Goal: Task Accomplishment & Management: Complete application form

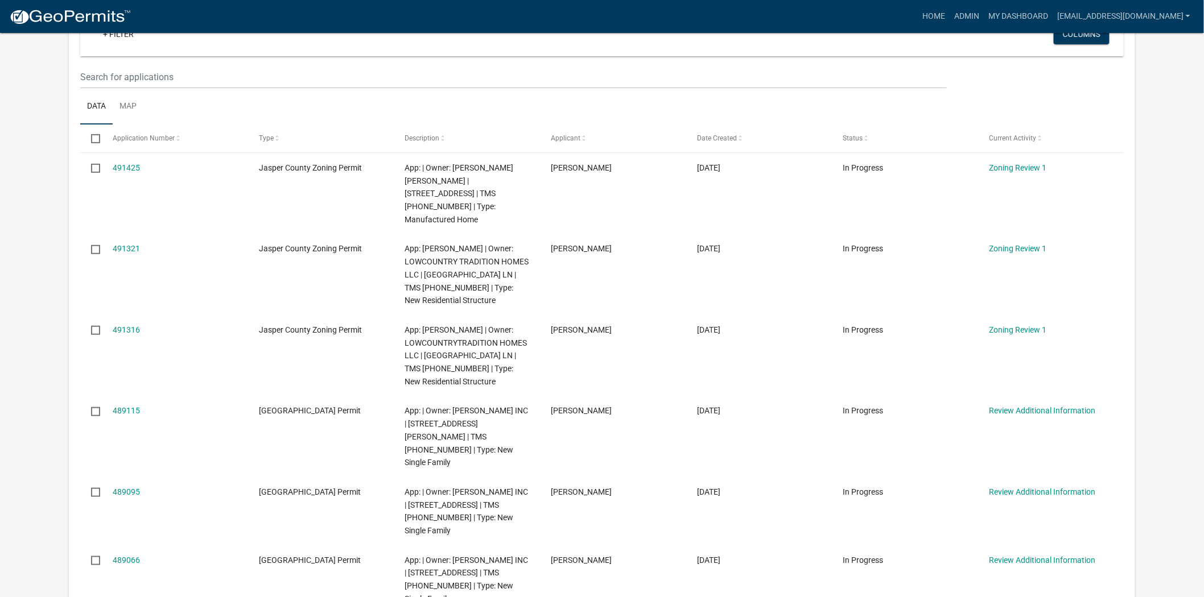
scroll to position [126, 0]
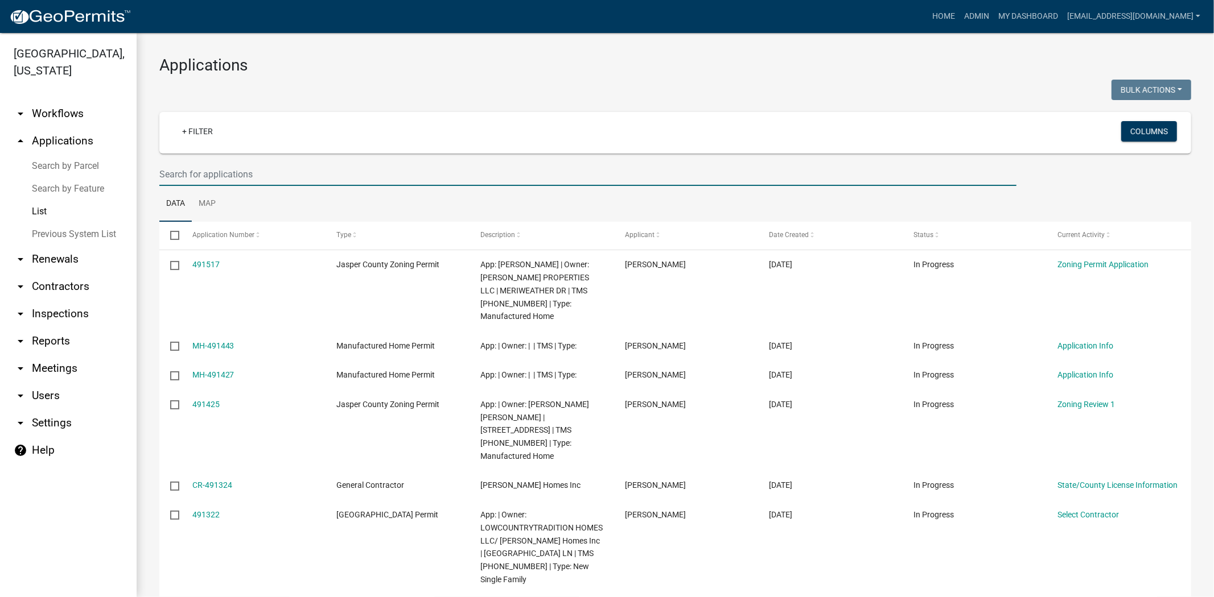
click at [304, 180] on input "text" at bounding box center [587, 174] width 857 height 23
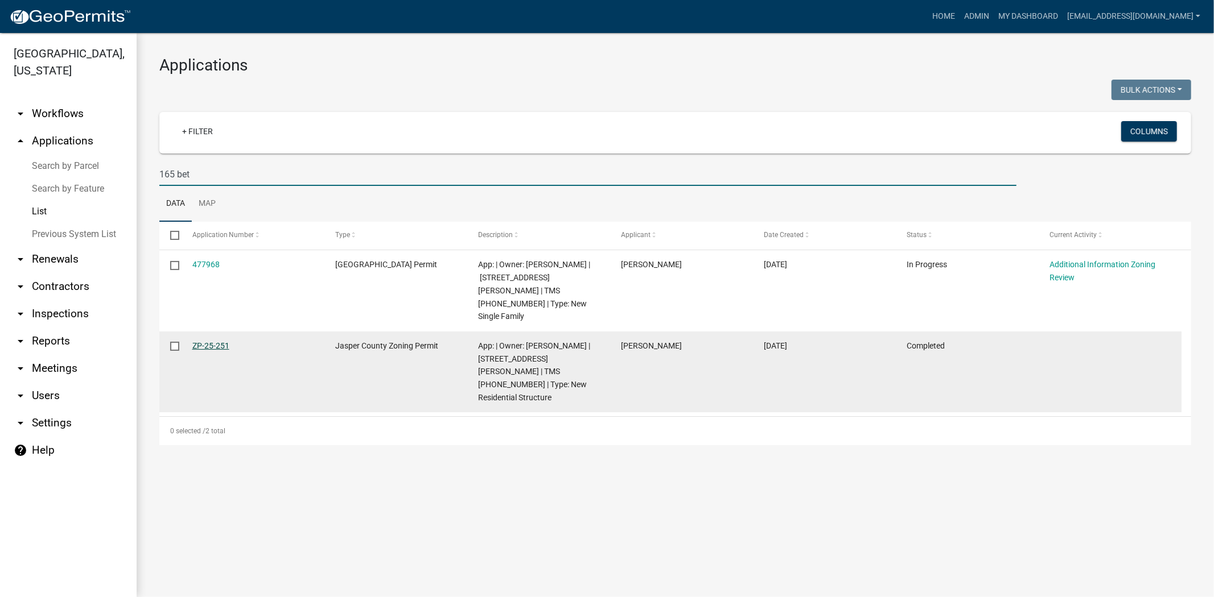
type input "165 bet"
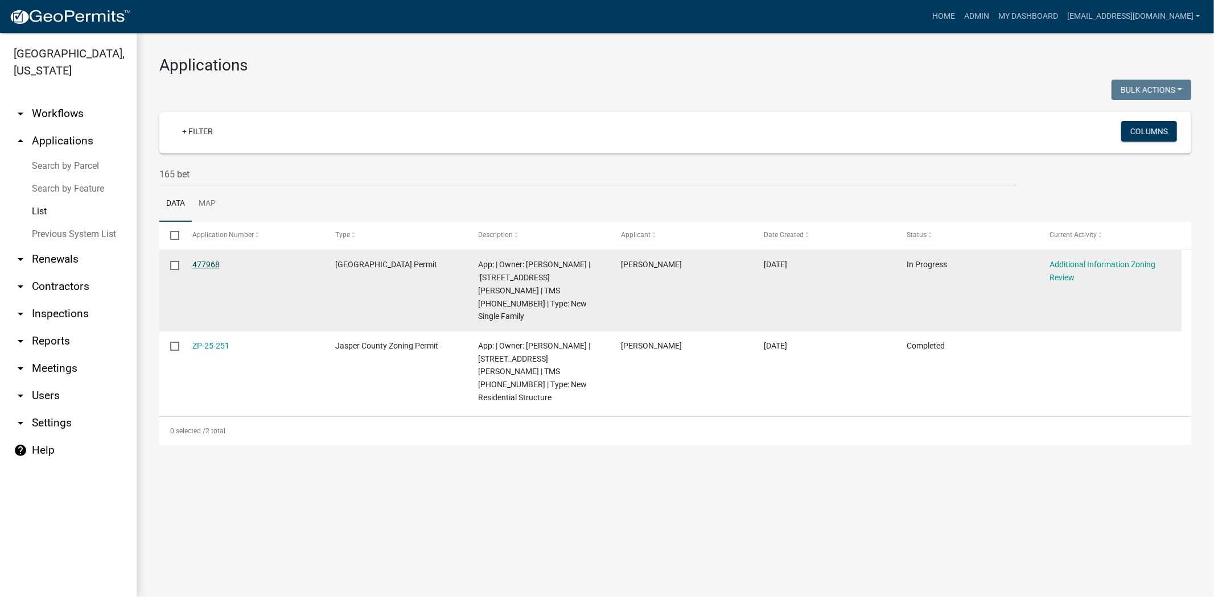
click at [207, 265] on link "477968" at bounding box center [205, 264] width 27 height 9
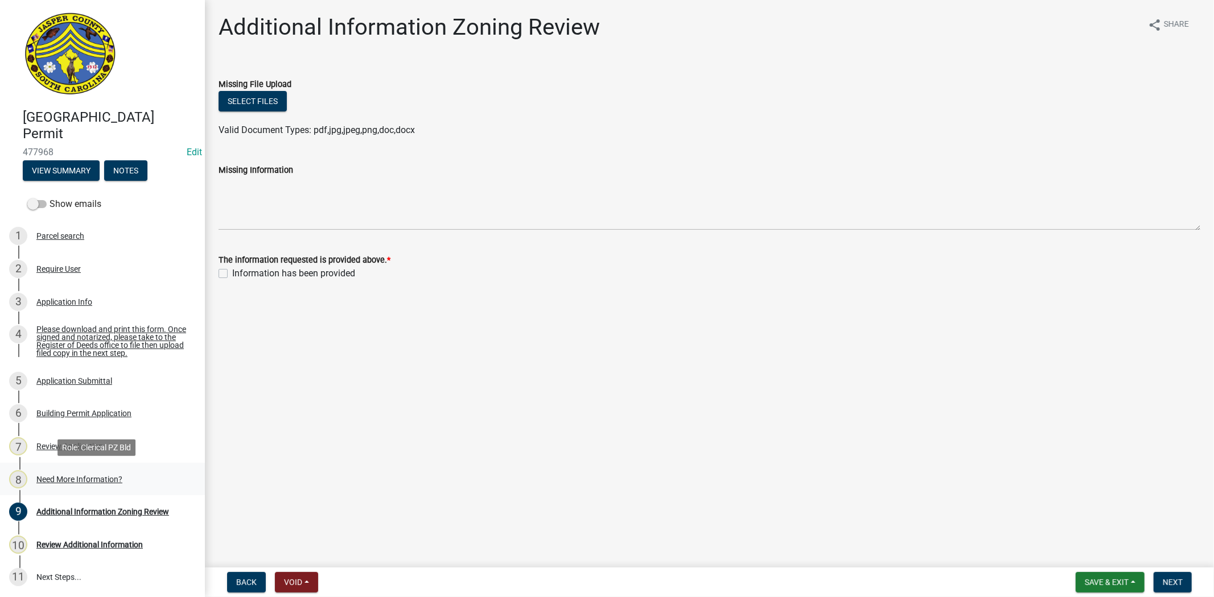
click at [83, 479] on div "Need More Information?" at bounding box center [79, 480] width 86 height 8
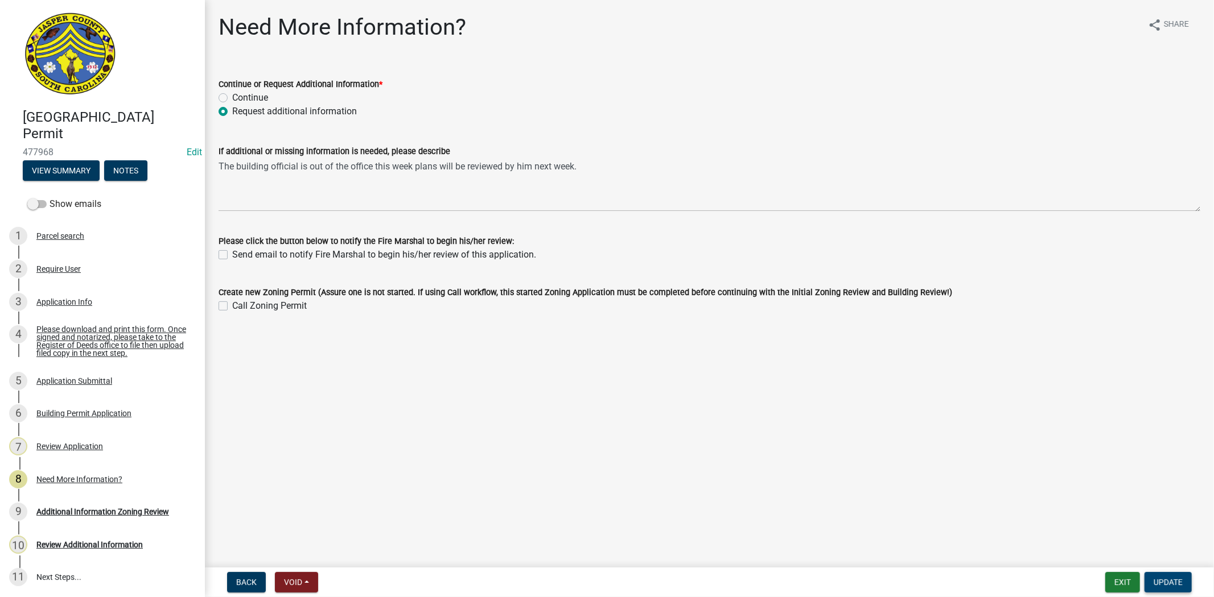
click at [1169, 575] on button "Update" at bounding box center [1167, 582] width 47 height 20
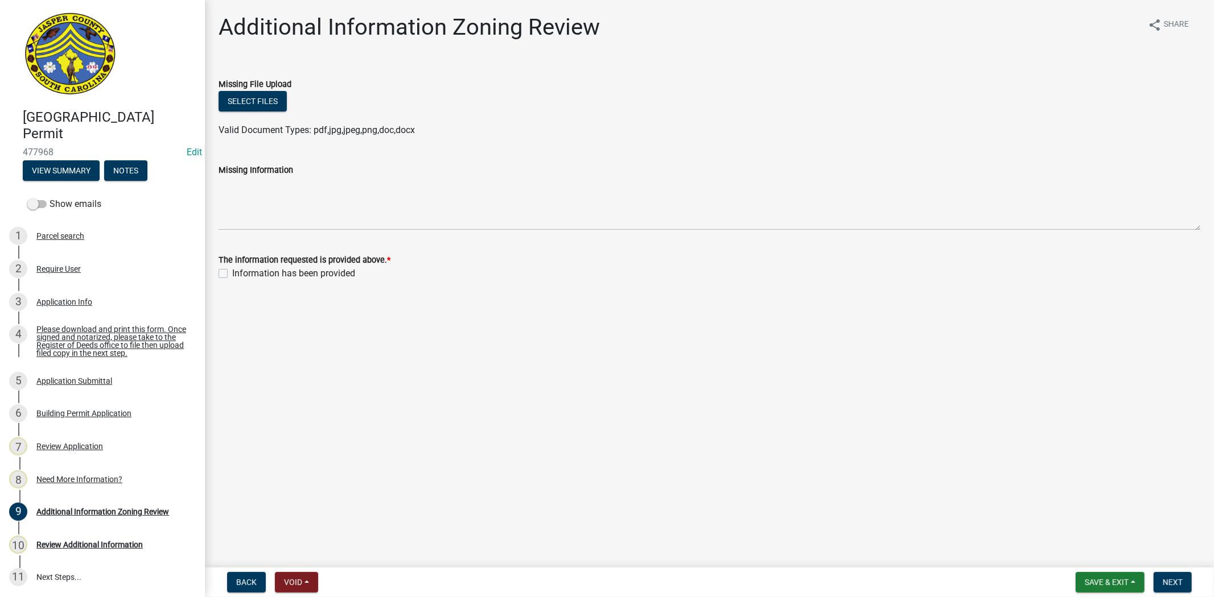
click at [232, 274] on label "Information has been provided" at bounding box center [293, 274] width 123 height 14
click at [232, 274] on input "Information has been provided" at bounding box center [235, 270] width 7 height 7
checkbox input "true"
click at [1173, 584] on span "Next" at bounding box center [1172, 582] width 20 height 9
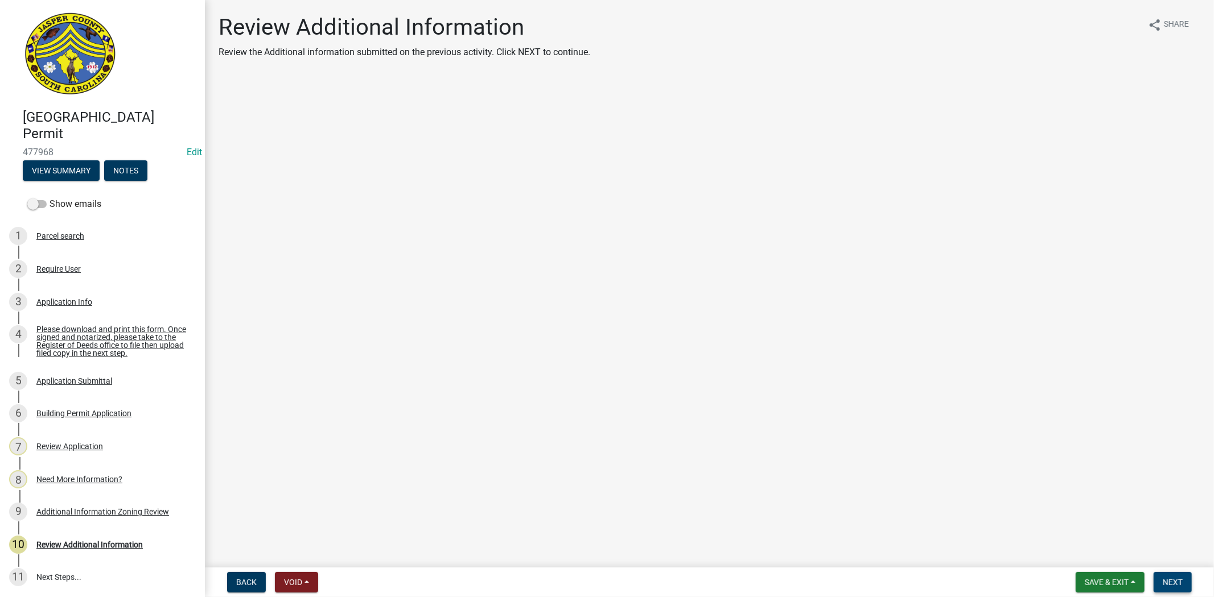
click at [1180, 582] on span "Next" at bounding box center [1172, 582] width 20 height 9
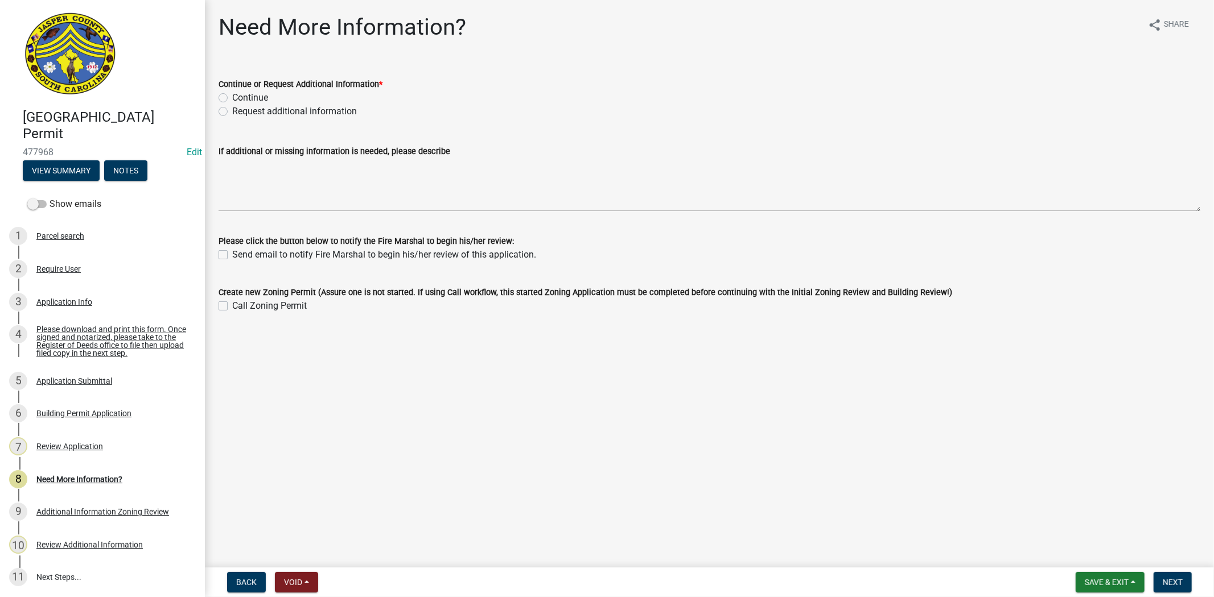
click at [232, 100] on label "Continue" at bounding box center [250, 98] width 36 height 14
click at [232, 98] on input "Continue" at bounding box center [235, 94] width 7 height 7
radio input "true"
click at [1171, 583] on span "Next" at bounding box center [1172, 582] width 20 height 9
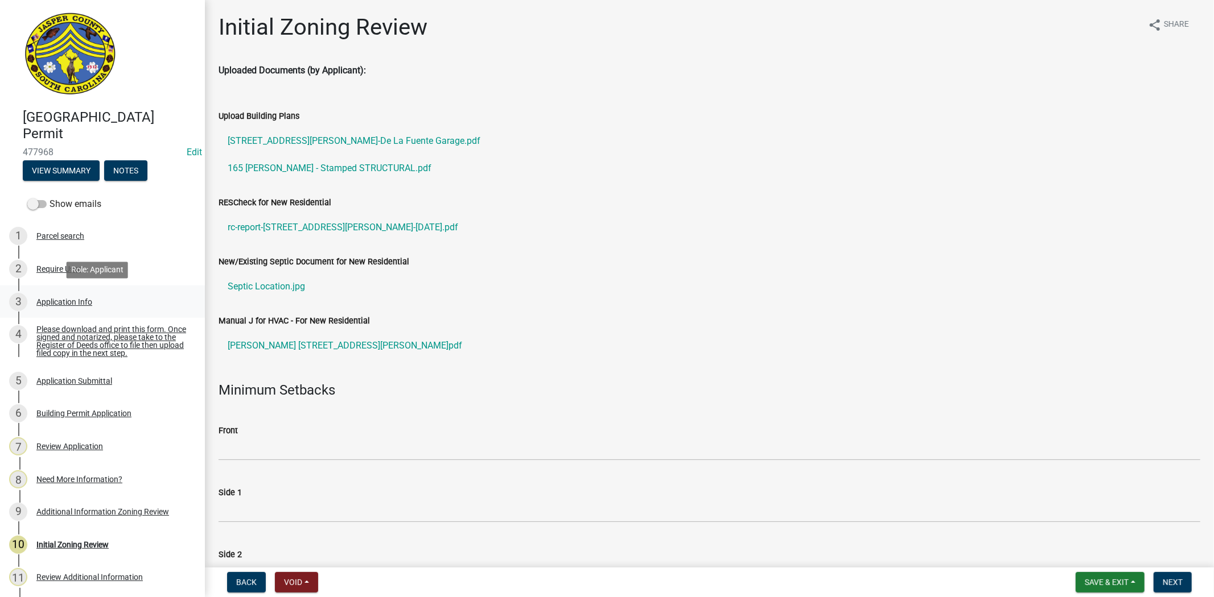
click at [66, 306] on div "3 Application Info" at bounding box center [98, 302] width 178 height 18
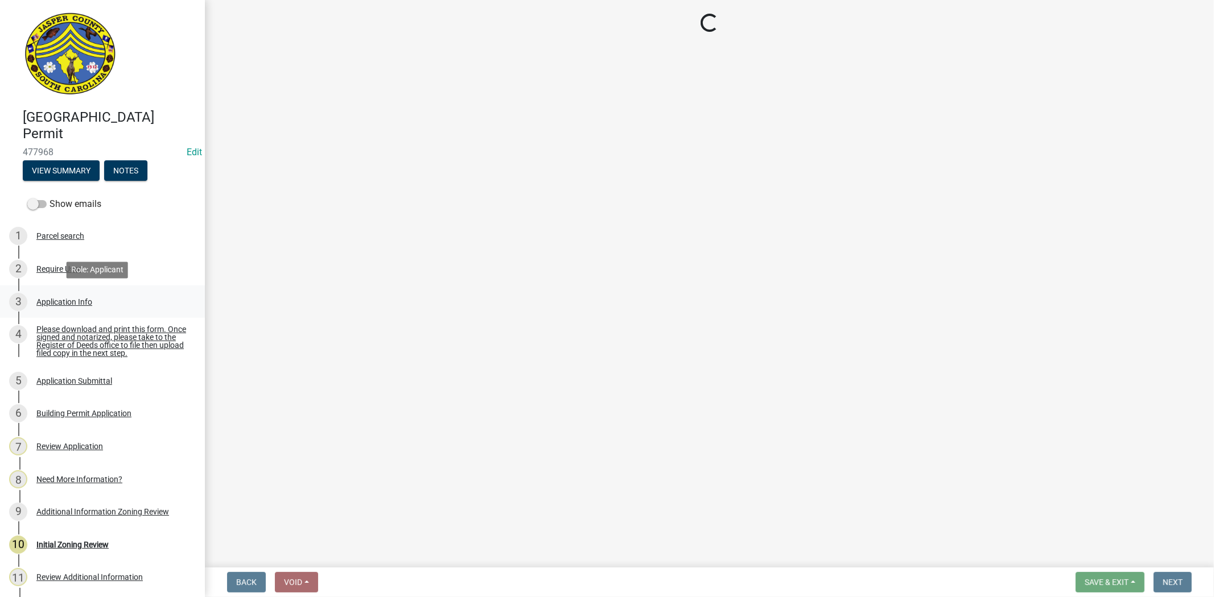
select select "42590599-3c97-479d-b3e9-fbeca9af4fb5"
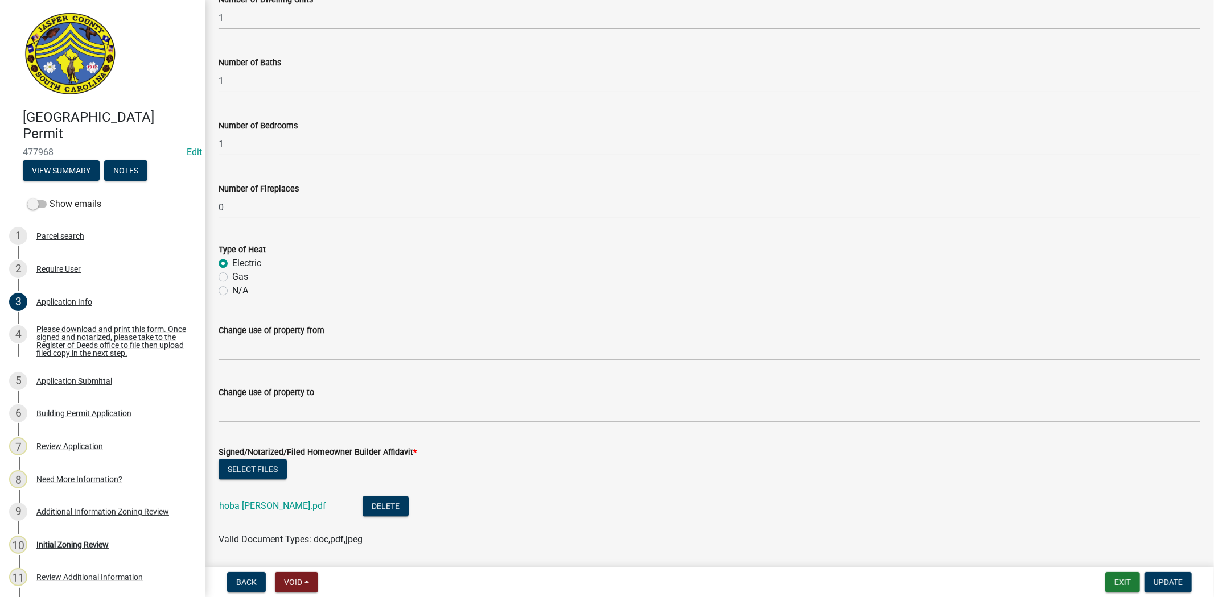
scroll to position [2439, 0]
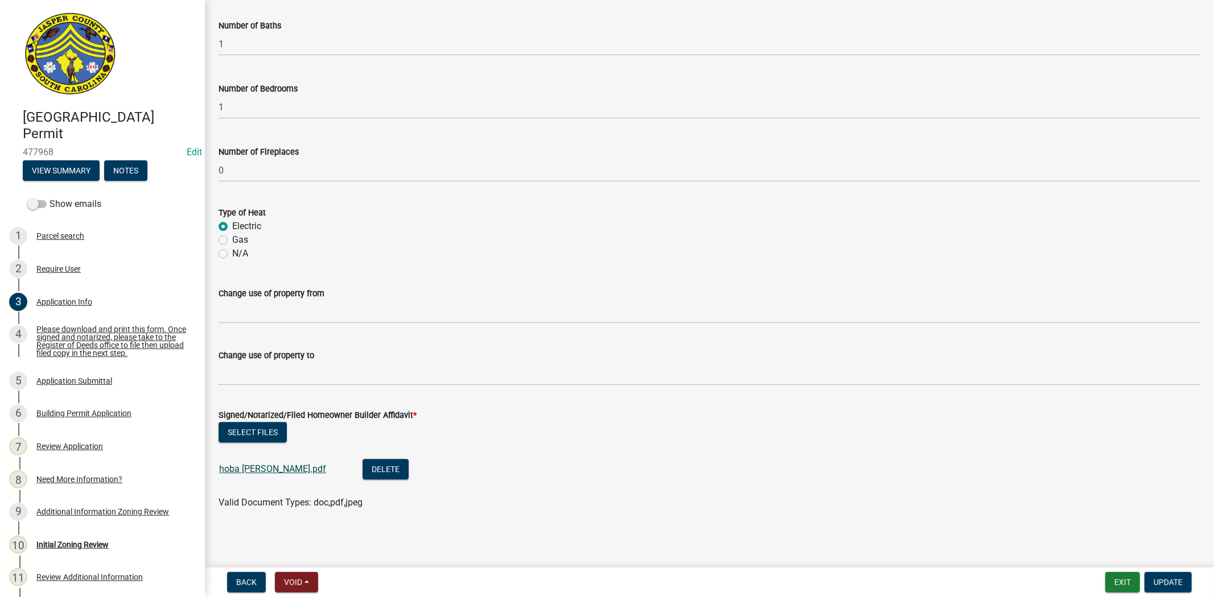
click at [296, 469] on link "hoba BETTERSON.pdf" at bounding box center [272, 469] width 107 height 11
click at [1158, 578] on span "Update" at bounding box center [1167, 582] width 29 height 9
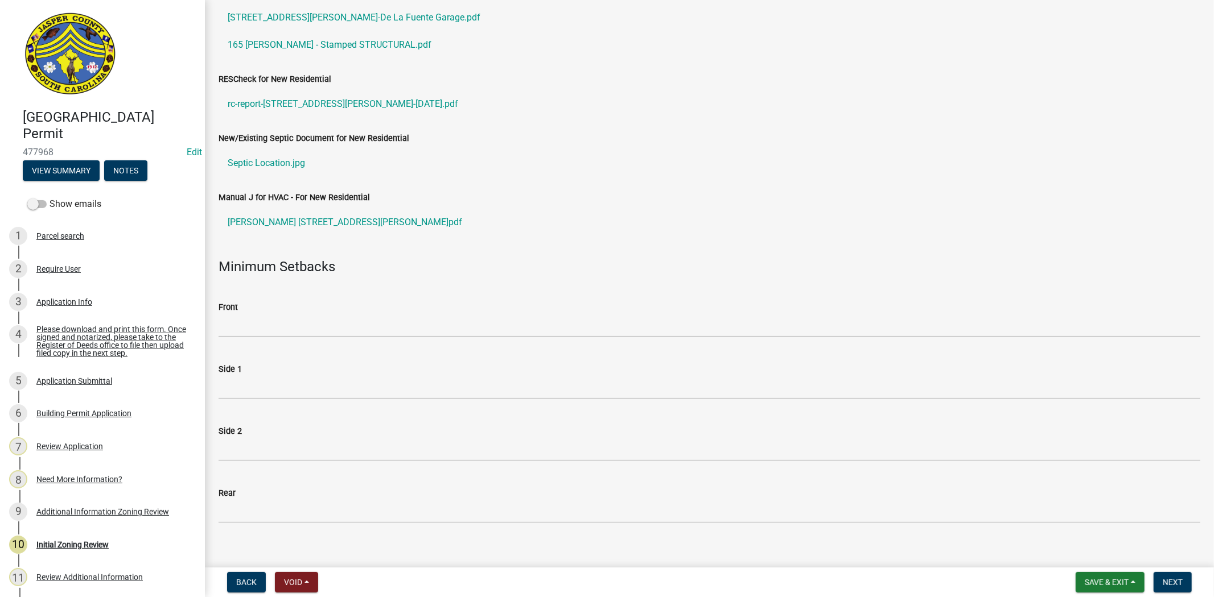
scroll to position [126, 0]
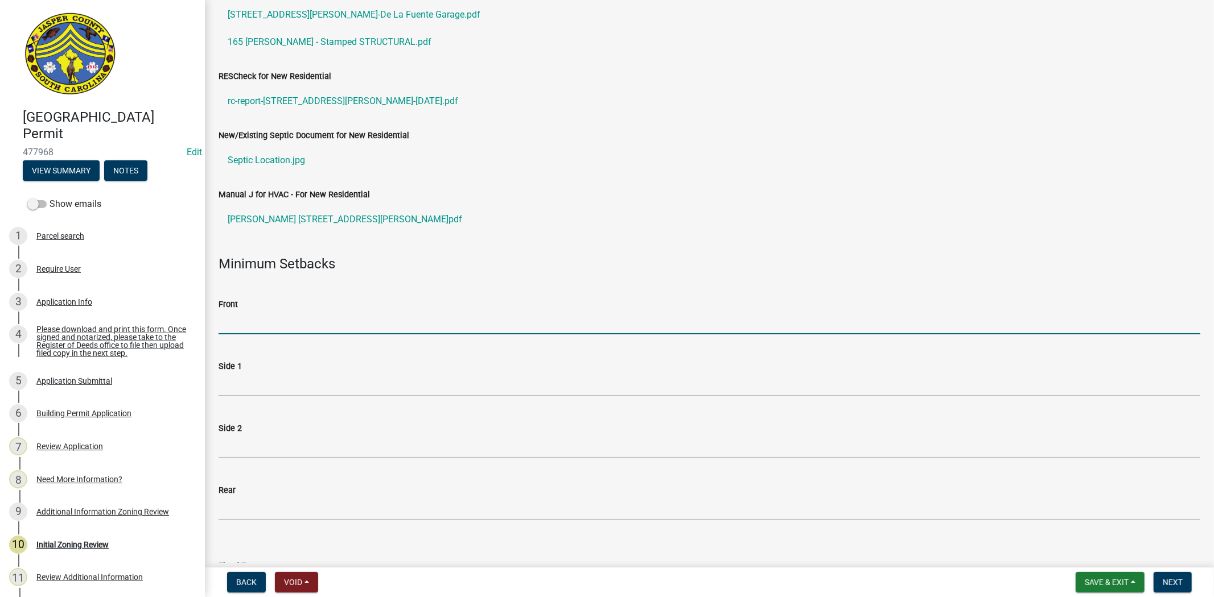
click at [280, 332] on input "Front" at bounding box center [709, 322] width 982 height 23
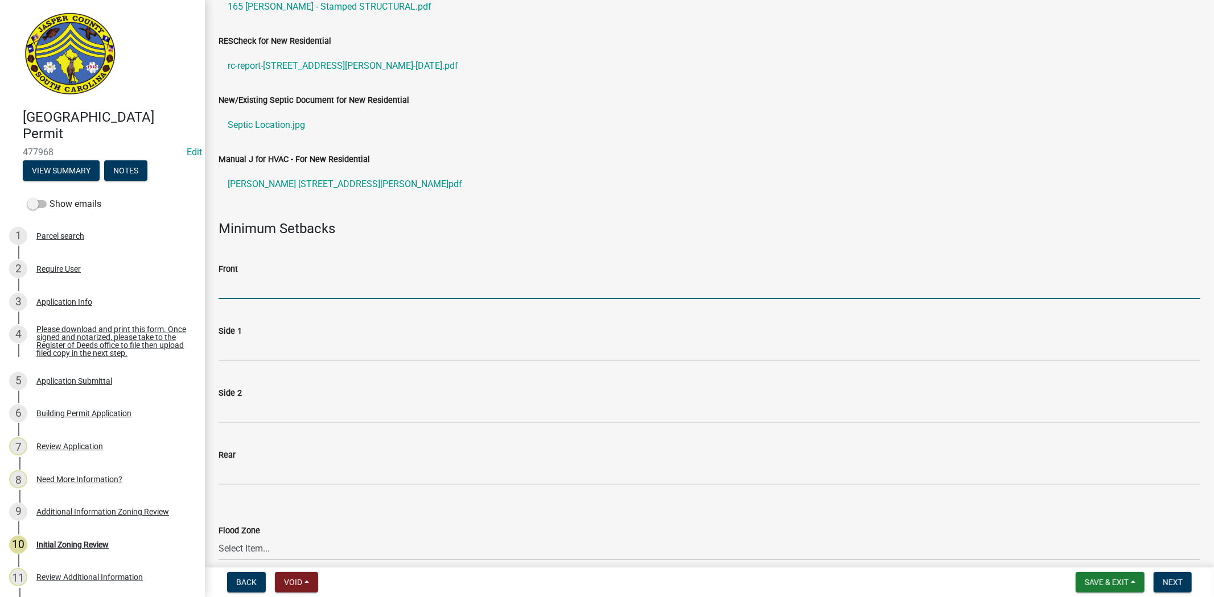
scroll to position [189, 0]
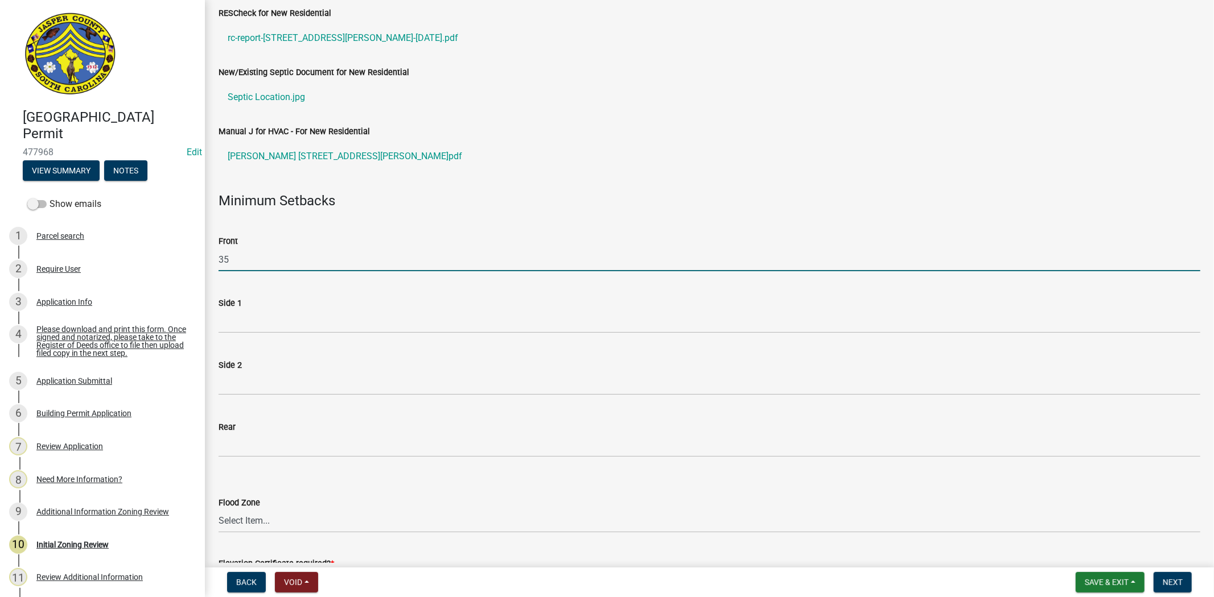
type input "35"
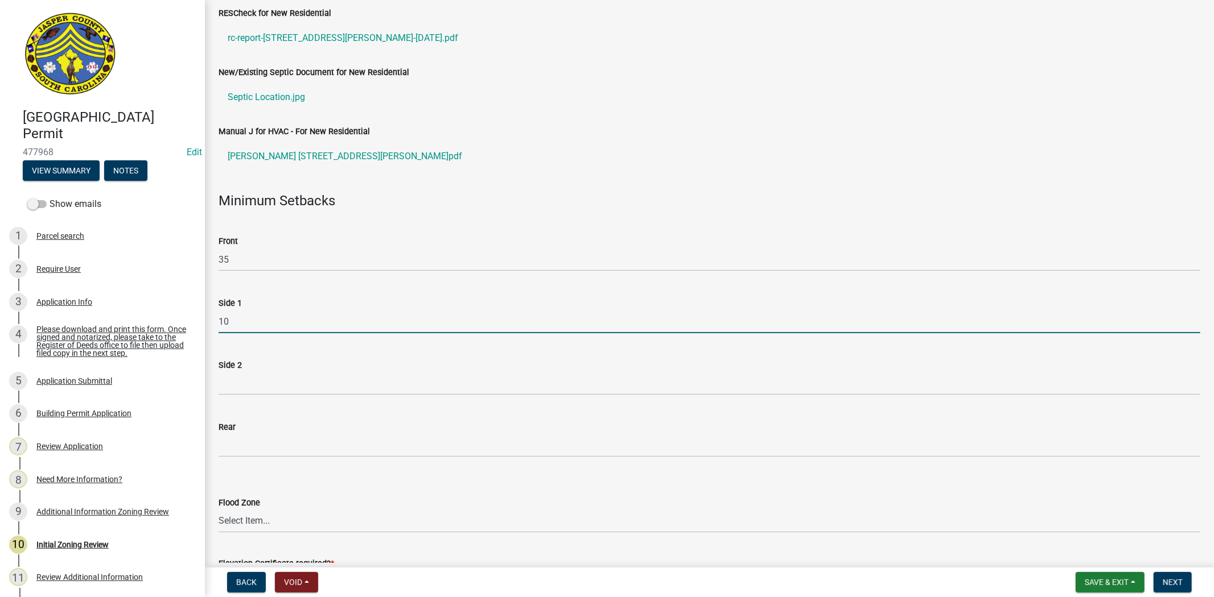
type input "10"
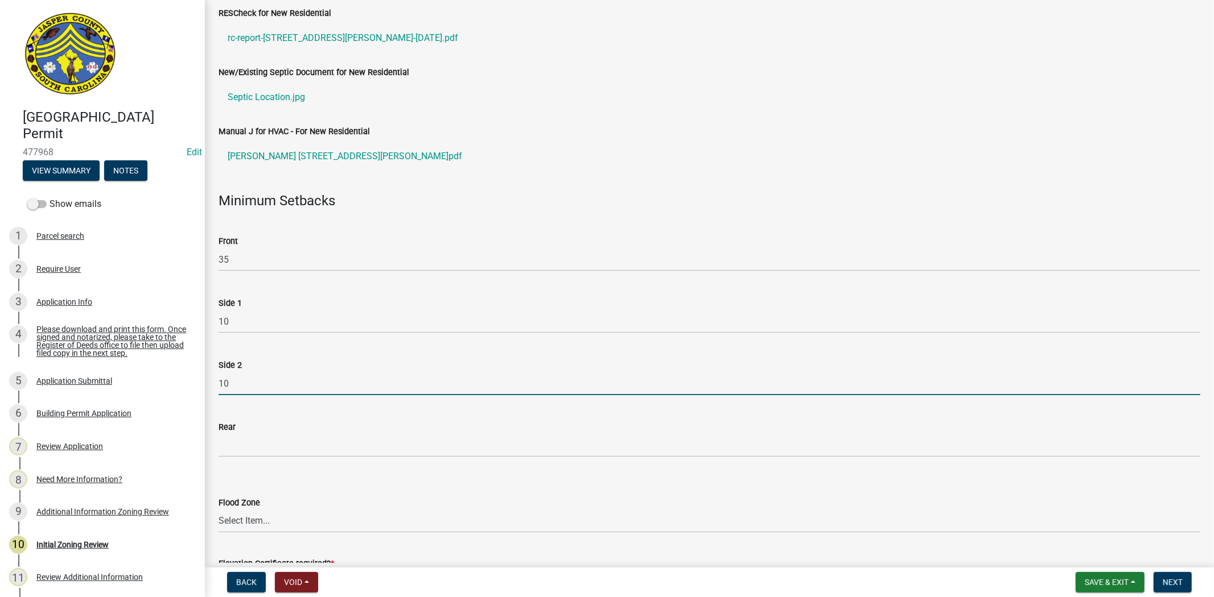
type input "10"
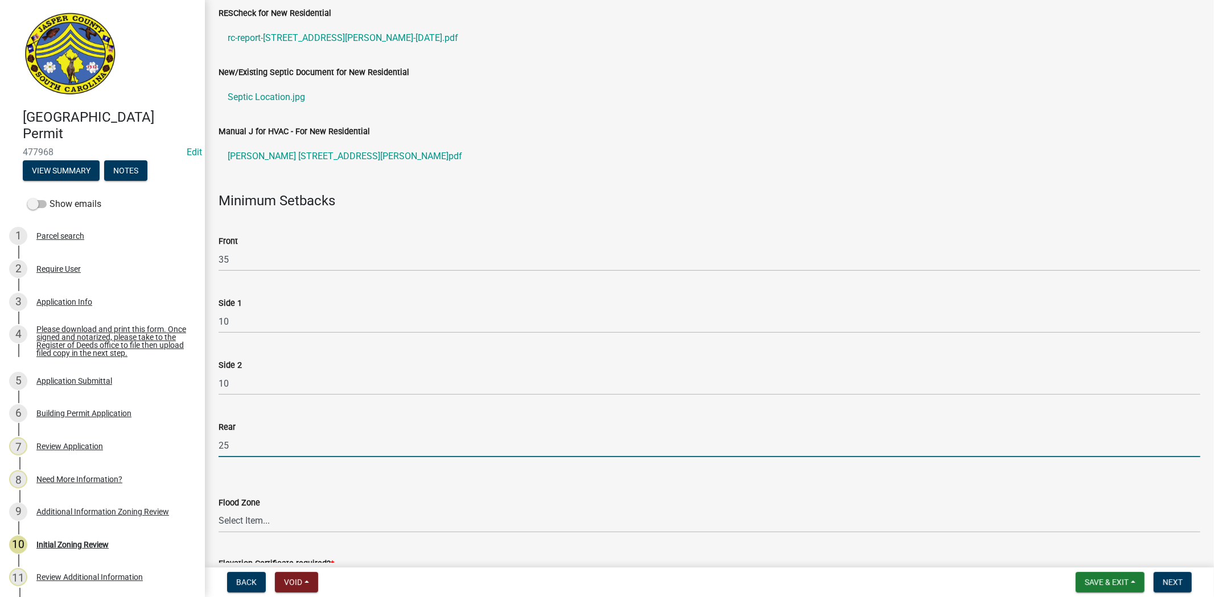
type input "25"
click at [259, 521] on select "Select Item... A AE X Shaded X N/A" at bounding box center [709, 521] width 982 height 23
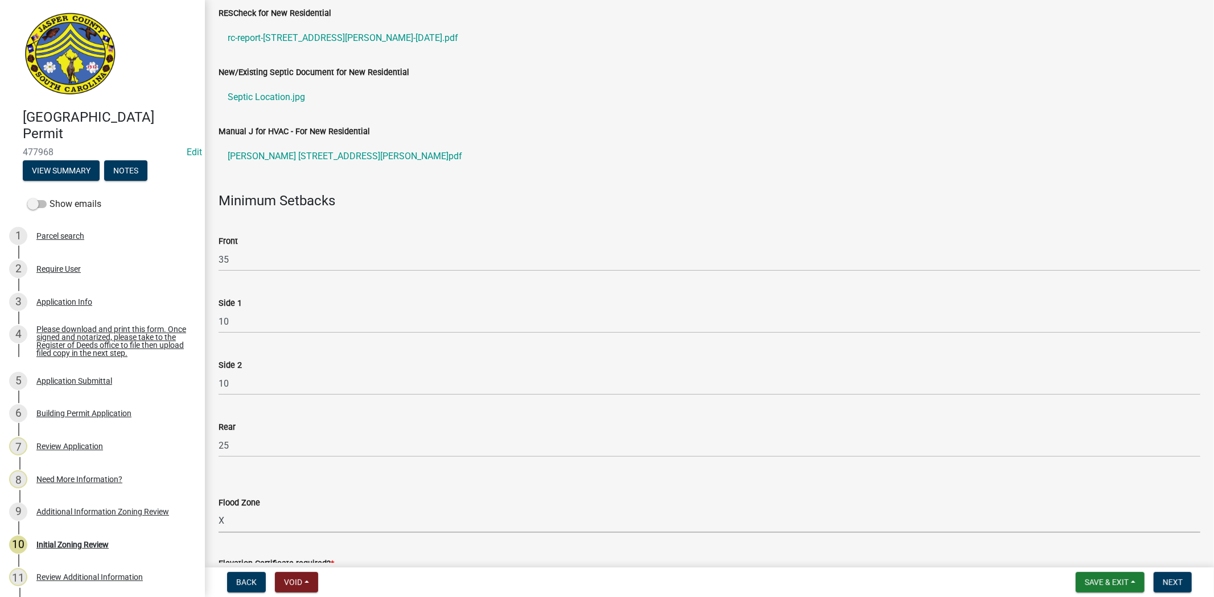
click at [218, 510] on select "Select Item... A AE X Shaded X N/A" at bounding box center [709, 521] width 982 height 23
select select "61611ad6-14f2-499c-805c-58607f11e2fc"
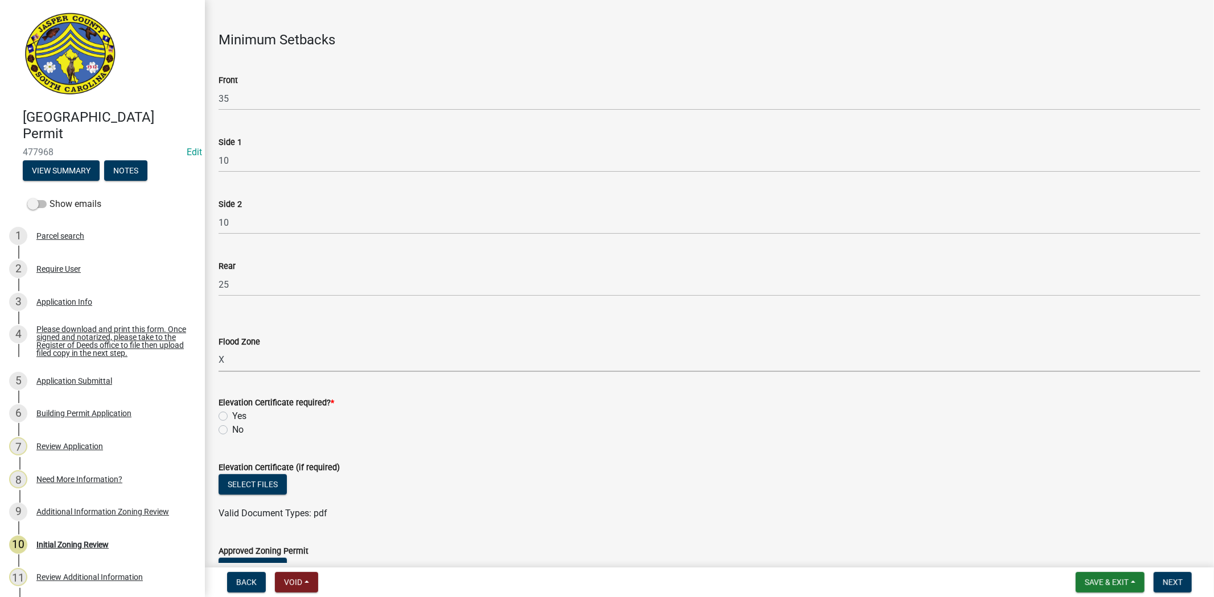
scroll to position [379, 0]
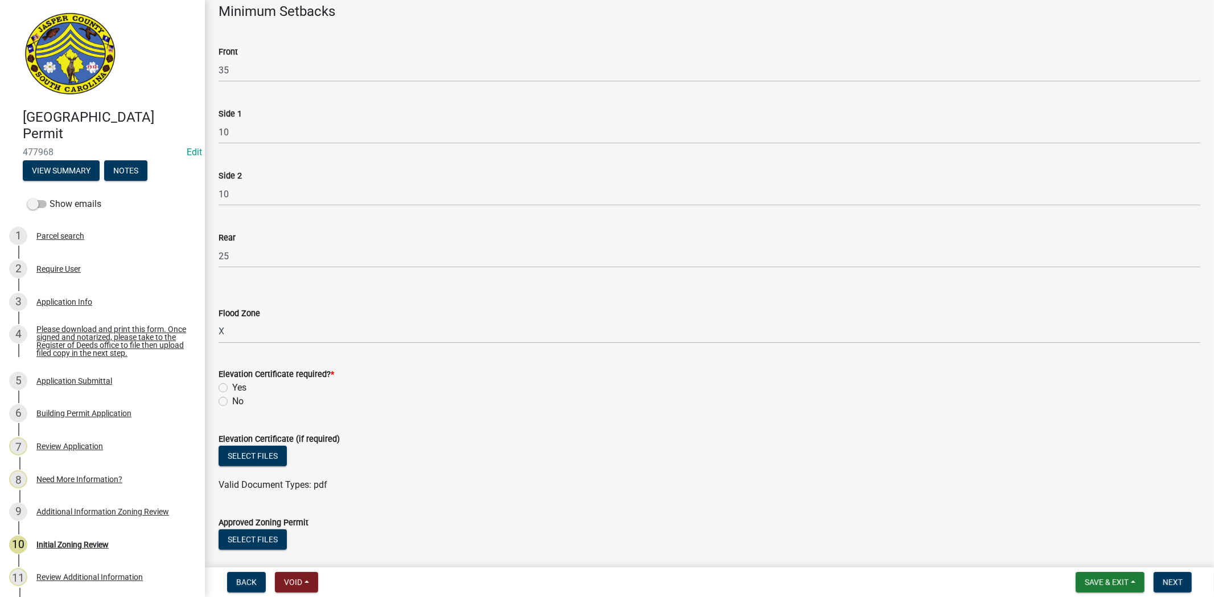
click at [232, 402] on label "No" at bounding box center [237, 402] width 11 height 14
click at [232, 402] on input "No" at bounding box center [235, 398] width 7 height 7
radio input "true"
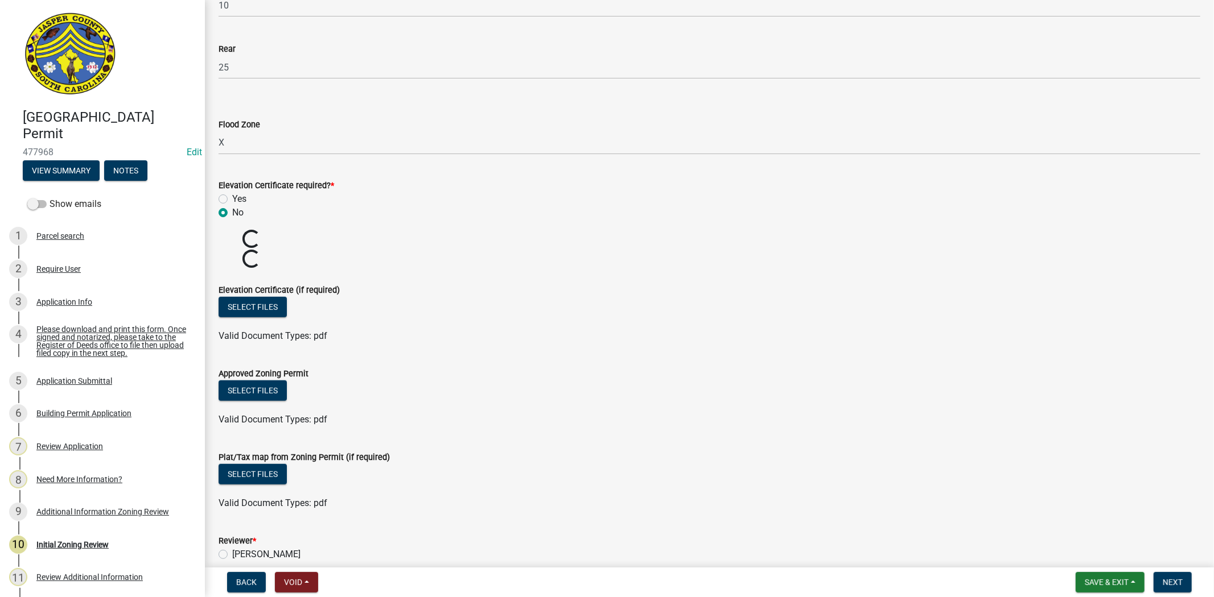
scroll to position [569, 0]
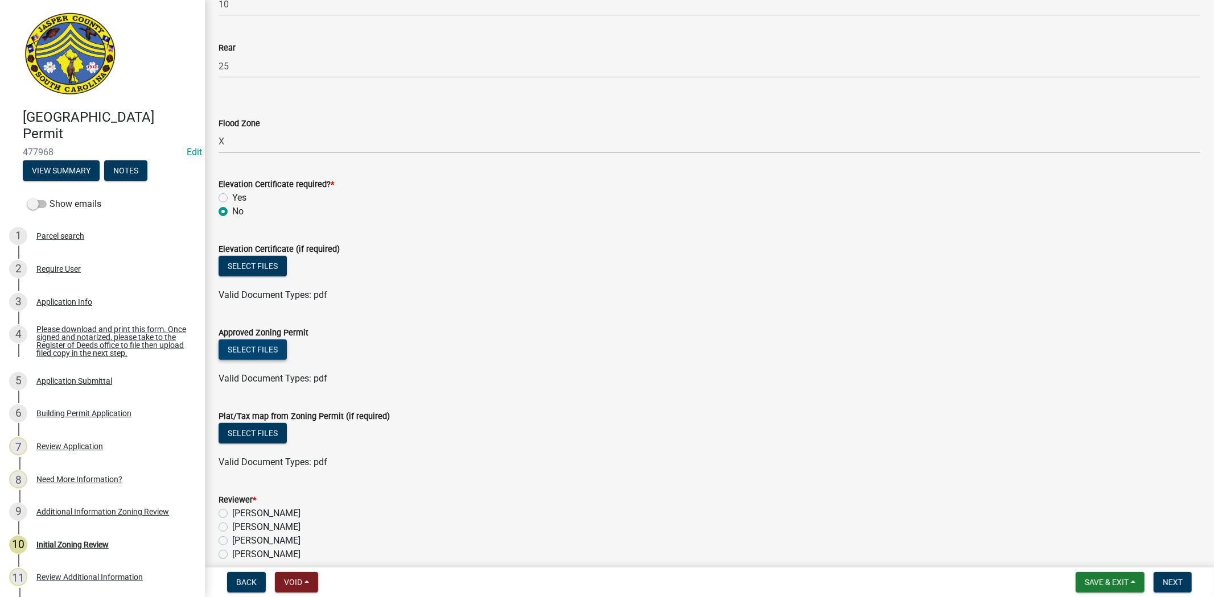
click at [265, 343] on button "Select files" at bounding box center [252, 350] width 68 height 20
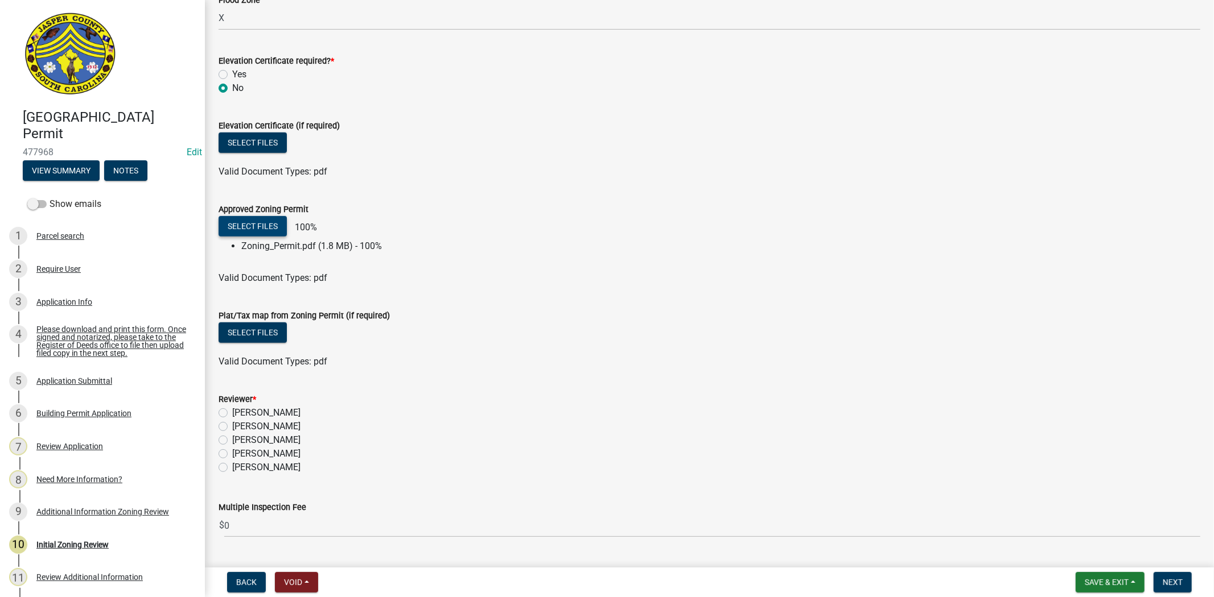
scroll to position [695, 0]
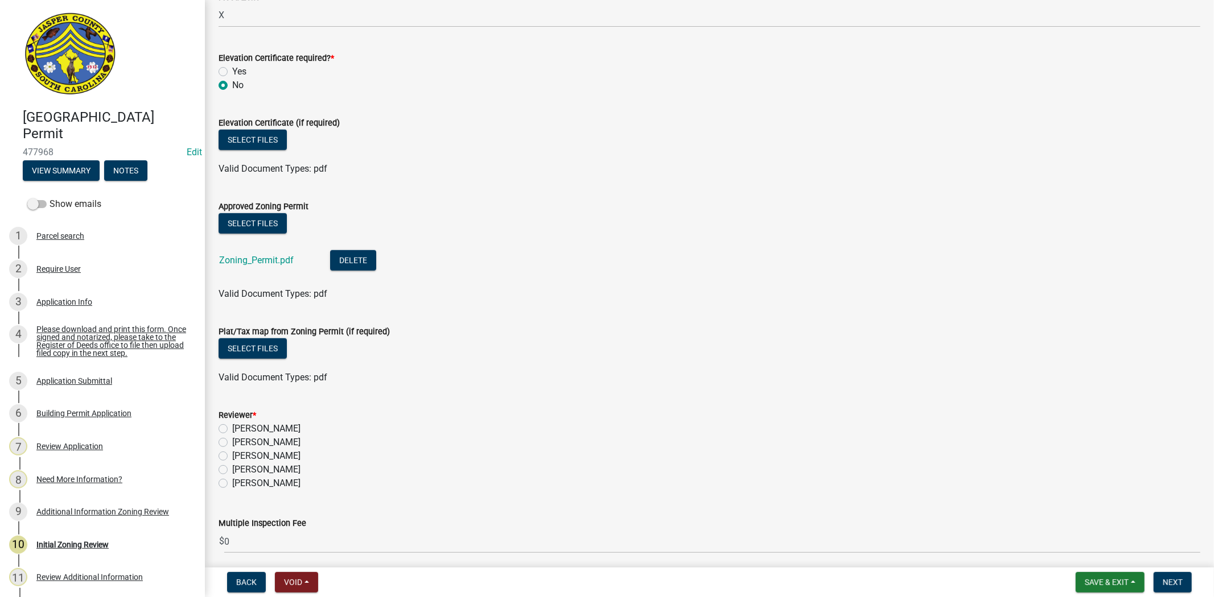
click at [232, 465] on label "Stephanie Oviedo" at bounding box center [266, 470] width 68 height 14
click at [232, 465] on input "Stephanie Oviedo" at bounding box center [235, 466] width 7 height 7
radio input "true"
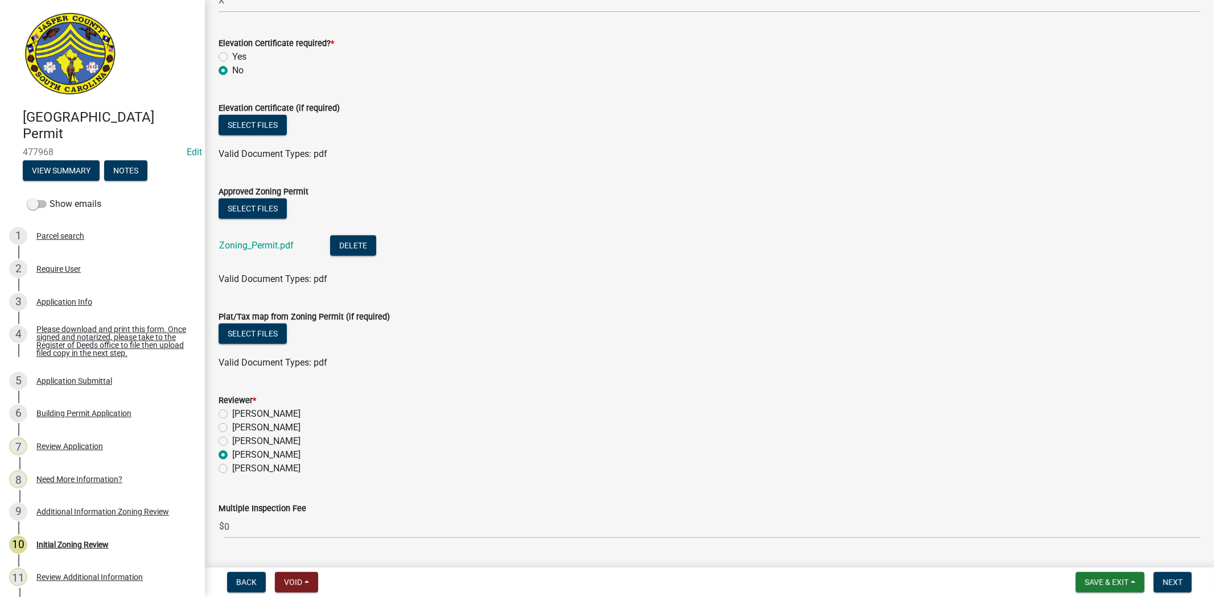
scroll to position [740, 0]
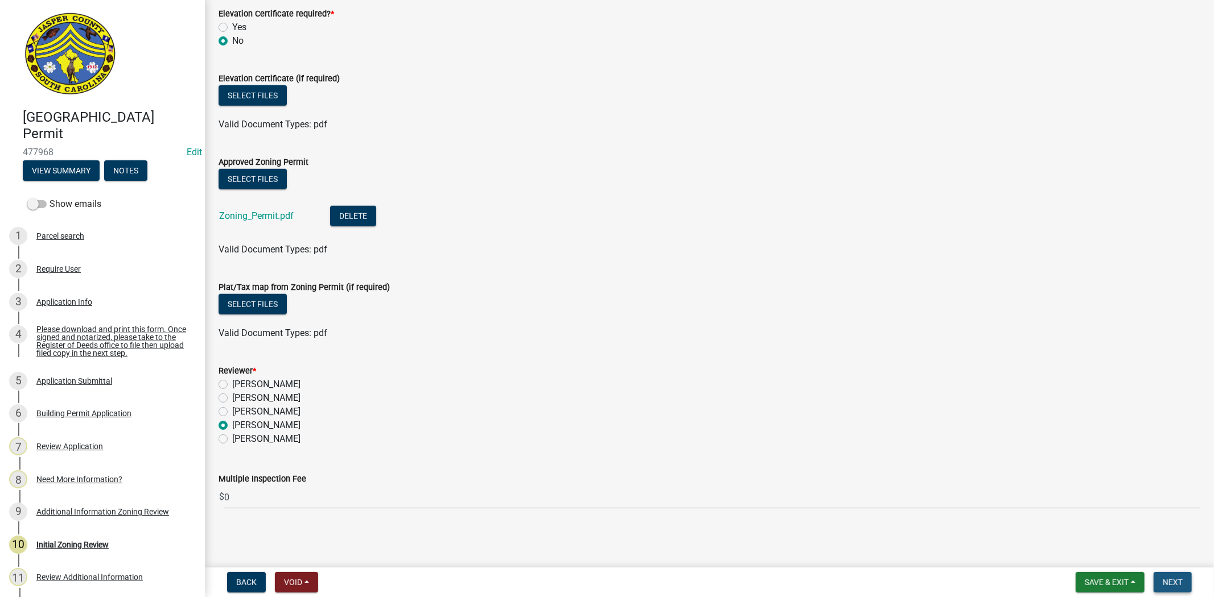
click at [1172, 578] on span "Next" at bounding box center [1172, 582] width 20 height 9
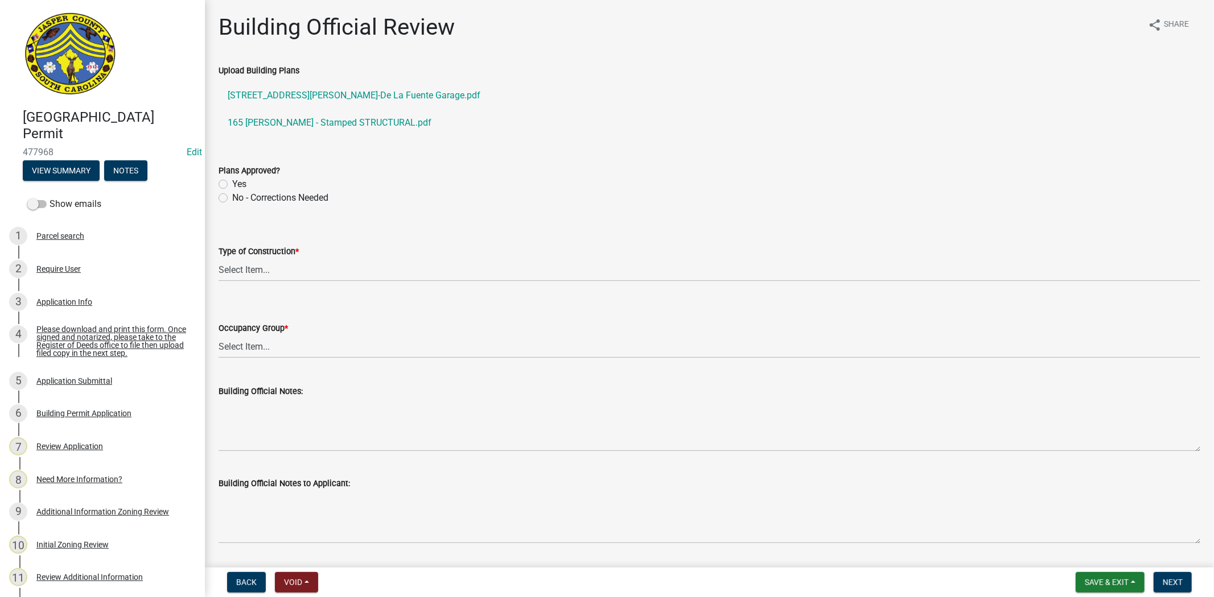
click at [232, 183] on label "Yes" at bounding box center [239, 185] width 14 height 14
click at [232, 183] on input "Yes" at bounding box center [235, 181] width 7 height 7
radio input "true"
click at [246, 268] on select "Select Item... IA IB IIA IIB IIIA IIIB IV VA VB" at bounding box center [709, 269] width 982 height 23
click at [218, 258] on select "Select Item... IA IB IIA IIB IIIA IIIB IV VA VB" at bounding box center [709, 269] width 982 height 23
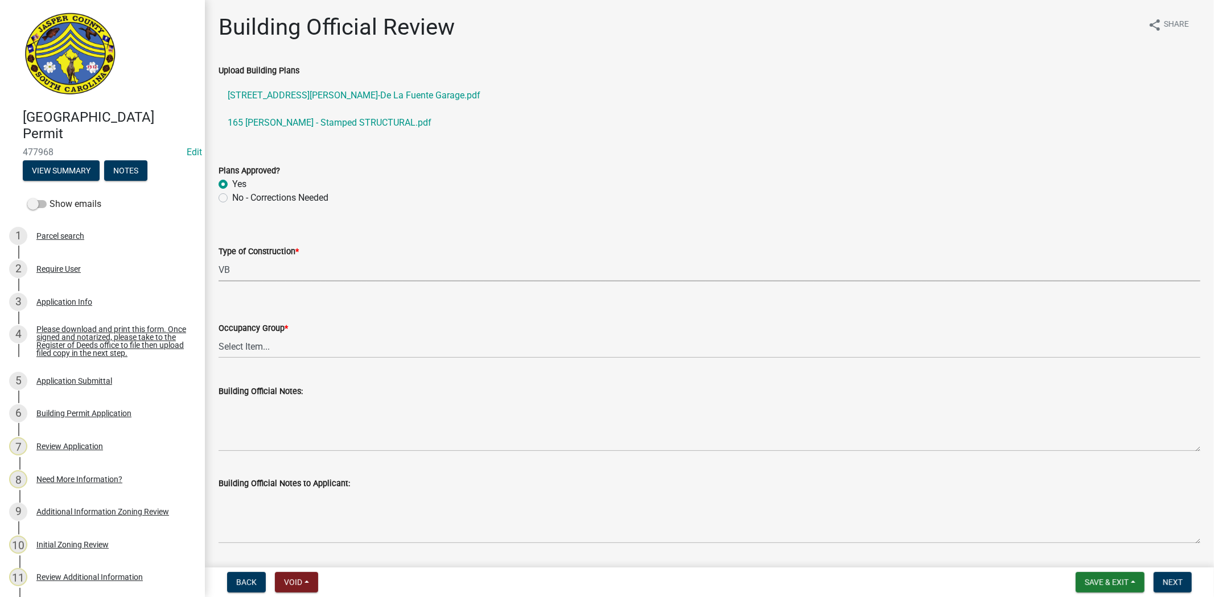
select select "5377c7cd-ae48-4ed2-bc38-366ad0c69dab"
click at [246, 349] on select "Select Item... A-1 A-2 A-3 A-4 B E F-1 F-2 H-1 H-2 H-3 H-4 H-5 I-1 I-2 I-3 I-4 …" at bounding box center [709, 346] width 982 height 23
click at [218, 335] on select "Select Item... A-1 A-2 A-3 A-4 B E F-1 F-2 H-1 H-2 H-3 H-4 H-5 I-1 I-2 I-3 I-4 …" at bounding box center [709, 346] width 982 height 23
select select "a775bd88-bb11-4979-9dc9-57cd65166191"
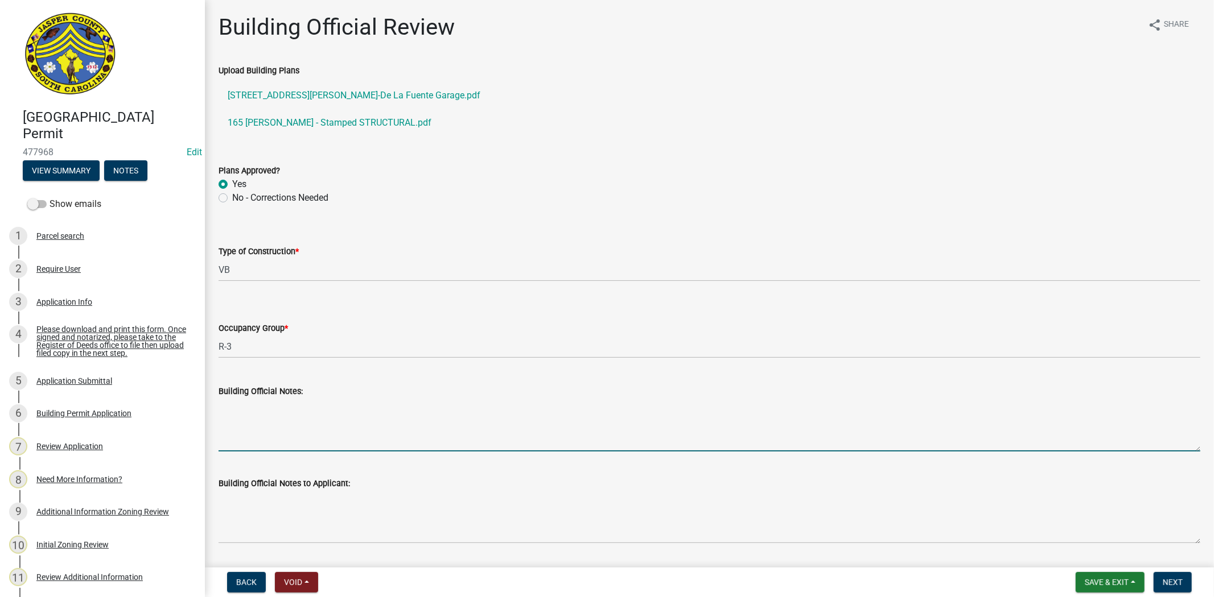
click at [252, 443] on textarea "Building Official Notes:" at bounding box center [709, 424] width 982 height 53
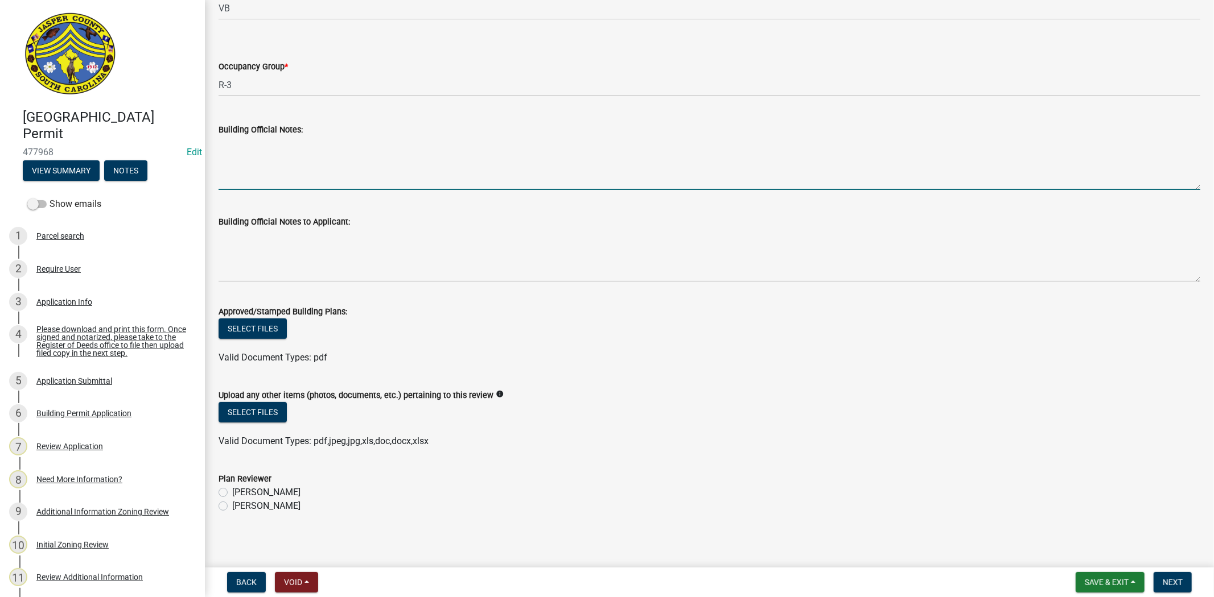
scroll to position [266, 0]
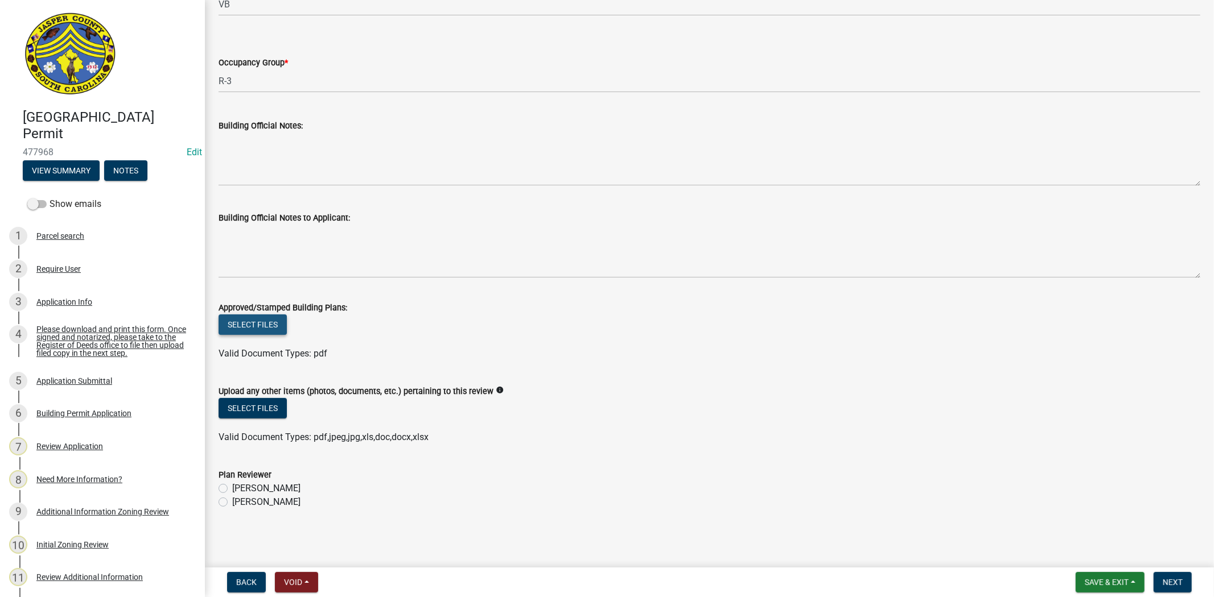
click at [272, 324] on button "Select files" at bounding box center [252, 325] width 68 height 20
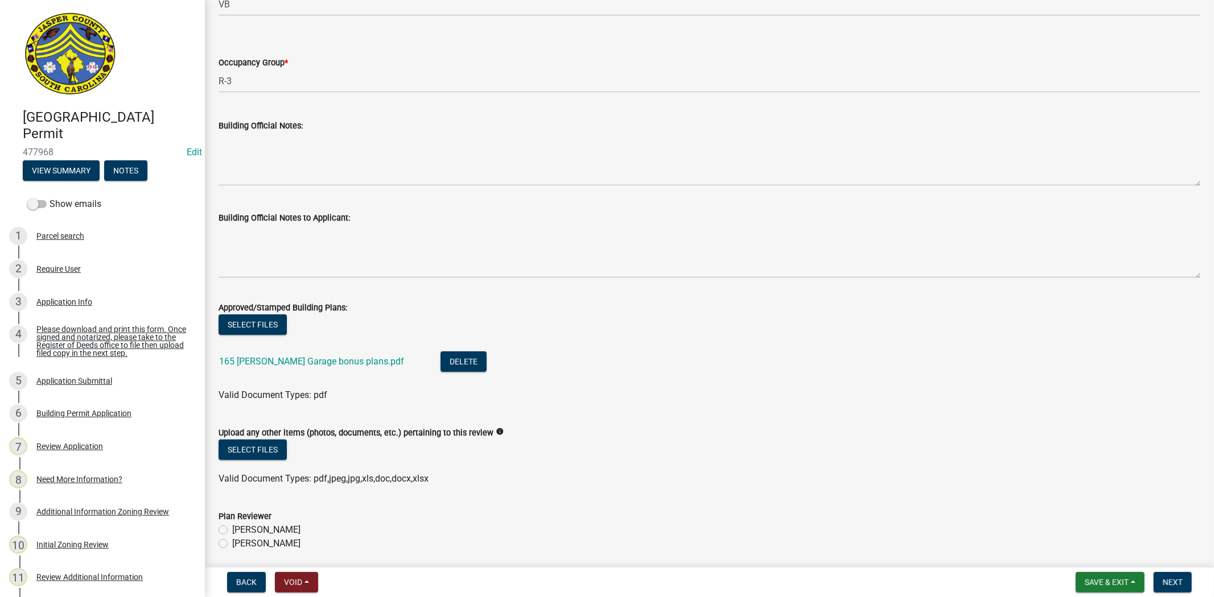
click at [232, 543] on label "Ryan Campbell" at bounding box center [266, 544] width 68 height 14
click at [232, 543] on input "Ryan Campbell" at bounding box center [235, 540] width 7 height 7
radio input "true"
click at [1169, 579] on span "Next" at bounding box center [1172, 582] width 20 height 9
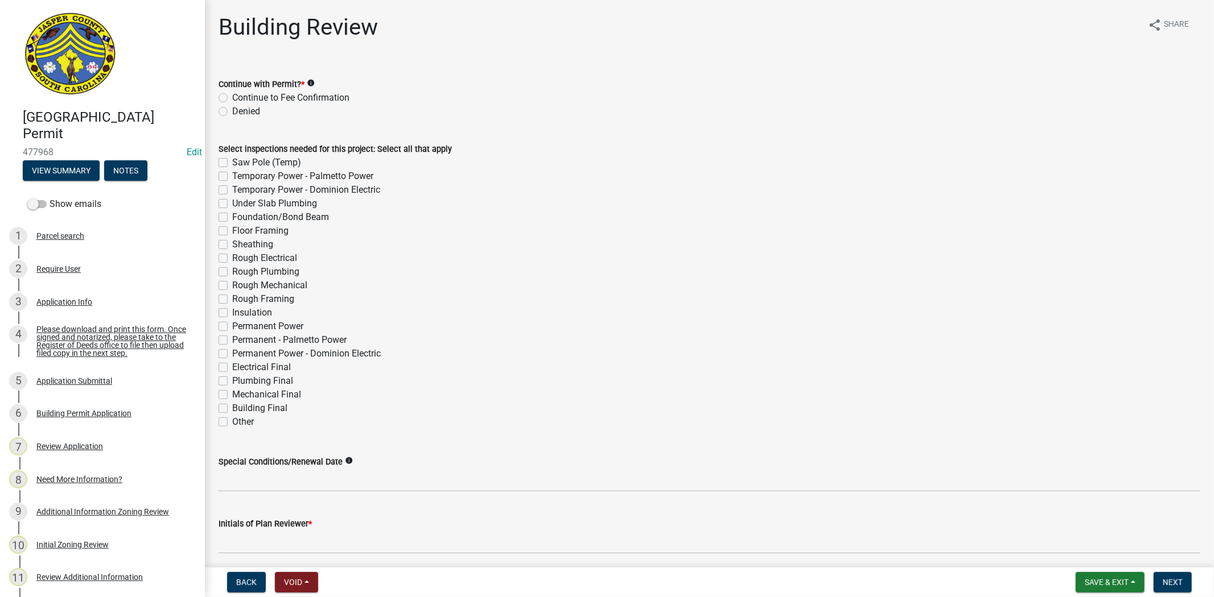
click at [231, 96] on div "Continue to Fee Confirmation" at bounding box center [709, 98] width 982 height 14
click at [232, 98] on label "Continue to Fee Confirmation" at bounding box center [290, 98] width 117 height 14
click at [232, 98] on input "Continue to Fee Confirmation" at bounding box center [235, 94] width 7 height 7
radio input "true"
click at [232, 409] on label "Building Final" at bounding box center [259, 409] width 55 height 14
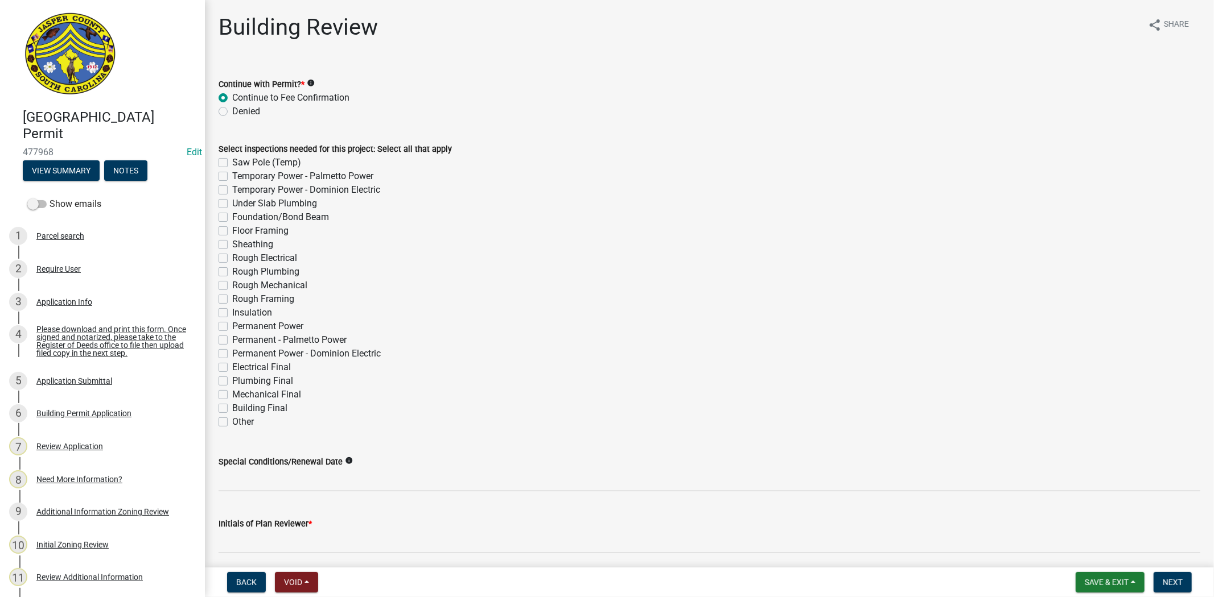
click at [232, 409] on input "Building Final" at bounding box center [235, 405] width 7 height 7
checkbox input "true"
checkbox input "false"
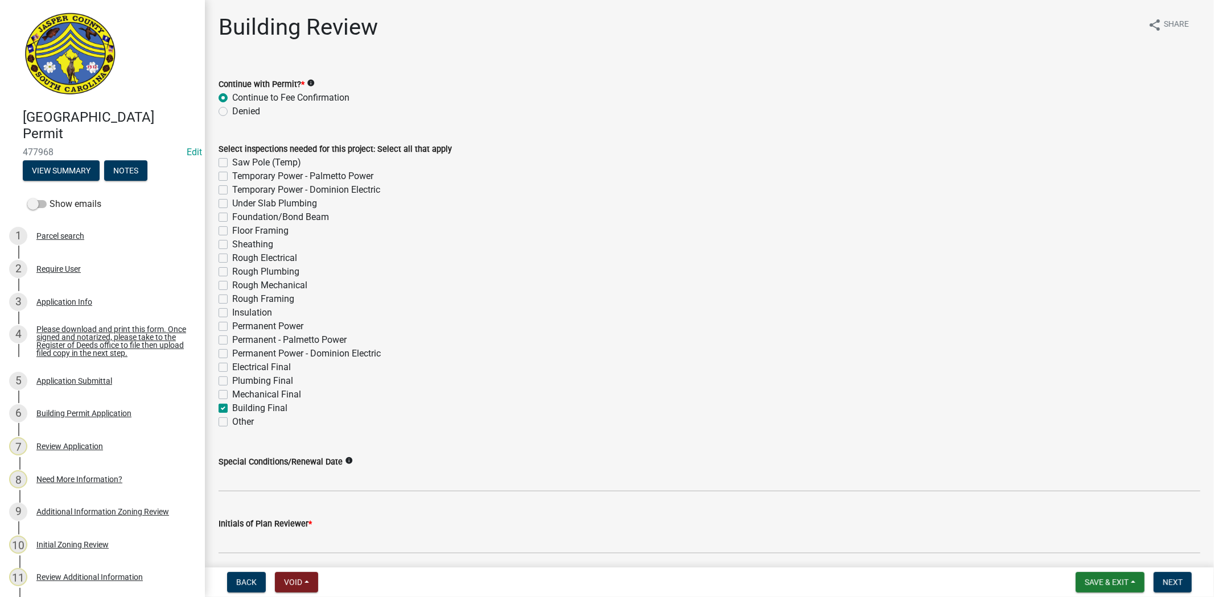
checkbox input "false"
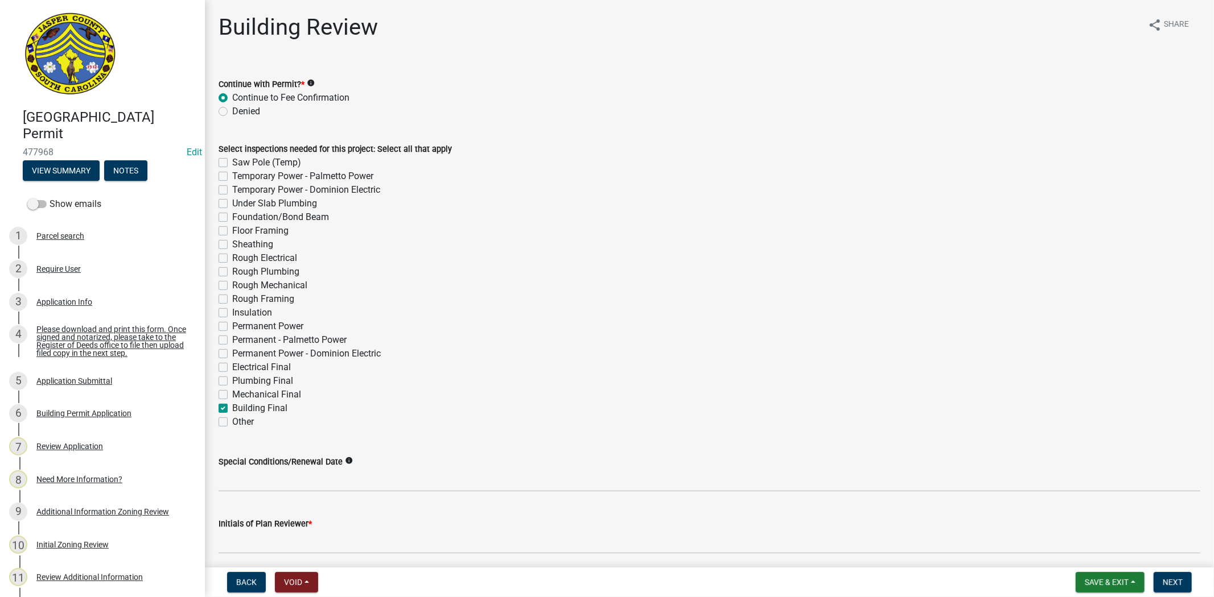
checkbox input "false"
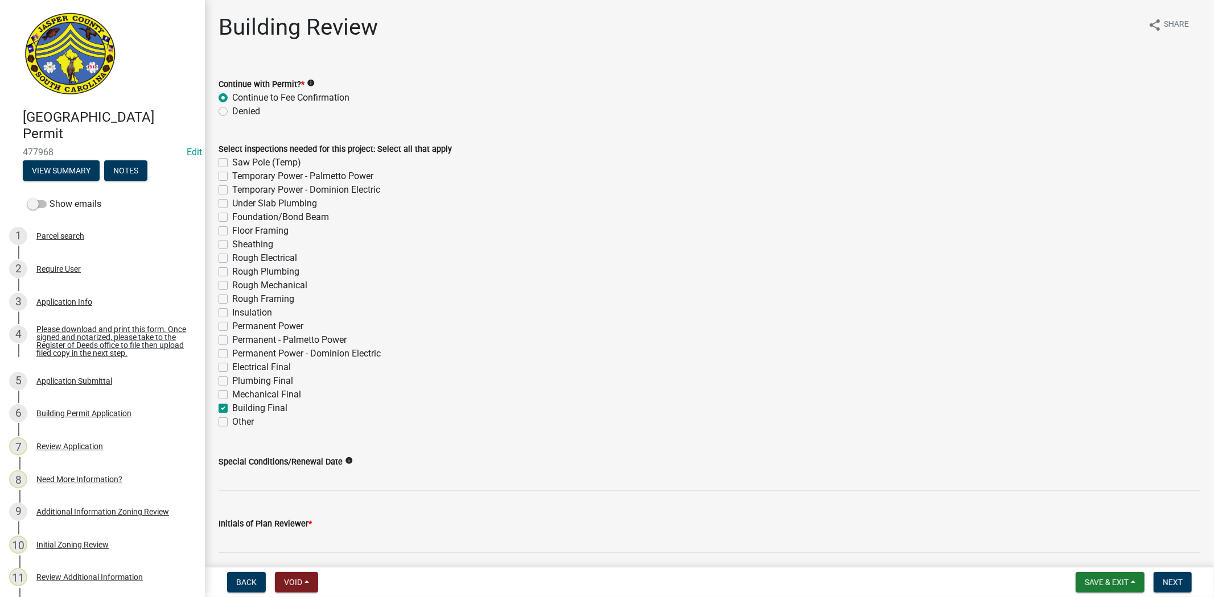
checkbox input "false"
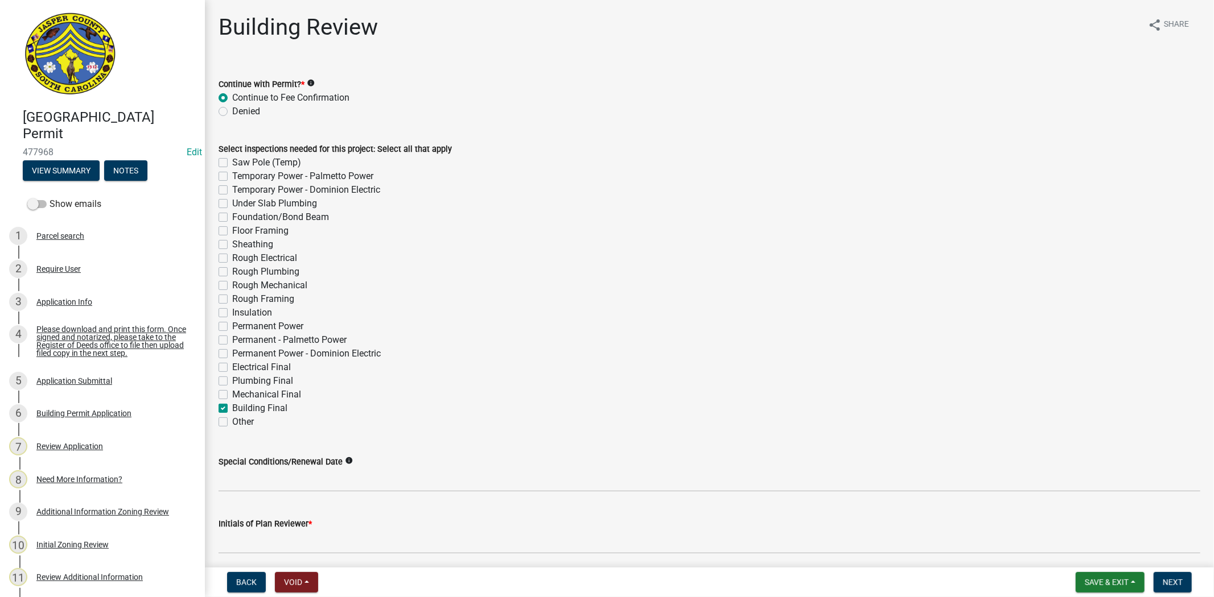
checkbox input "true"
checkbox input "false"
click at [232, 395] on label "Mechanical Final" at bounding box center [266, 395] width 69 height 14
click at [232, 395] on input "Mechanical Final" at bounding box center [235, 391] width 7 height 7
checkbox input "true"
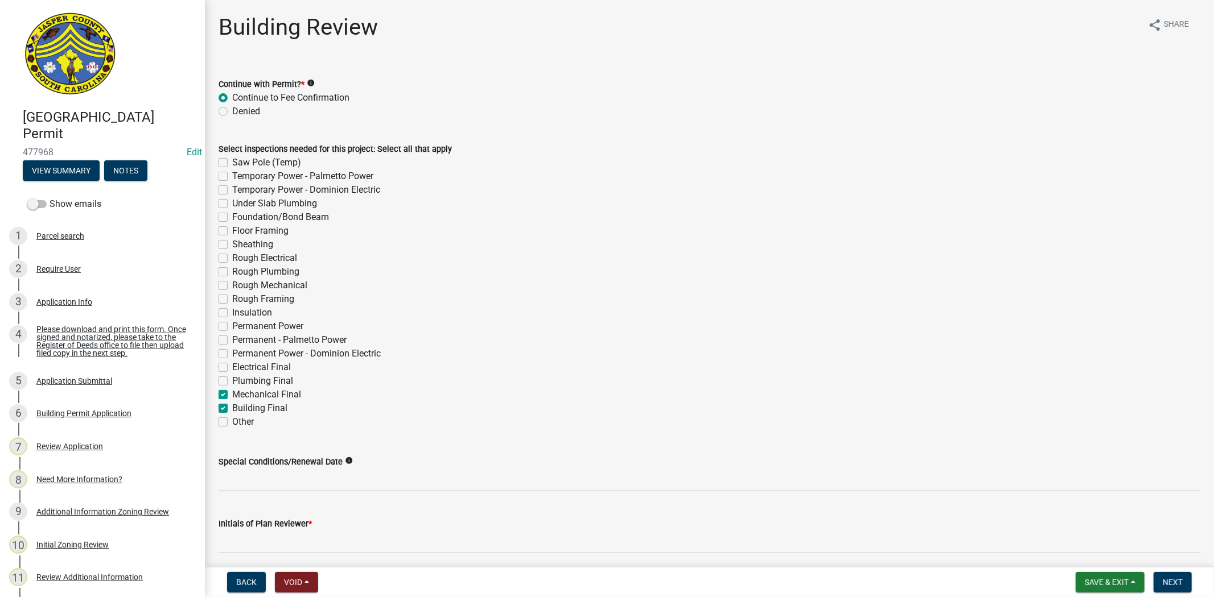
checkbox input "false"
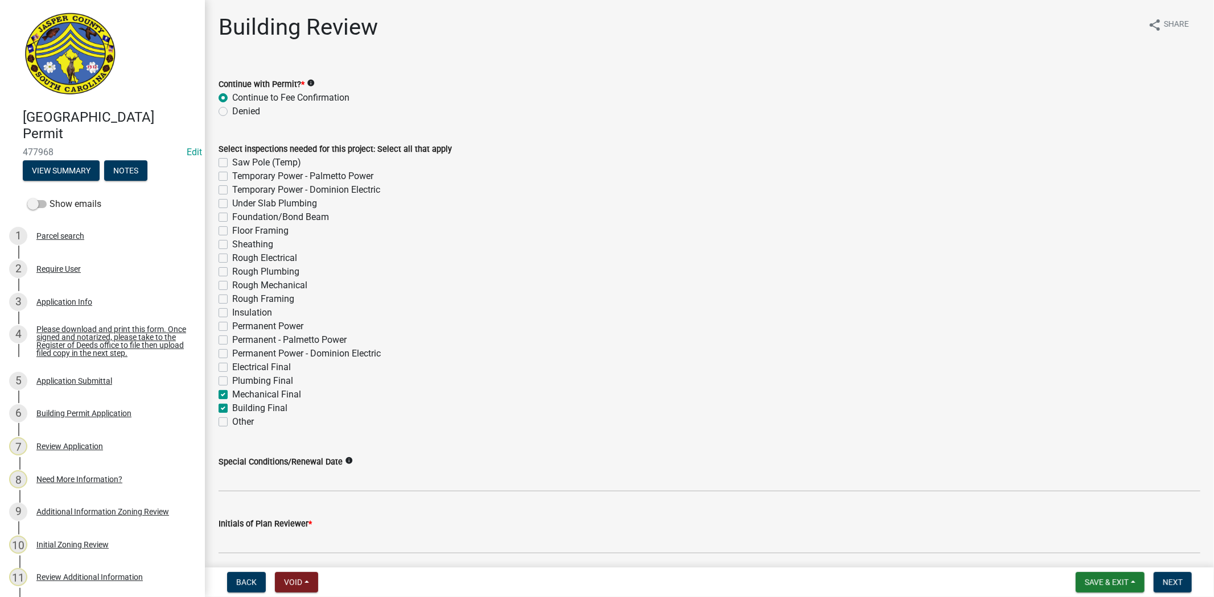
checkbox input "false"
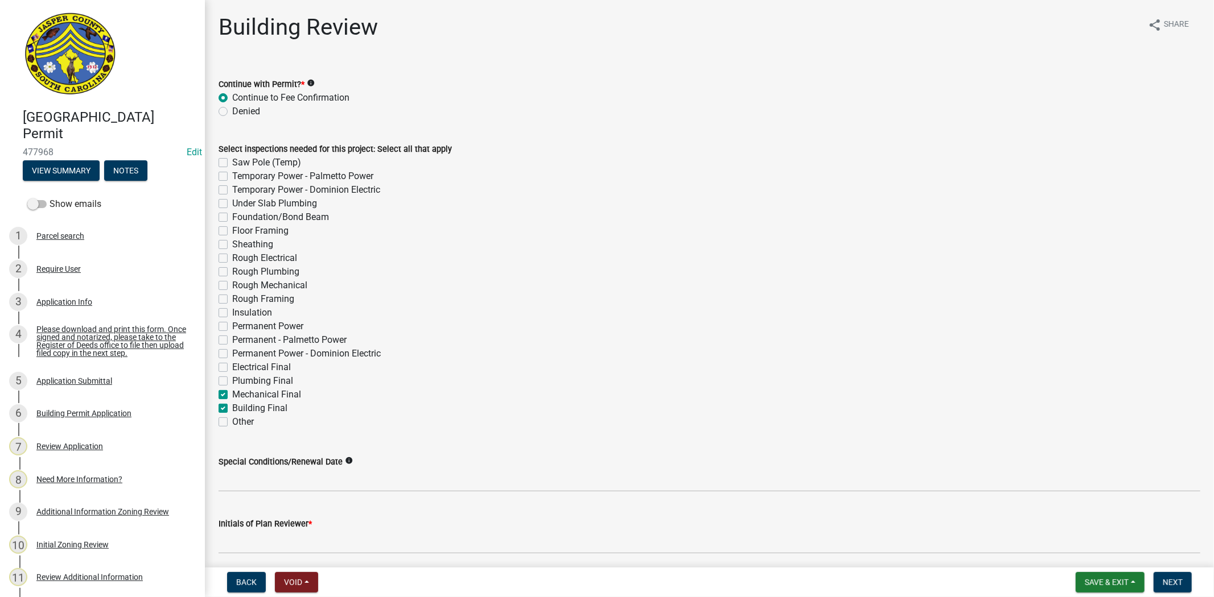
checkbox input "false"
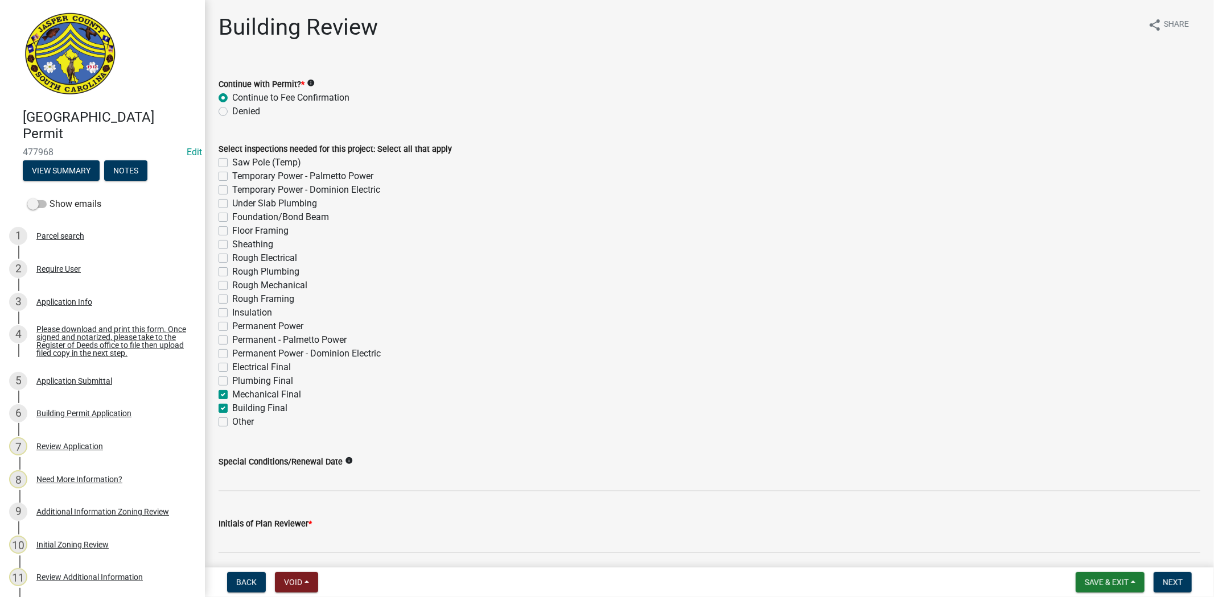
checkbox input "false"
checkbox input "true"
checkbox input "false"
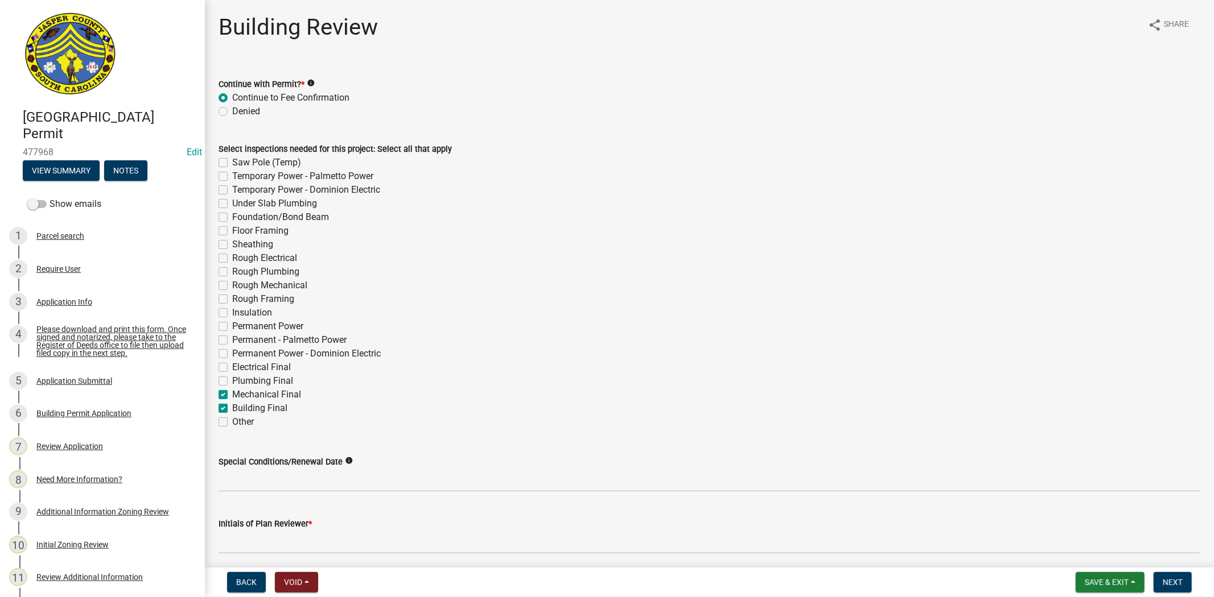
click at [232, 378] on label "Plumbing Final" at bounding box center [262, 381] width 61 height 14
click at [232, 378] on input "Plumbing Final" at bounding box center [235, 377] width 7 height 7
checkbox input "true"
checkbox input "false"
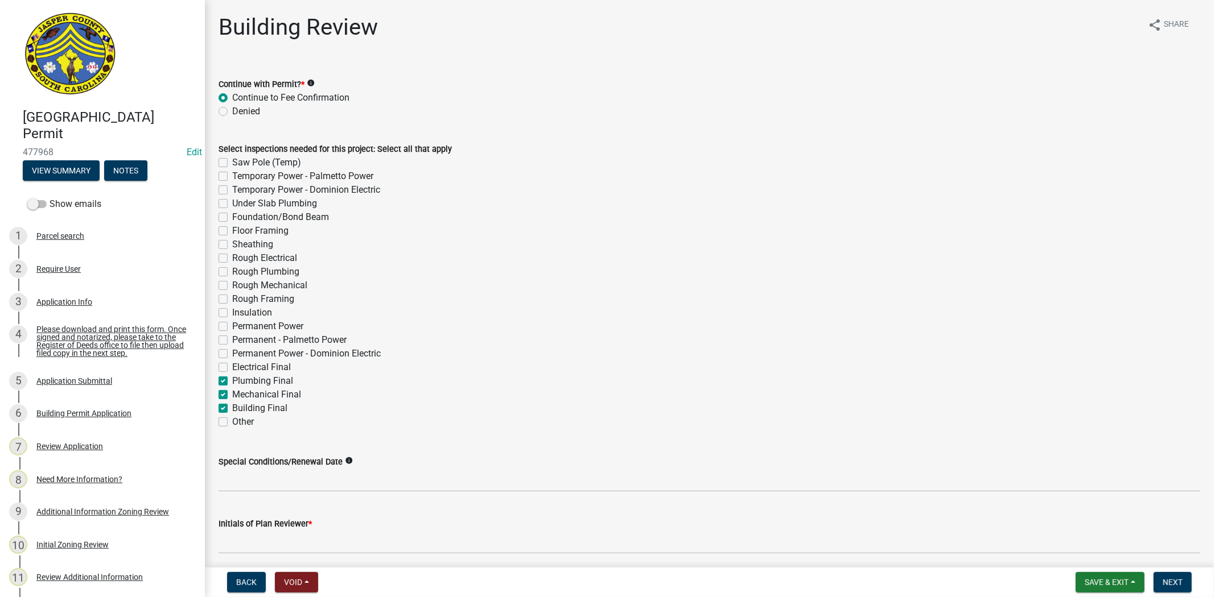
checkbox input "false"
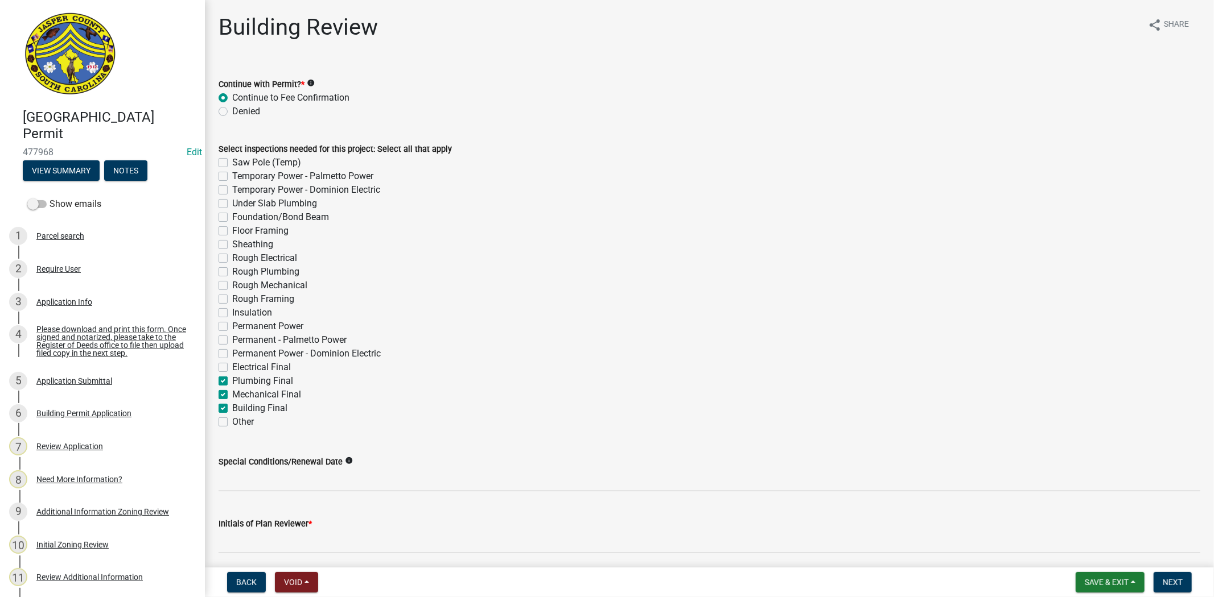
checkbox input "false"
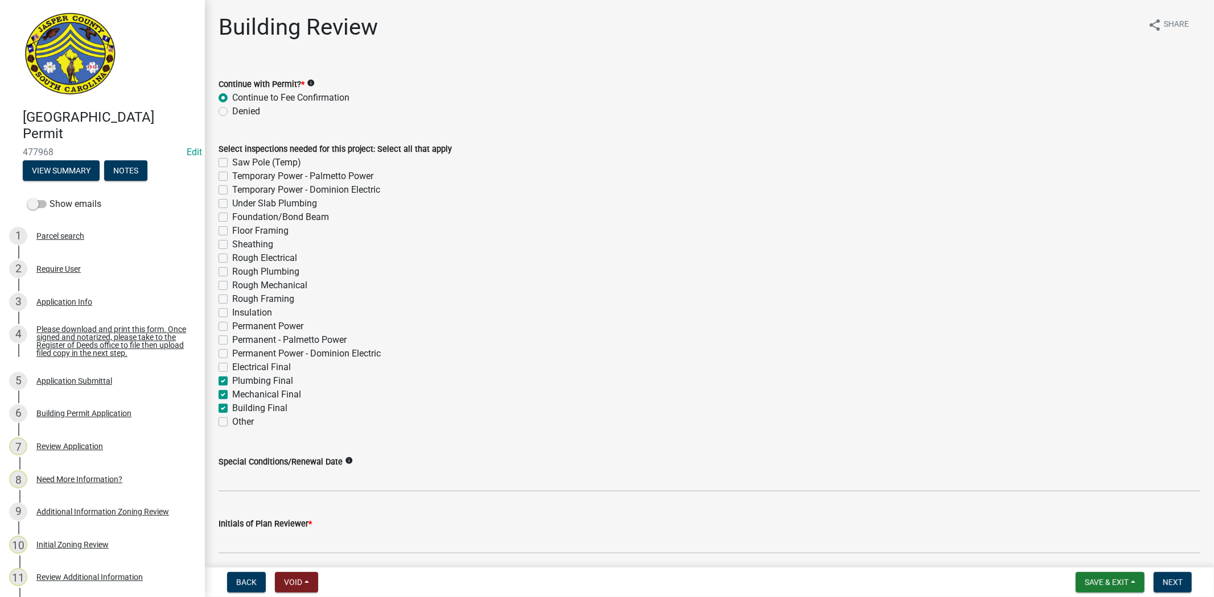
checkbox input "false"
checkbox input "true"
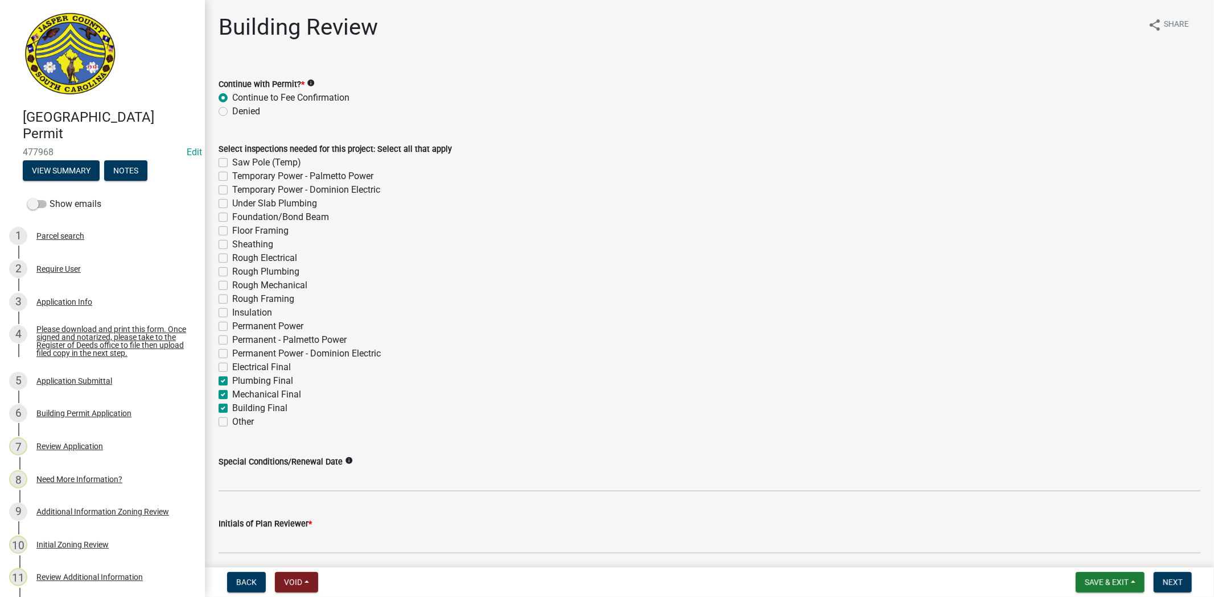
checkbox input "true"
checkbox input "false"
click at [232, 365] on label "Electrical Final" at bounding box center [261, 368] width 59 height 14
click at [232, 365] on input "Electrical Final" at bounding box center [235, 364] width 7 height 7
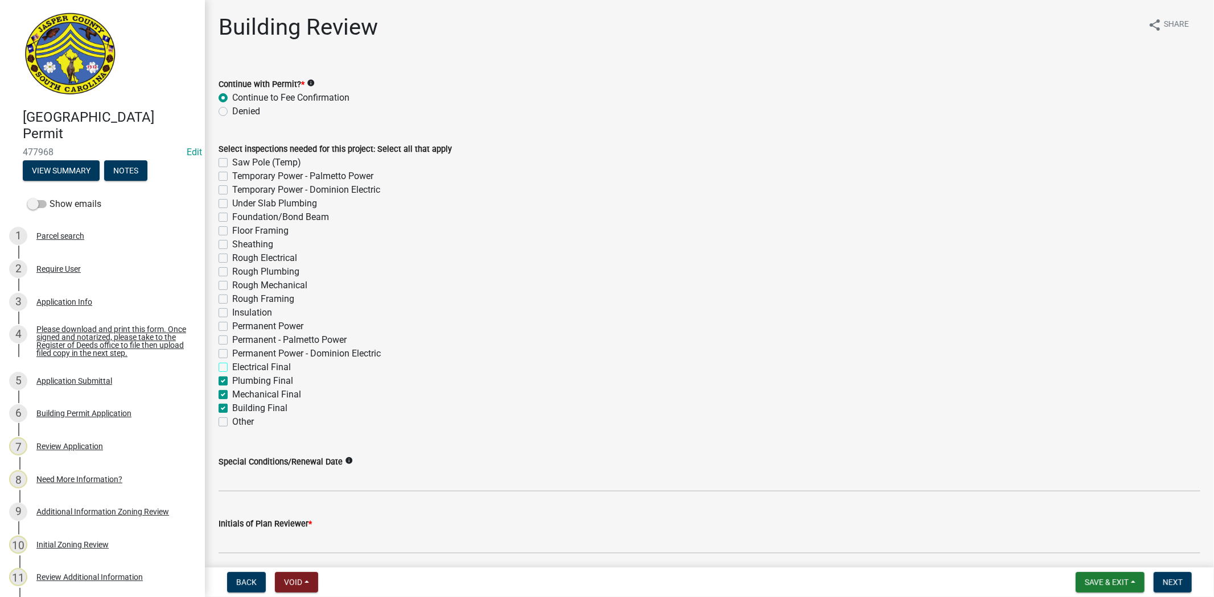
checkbox input "true"
checkbox input "false"
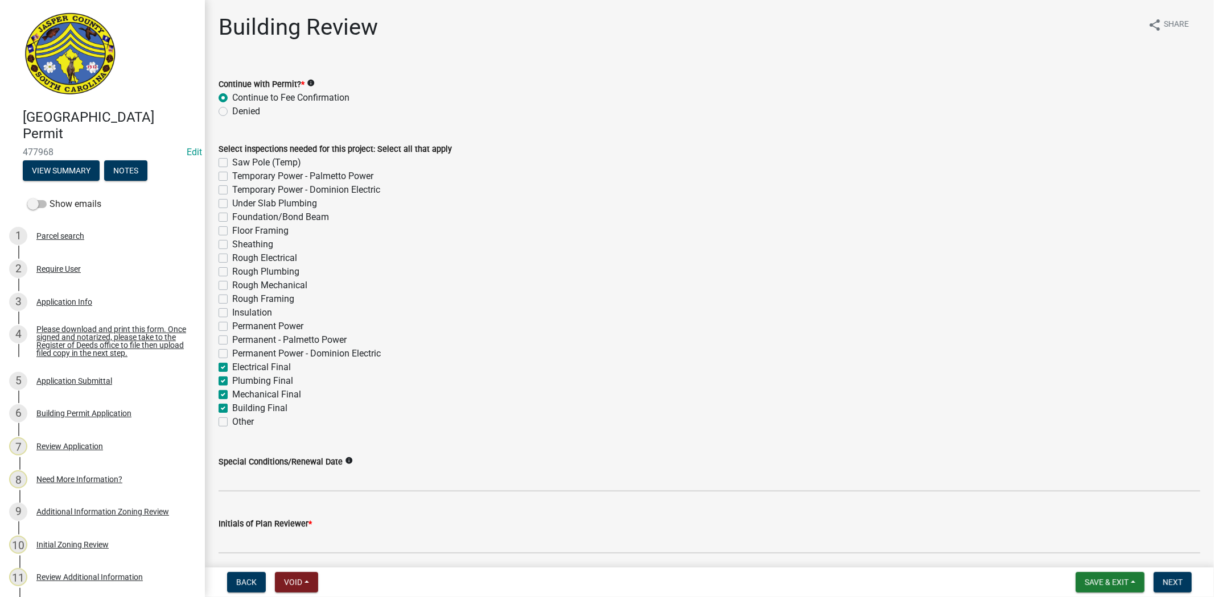
checkbox input "false"
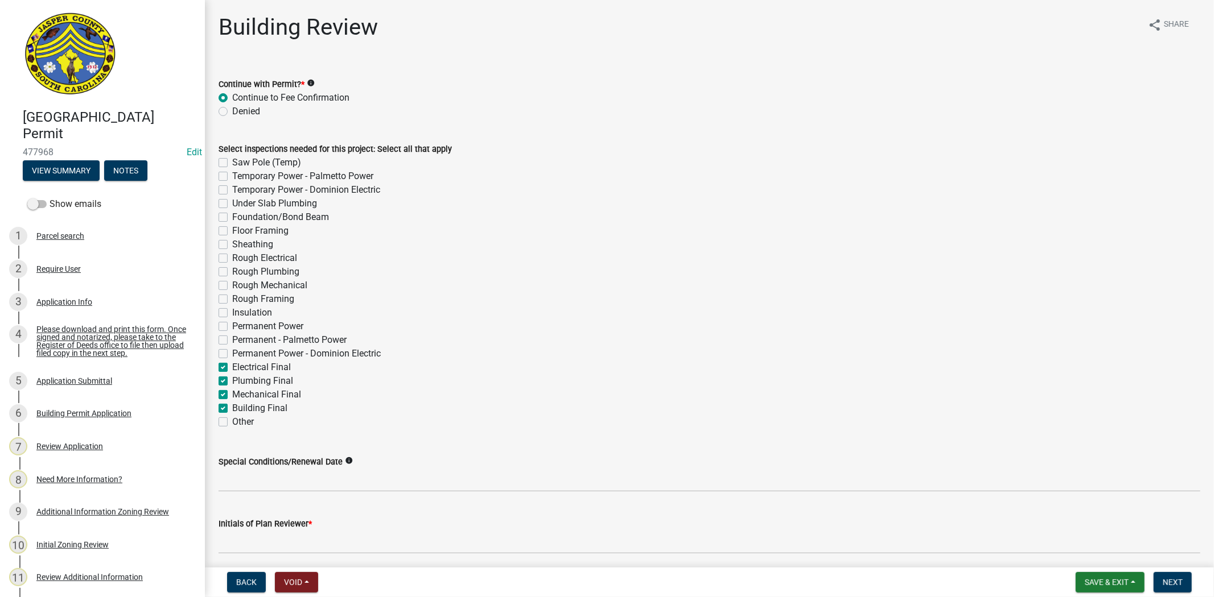
checkbox input "false"
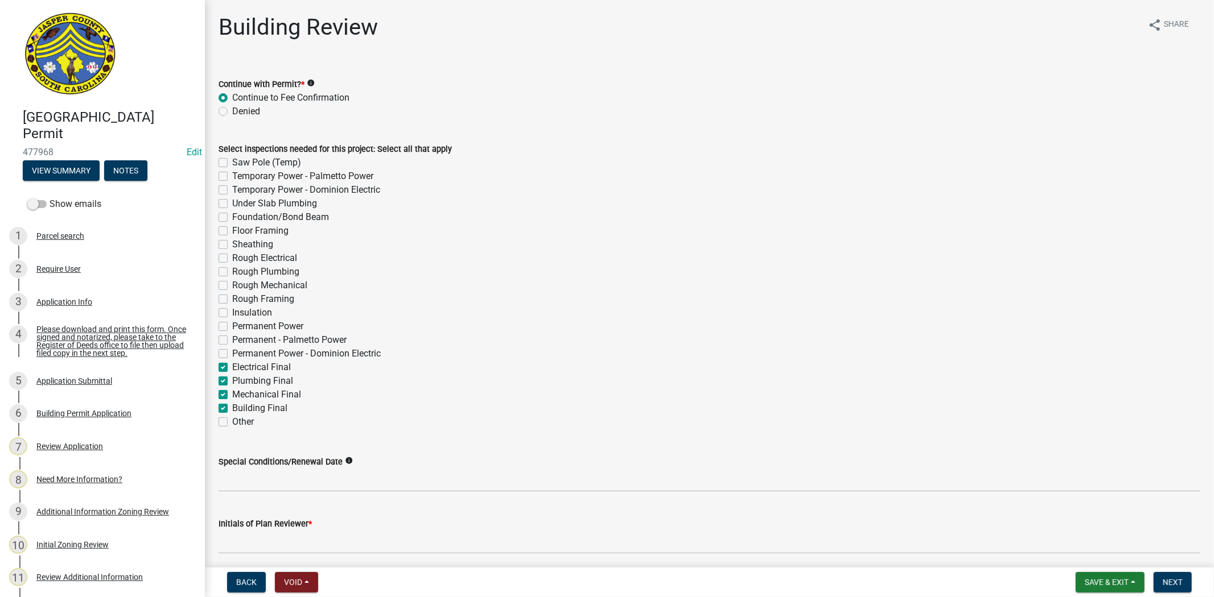
checkbox input "false"
checkbox input "true"
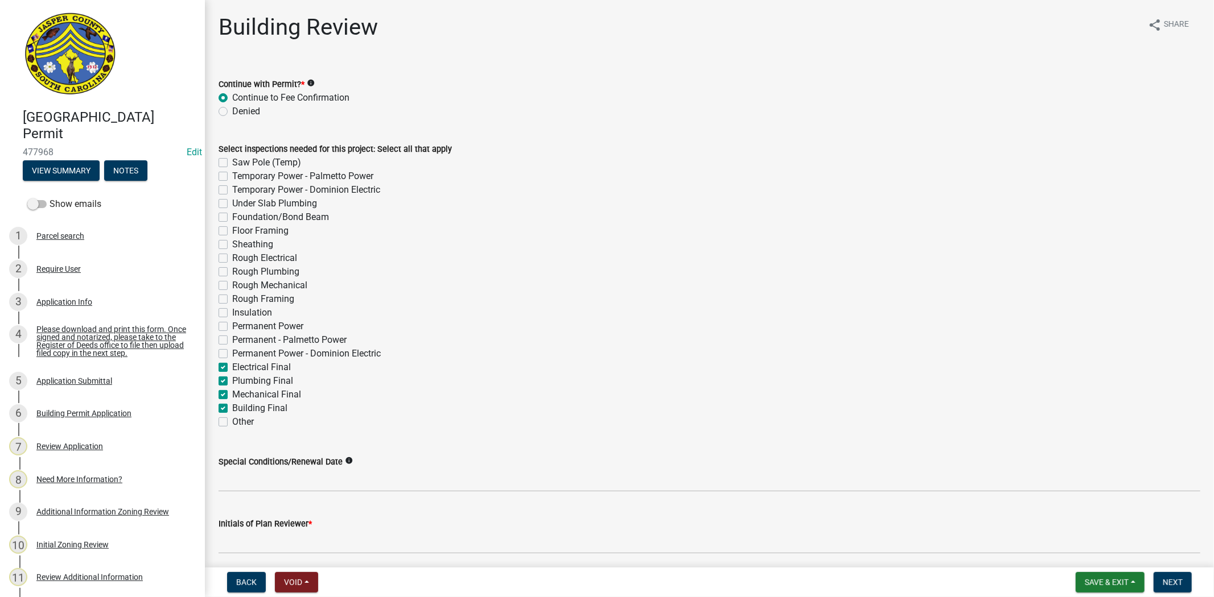
checkbox input "false"
click at [232, 323] on label "Permanent Power" at bounding box center [267, 327] width 71 height 14
click at [232, 323] on input "Permanent Power" at bounding box center [235, 323] width 7 height 7
checkbox input "true"
checkbox input "false"
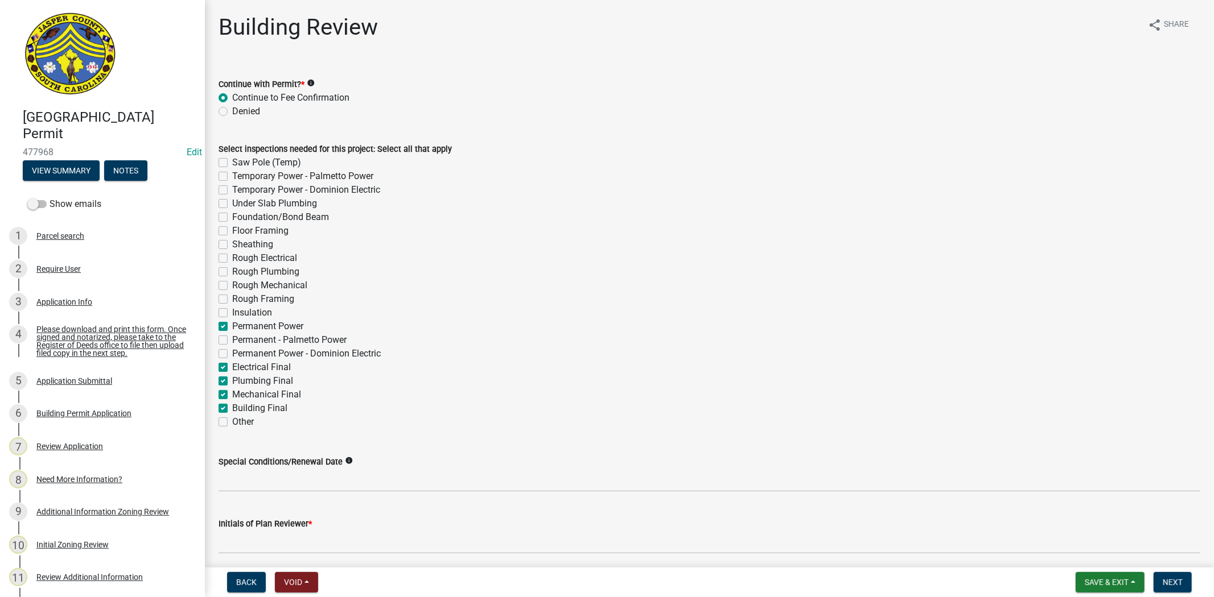
checkbox input "false"
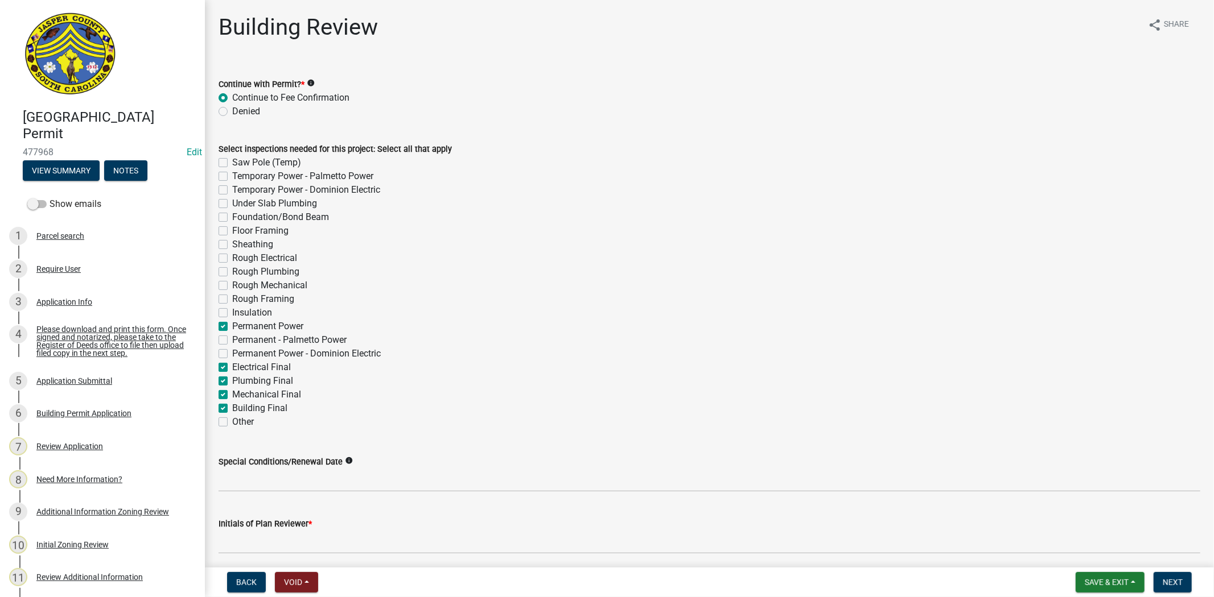
checkbox input "false"
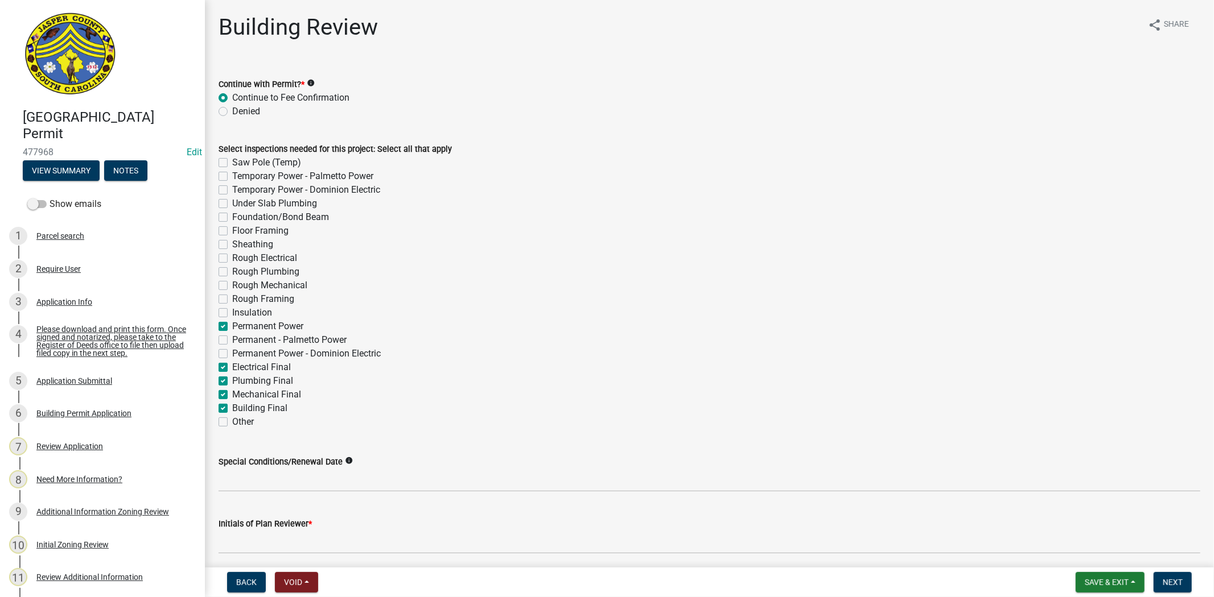
checkbox input "false"
checkbox input "true"
checkbox input "false"
checkbox input "true"
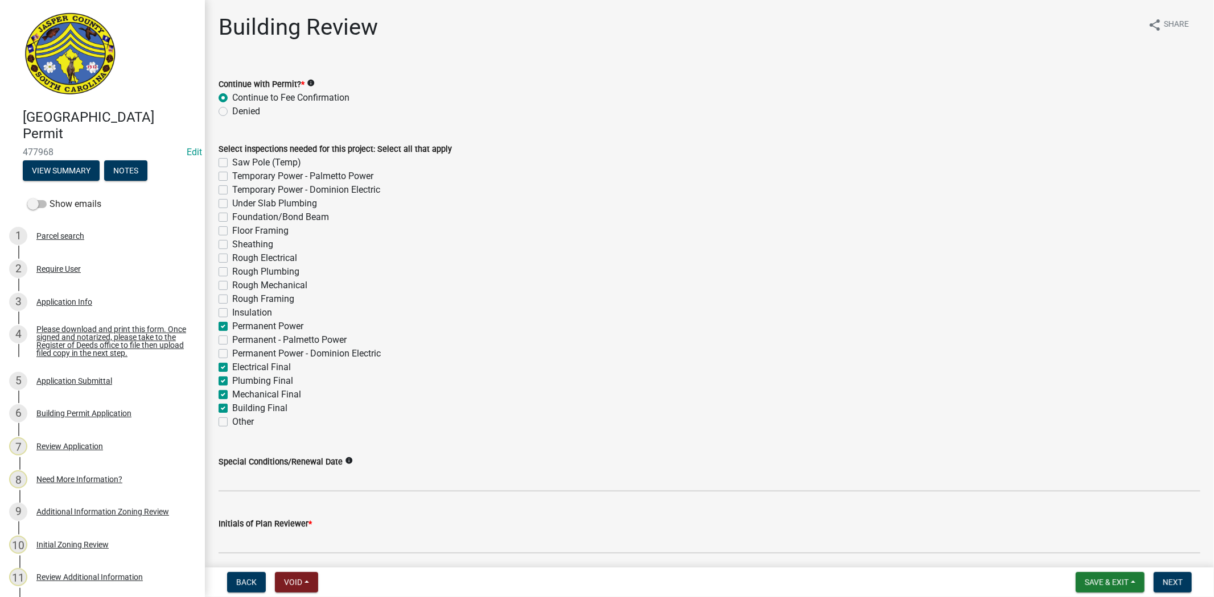
checkbox input "true"
checkbox input "false"
click at [232, 310] on label "Insulation" at bounding box center [252, 313] width 40 height 14
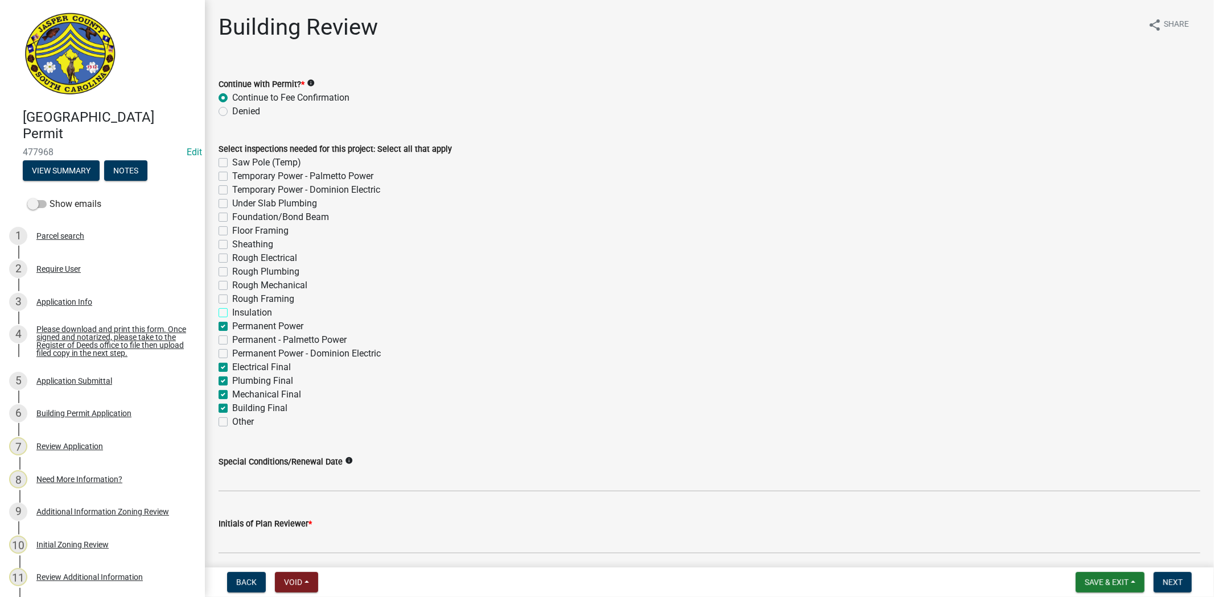
click at [232, 310] on input "Insulation" at bounding box center [235, 309] width 7 height 7
checkbox input "true"
checkbox input "false"
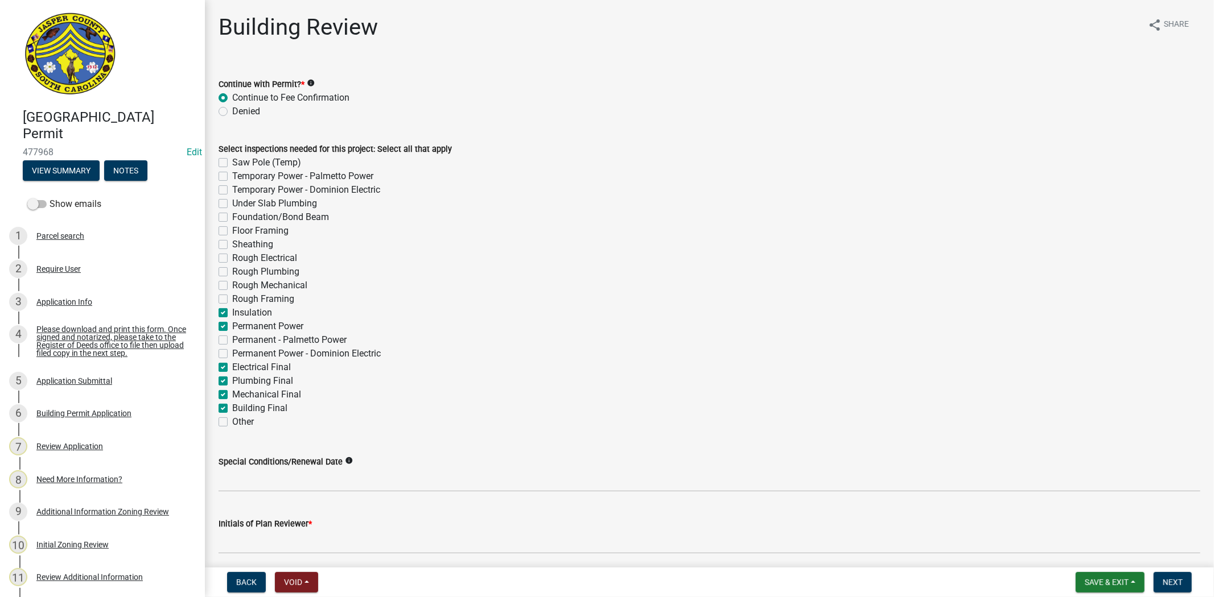
checkbox input "false"
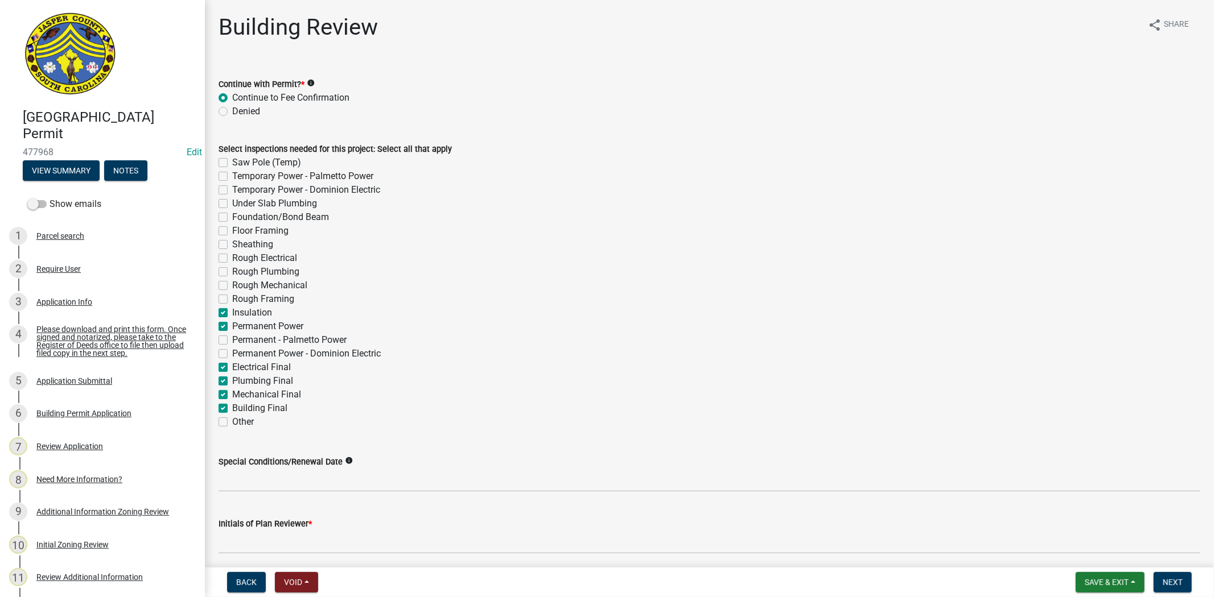
checkbox input "false"
checkbox input "true"
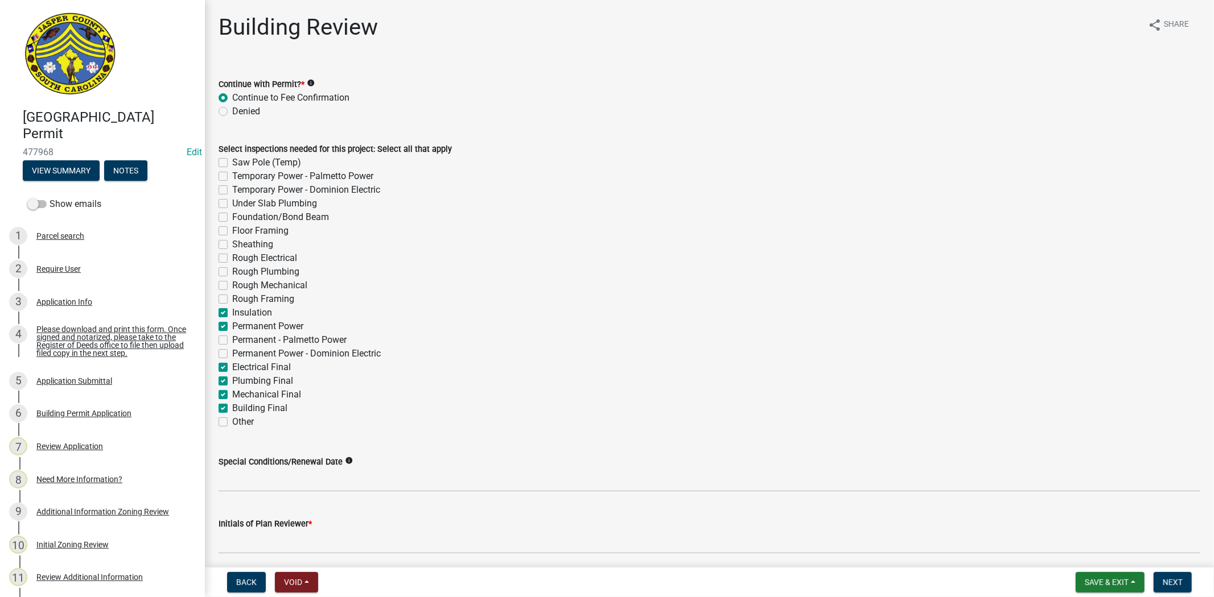
checkbox input "false"
checkbox input "true"
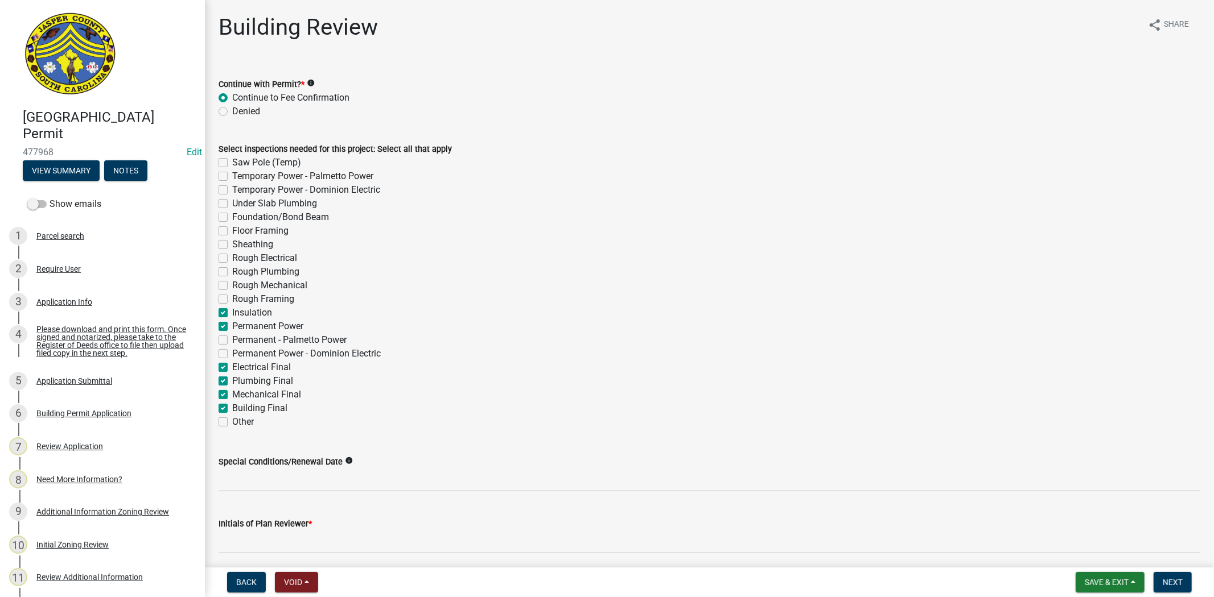
checkbox input "true"
checkbox input "false"
click at [232, 296] on label "Rough Framing" at bounding box center [263, 299] width 62 height 14
click at [232, 296] on input "Rough Framing" at bounding box center [235, 295] width 7 height 7
checkbox input "true"
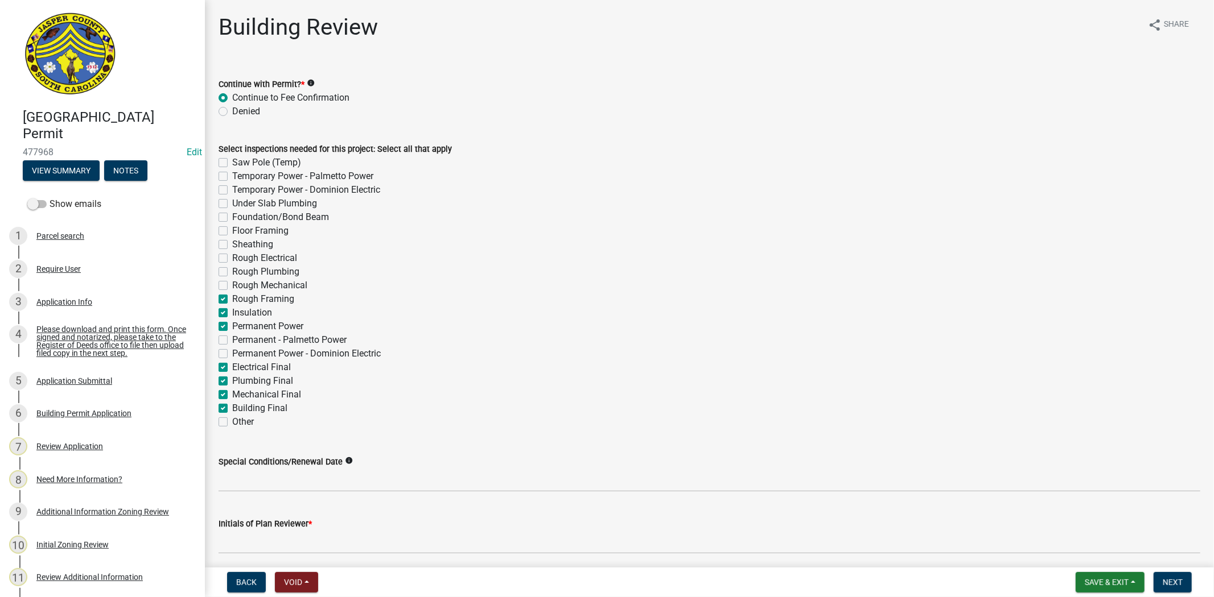
checkbox input "false"
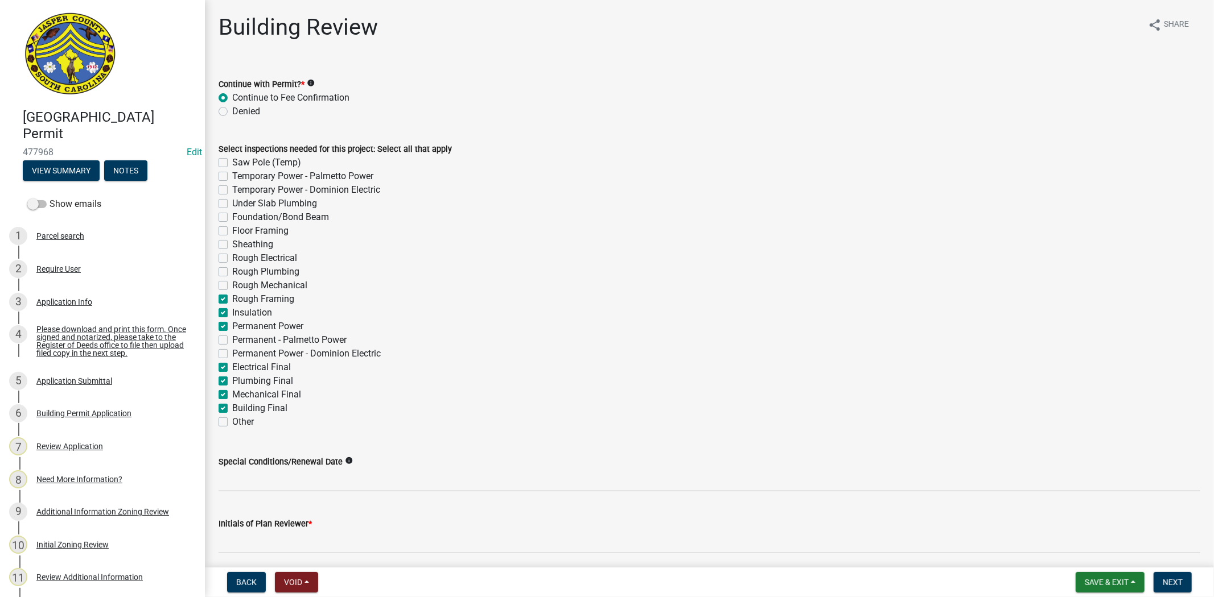
checkbox input "false"
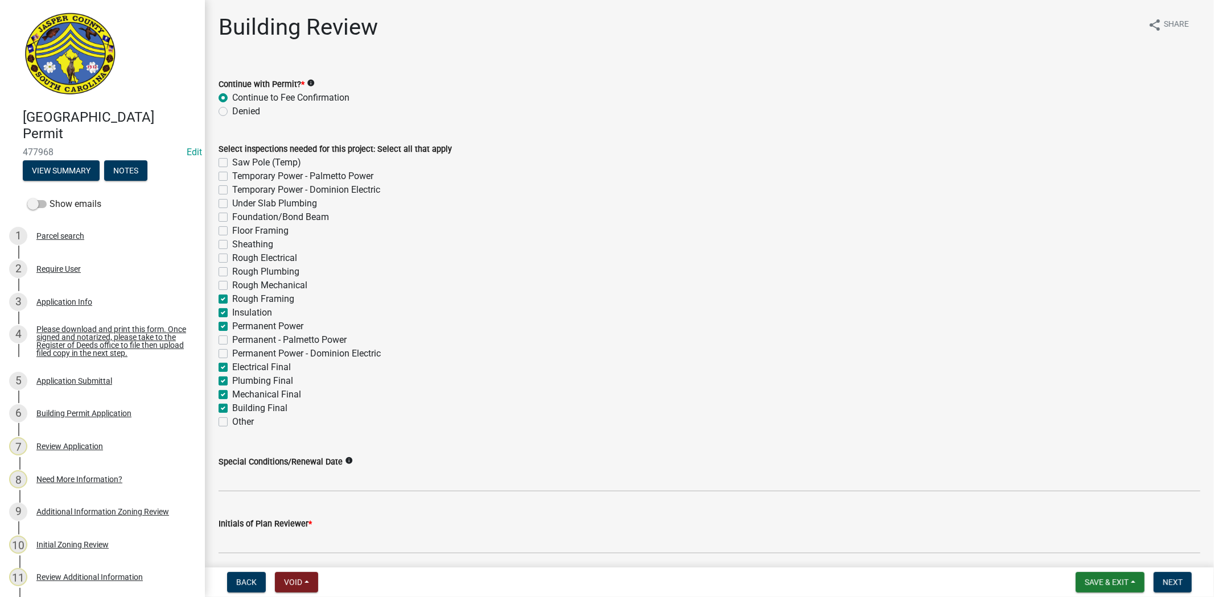
checkbox input "true"
checkbox input "false"
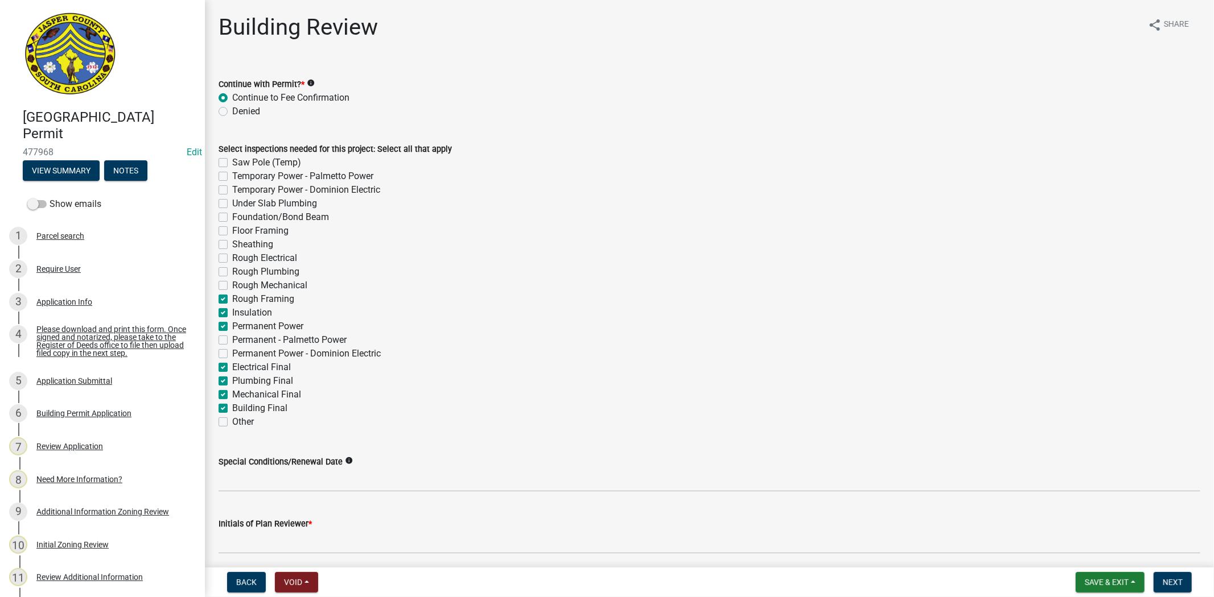
checkbox input "true"
checkbox input "false"
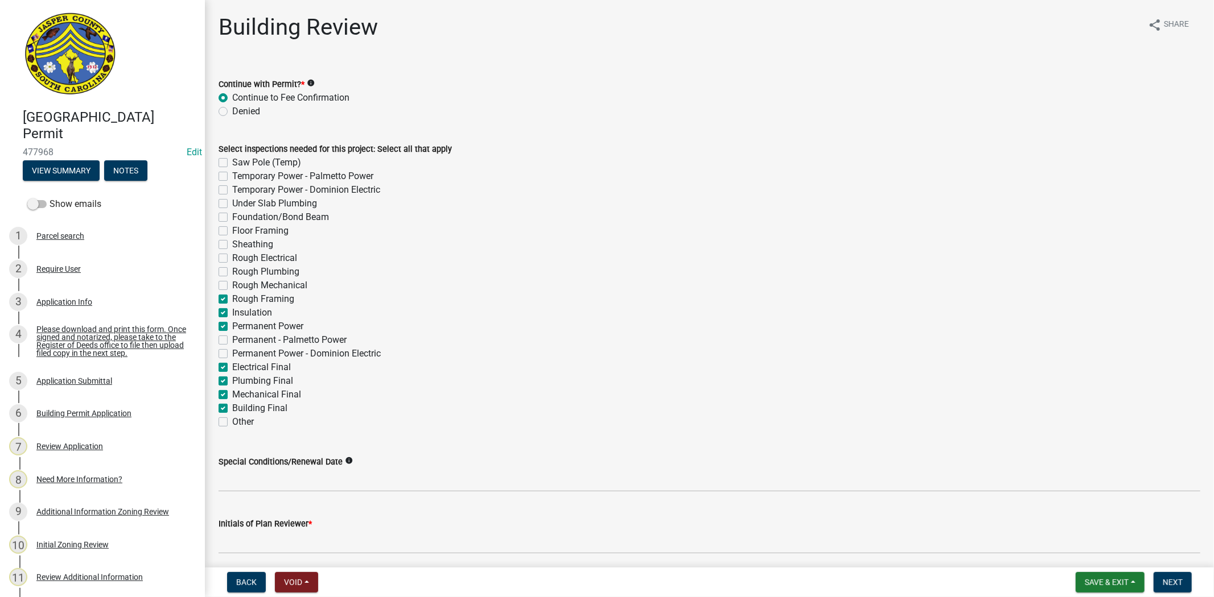
click at [232, 287] on label "Rough Mechanical" at bounding box center [269, 286] width 75 height 14
click at [232, 286] on input "Rough Mechanical" at bounding box center [235, 282] width 7 height 7
checkbox input "true"
checkbox input "false"
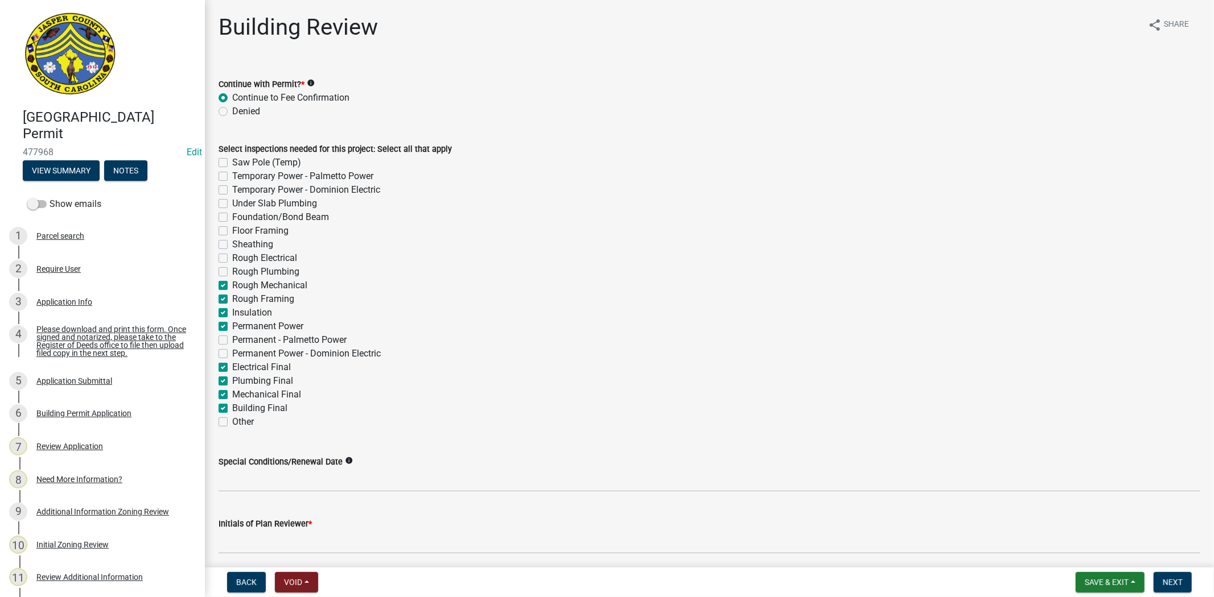
checkbox input "false"
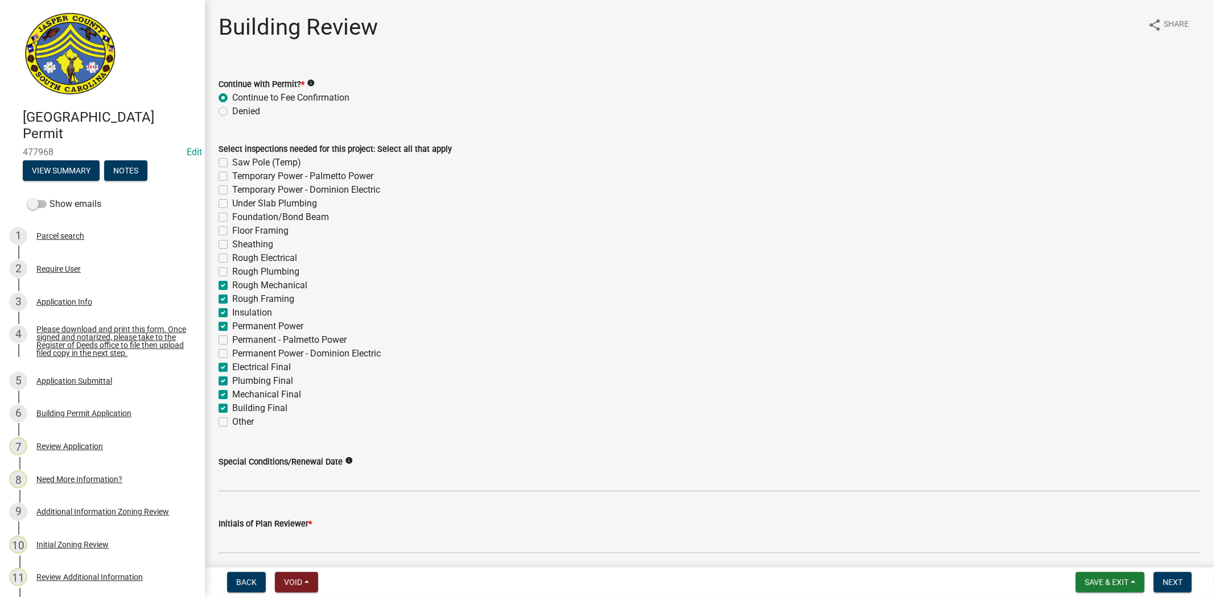
checkbox input "false"
checkbox input "true"
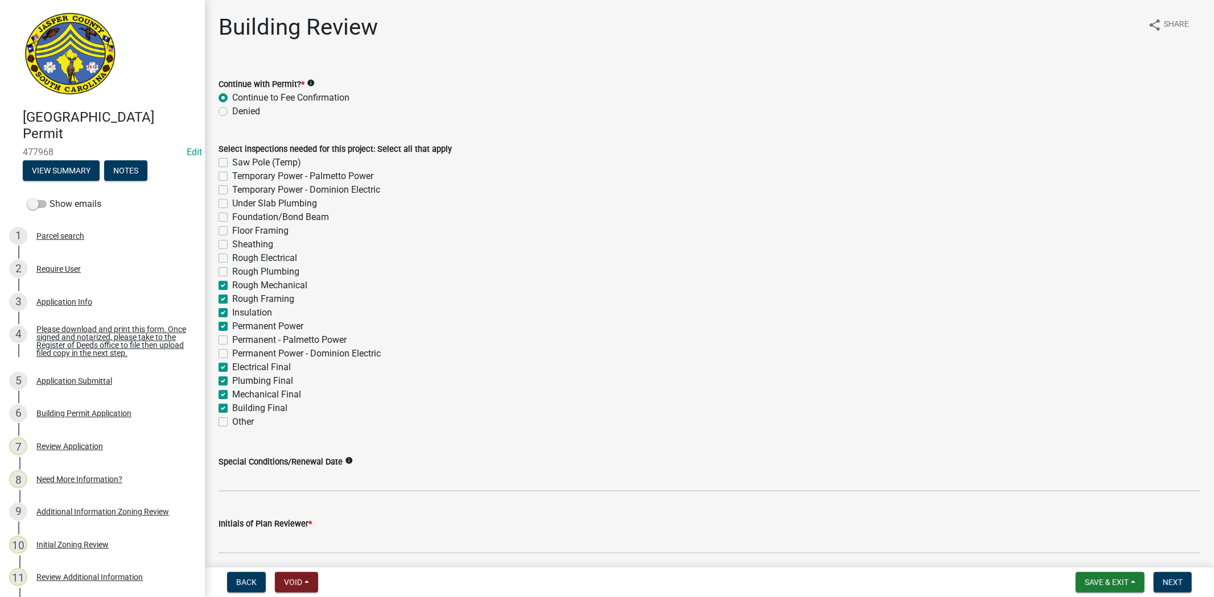
checkbox input "true"
checkbox input "false"
checkbox input "true"
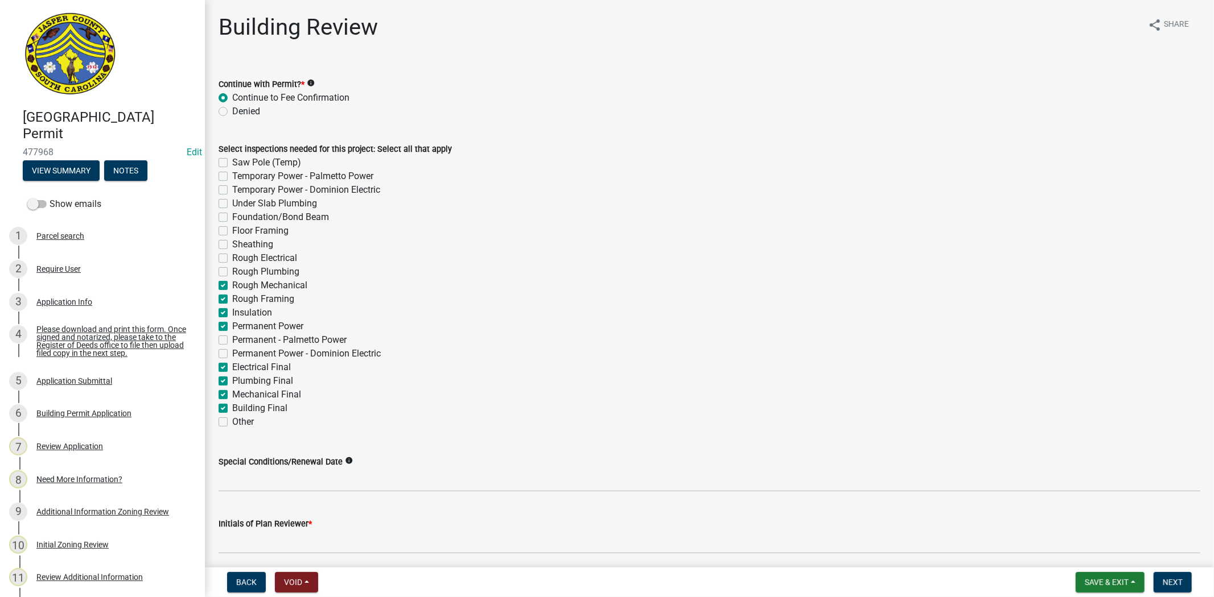
checkbox input "true"
checkbox input "false"
click at [232, 273] on label "Rough Plumbing" at bounding box center [265, 272] width 67 height 14
click at [232, 273] on input "Rough Plumbing" at bounding box center [235, 268] width 7 height 7
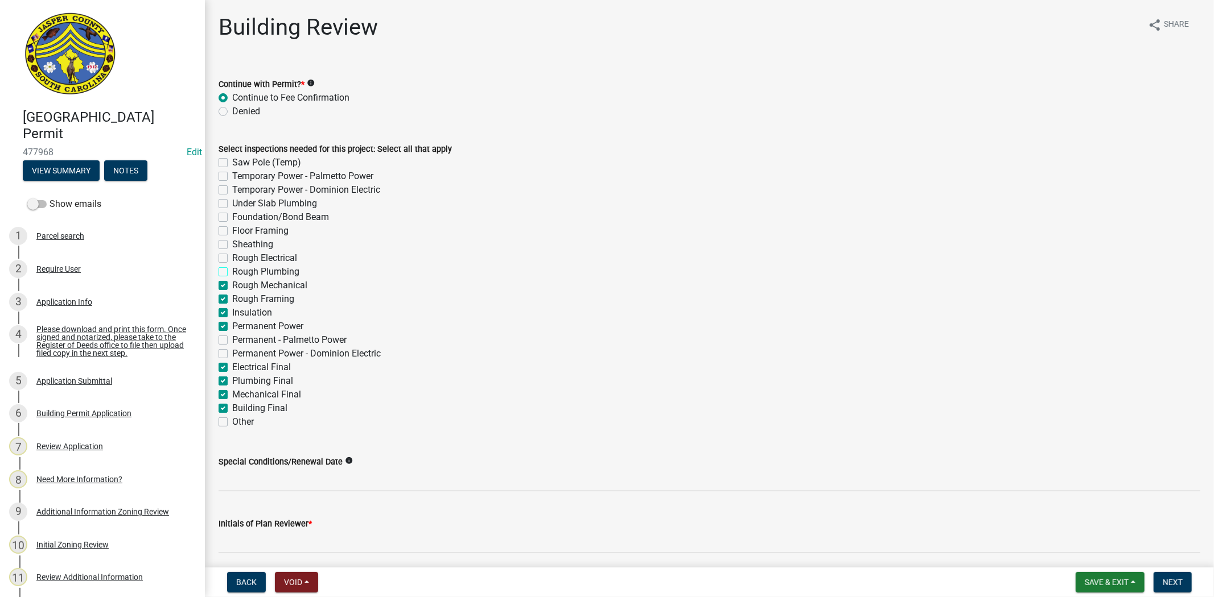
checkbox input "true"
checkbox input "false"
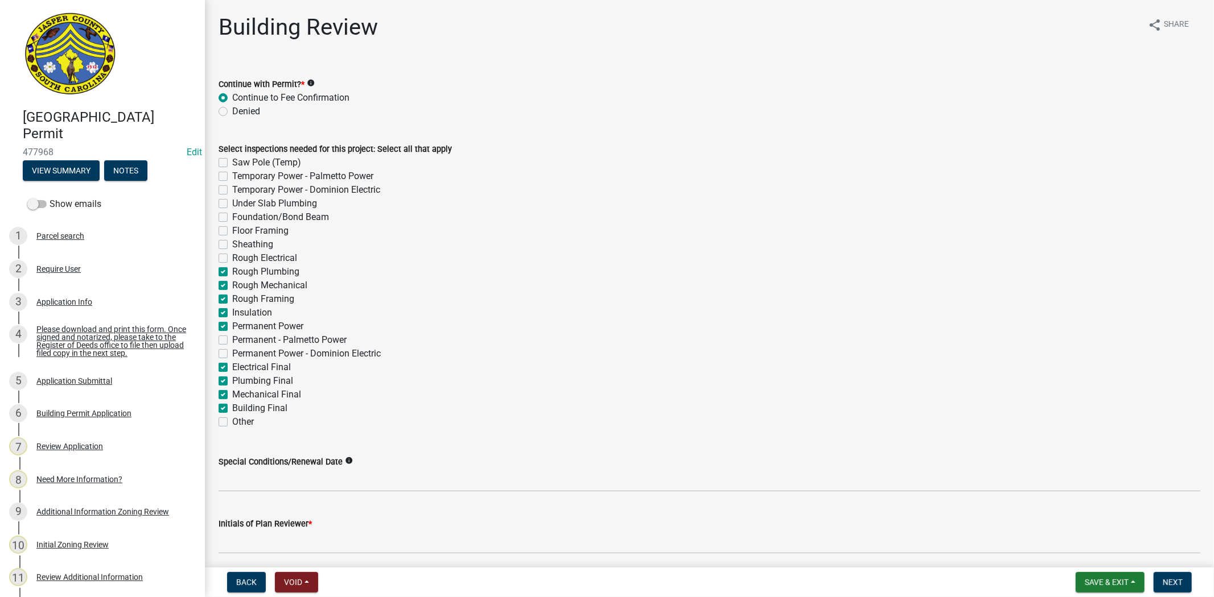
checkbox input "false"
checkbox input "true"
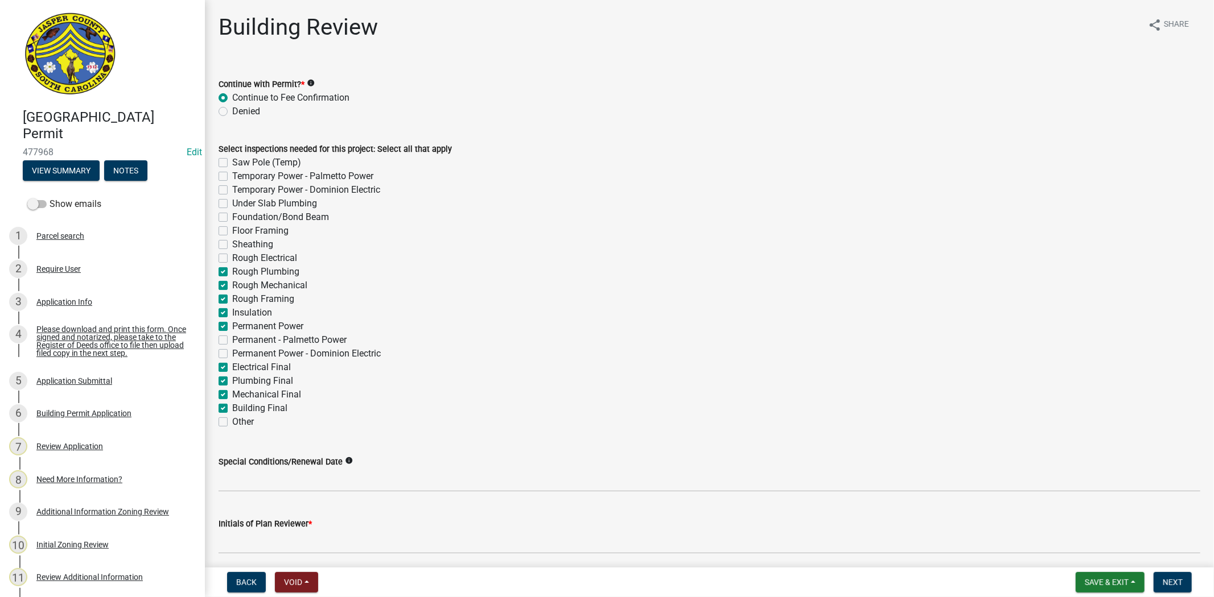
checkbox input "true"
checkbox input "false"
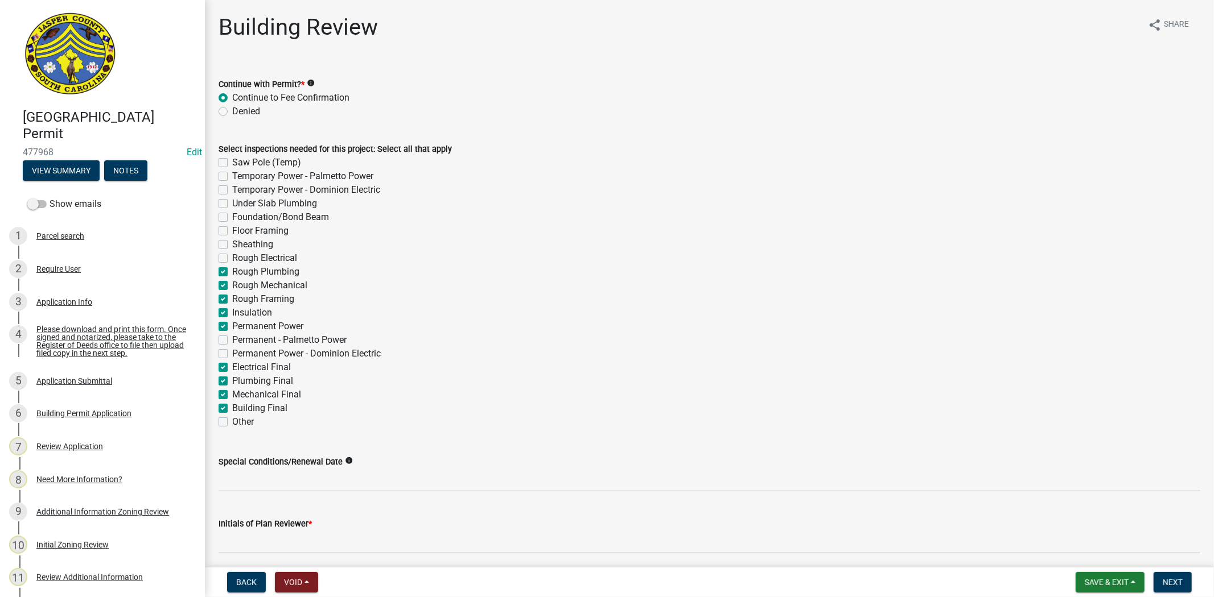
checkbox input "false"
click at [232, 259] on label "Rough Electrical" at bounding box center [264, 258] width 65 height 14
click at [232, 259] on input "Rough Electrical" at bounding box center [235, 254] width 7 height 7
click at [232, 242] on label "Sheathing" at bounding box center [252, 245] width 41 height 14
click at [232, 242] on input "Sheathing" at bounding box center [235, 241] width 7 height 7
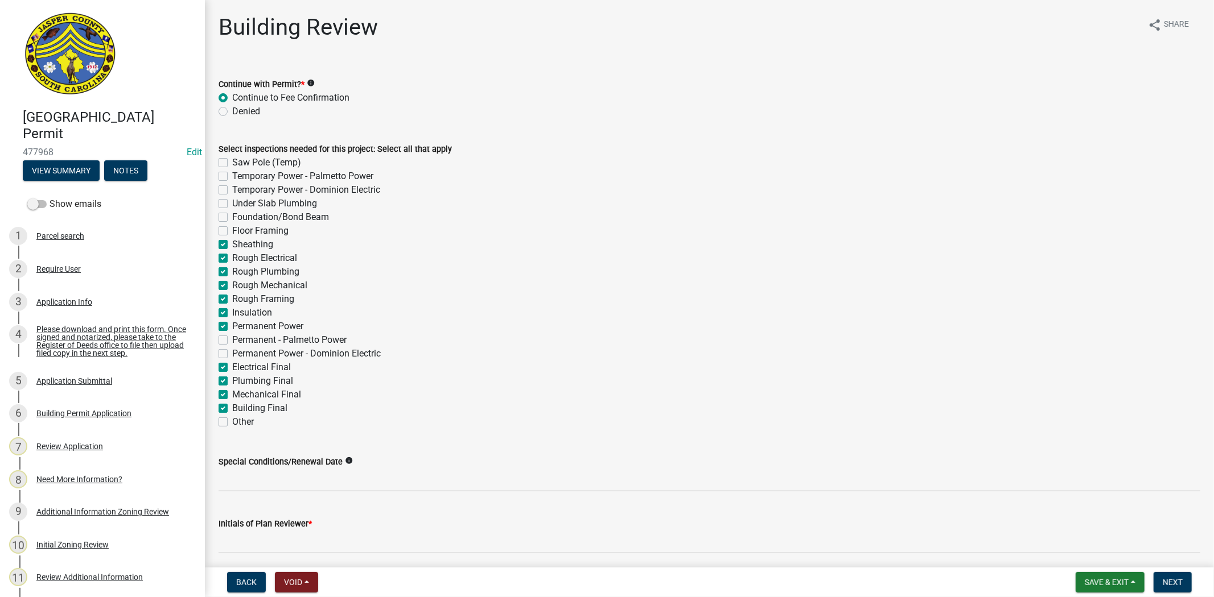
click at [232, 220] on label "Foundation/Bond Beam" at bounding box center [280, 218] width 97 height 14
click at [232, 218] on input "Foundation/Bond Beam" at bounding box center [235, 214] width 7 height 7
click at [232, 205] on label "Under Slab Plumbing" at bounding box center [274, 204] width 85 height 14
click at [232, 204] on input "Under Slab Plumbing" at bounding box center [235, 200] width 7 height 7
click at [232, 191] on label "Temporary Power - Dominion Electric" at bounding box center [306, 190] width 148 height 14
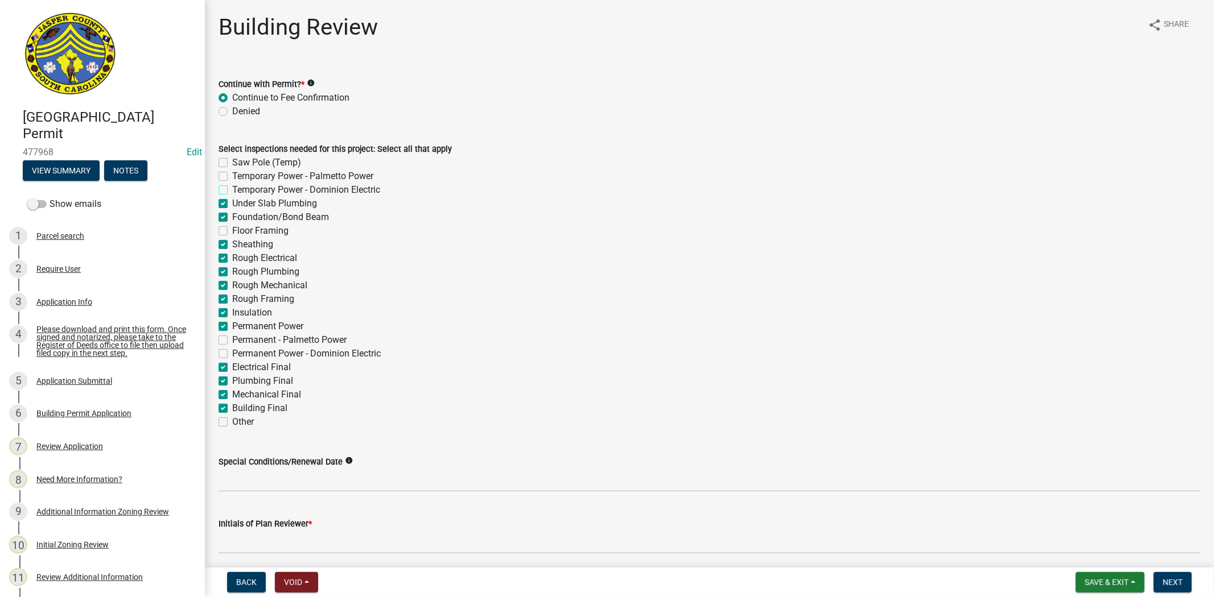
click at [232, 191] on input "Temporary Power - Dominion Electric" at bounding box center [235, 186] width 7 height 7
click at [232, 189] on label "Temporary Power - Dominion Electric" at bounding box center [306, 190] width 148 height 14
click at [232, 189] on input "Temporary Power - Dominion Electric" at bounding box center [235, 186] width 7 height 7
click at [232, 164] on label "Saw Pole (Temp)" at bounding box center [266, 163] width 69 height 14
click at [232, 163] on input "Saw Pole (Temp)" at bounding box center [235, 159] width 7 height 7
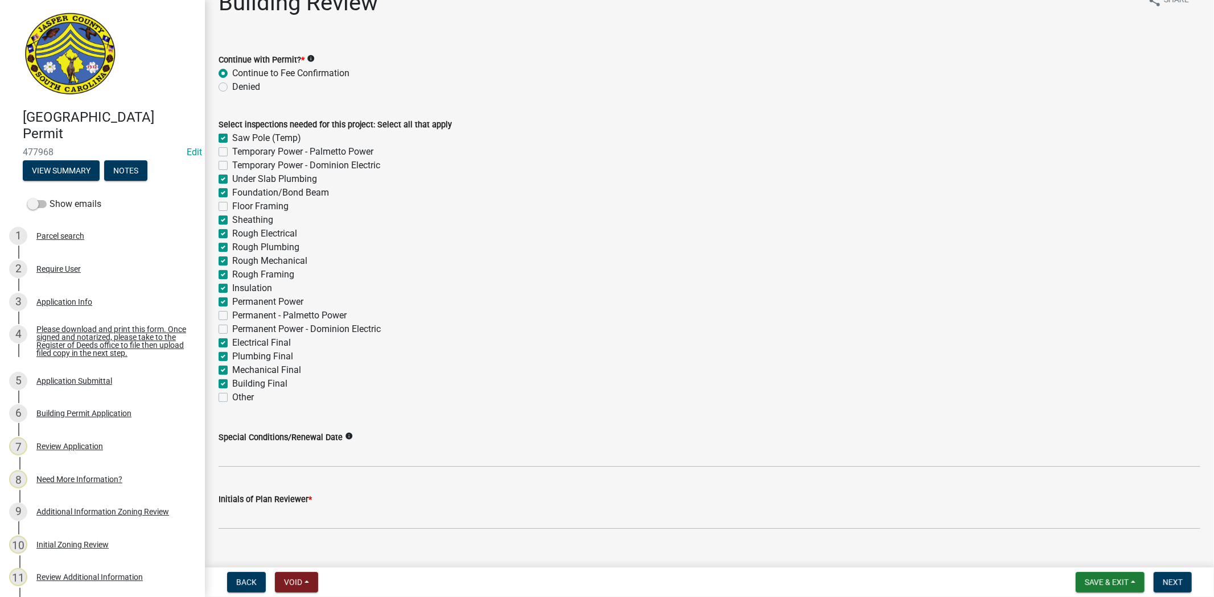
scroll to position [44, 0]
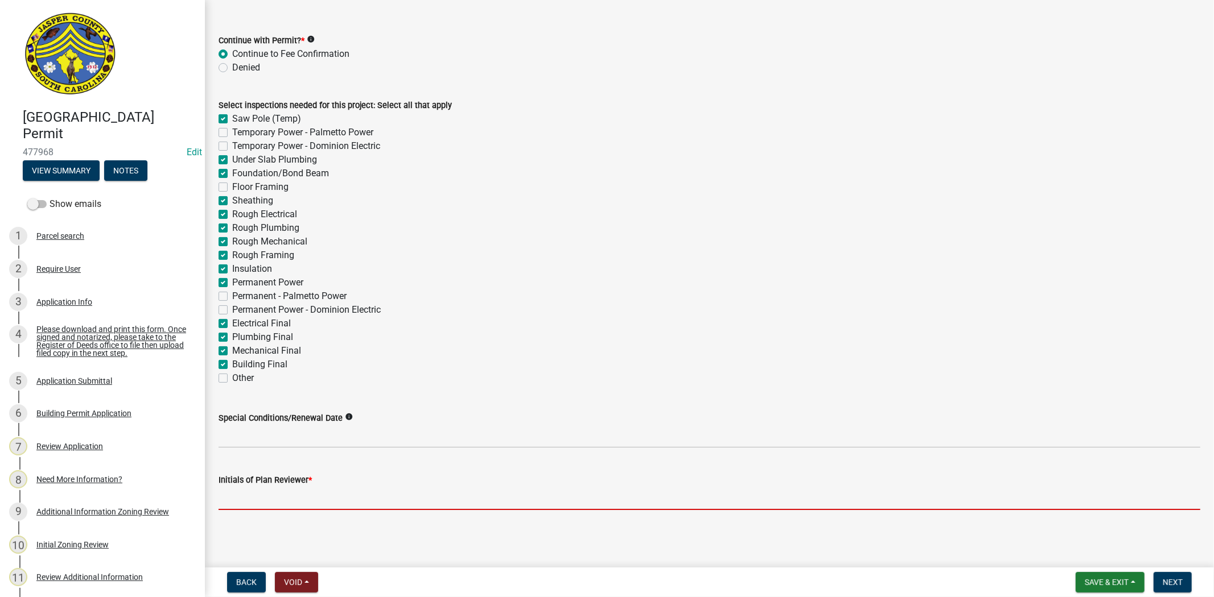
click at [263, 488] on input "Initials of Plan Reviewer *" at bounding box center [709, 498] width 982 height 23
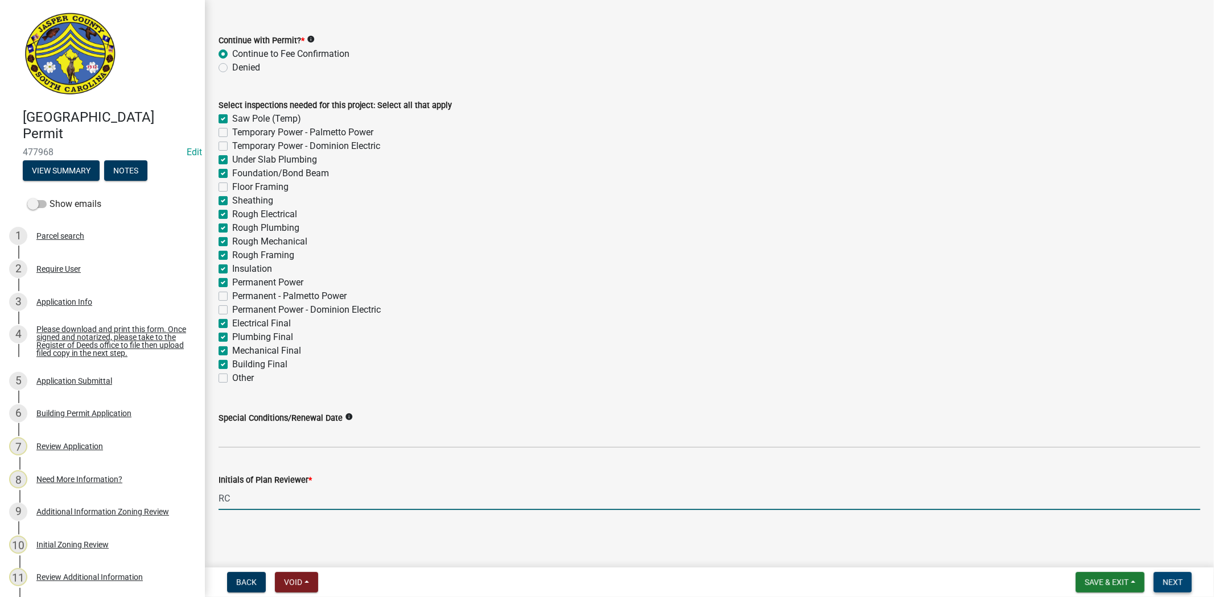
click at [1177, 573] on button "Next" at bounding box center [1172, 582] width 38 height 20
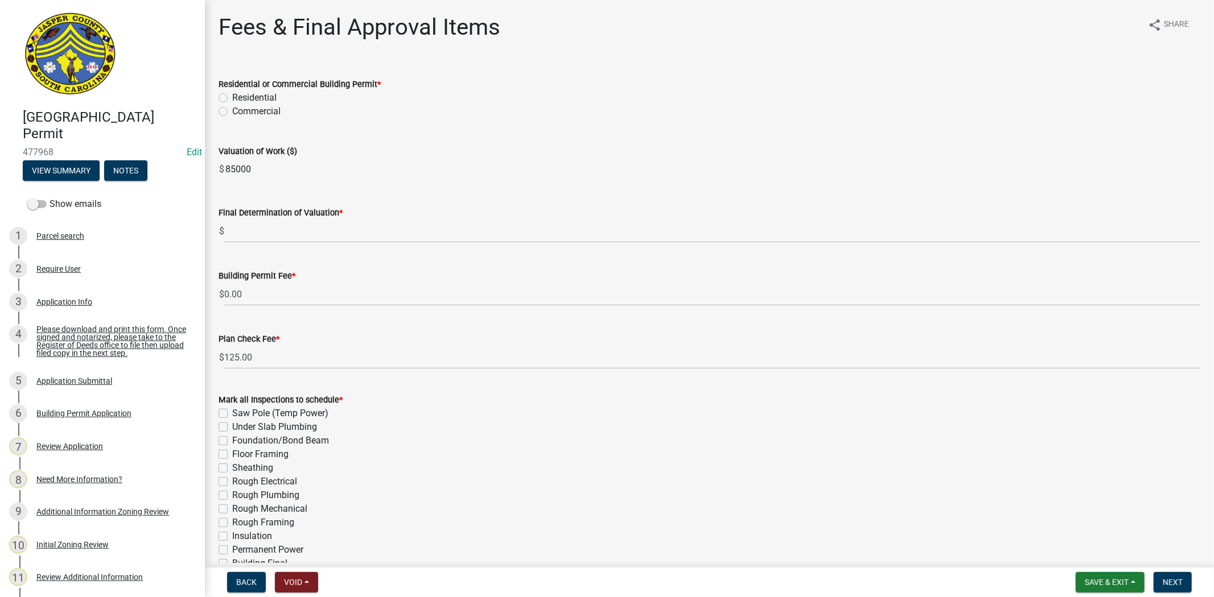
click at [232, 97] on label "Residential" at bounding box center [254, 98] width 44 height 14
click at [232, 97] on input "Residential" at bounding box center [235, 94] width 7 height 7
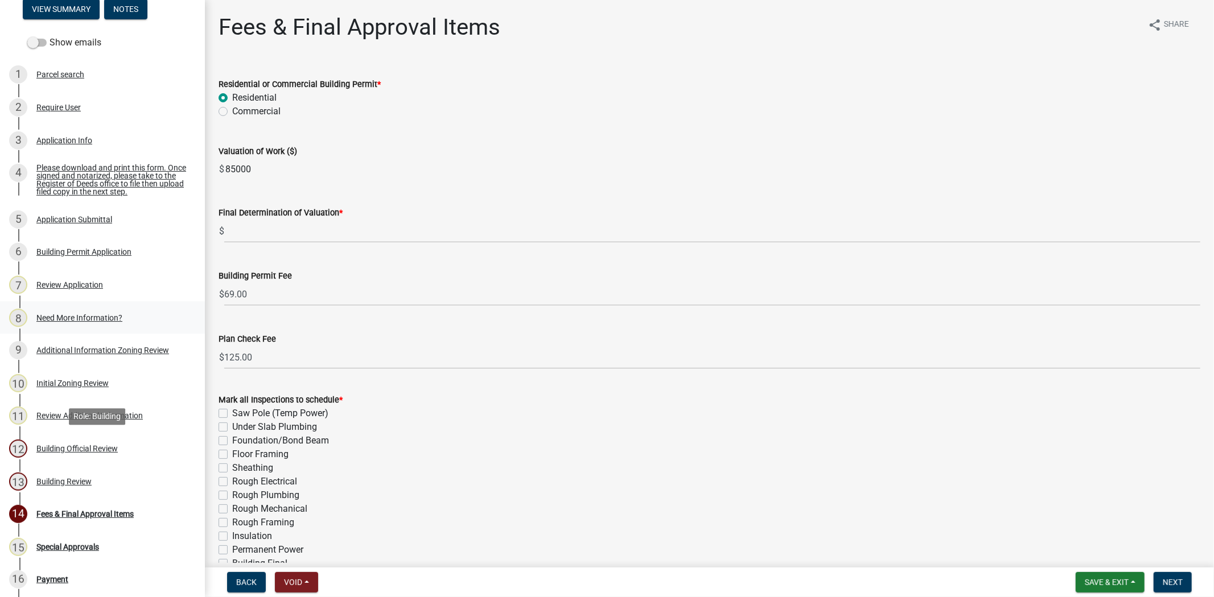
scroll to position [189, 0]
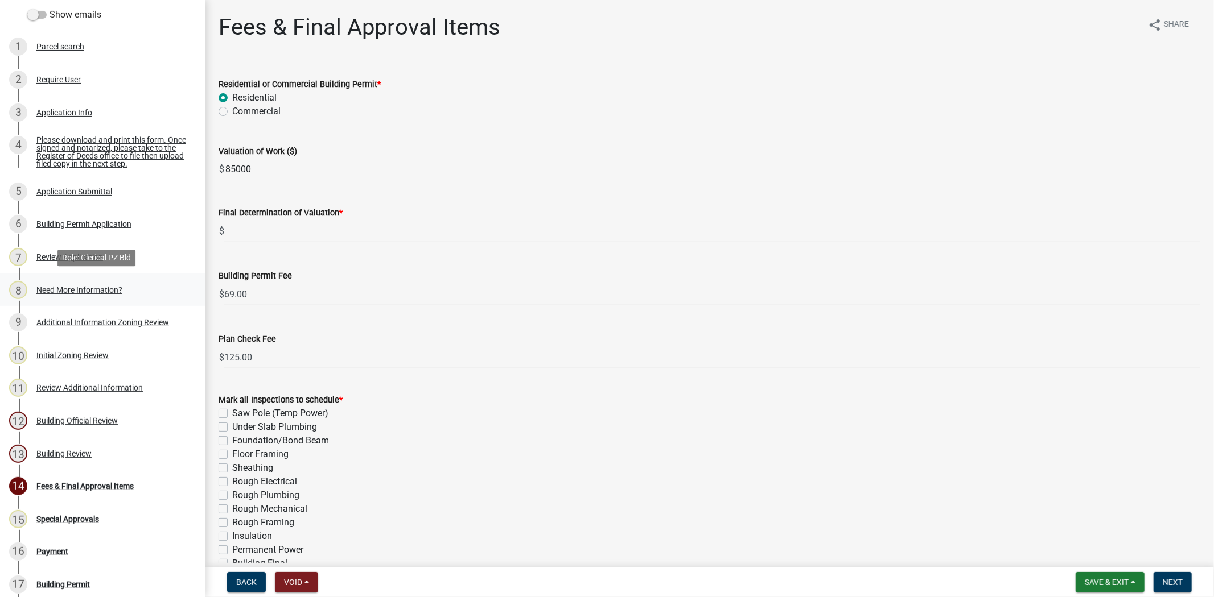
click at [103, 286] on div "Need More Information?" at bounding box center [79, 290] width 86 height 8
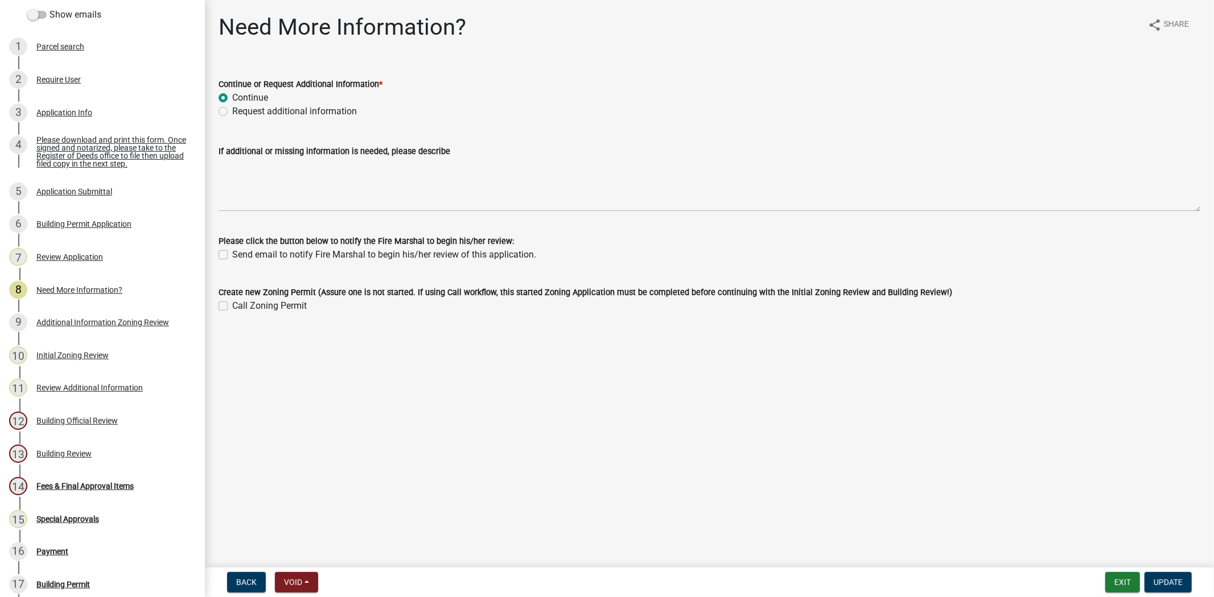
click at [217, 111] on div "Continue or Request Additional Information * Continue Request additional inform…" at bounding box center [709, 91] width 999 height 55
click at [232, 112] on label "Request additional information" at bounding box center [294, 112] width 125 height 14
click at [232, 112] on input "Request additional information" at bounding box center [235, 108] width 7 height 7
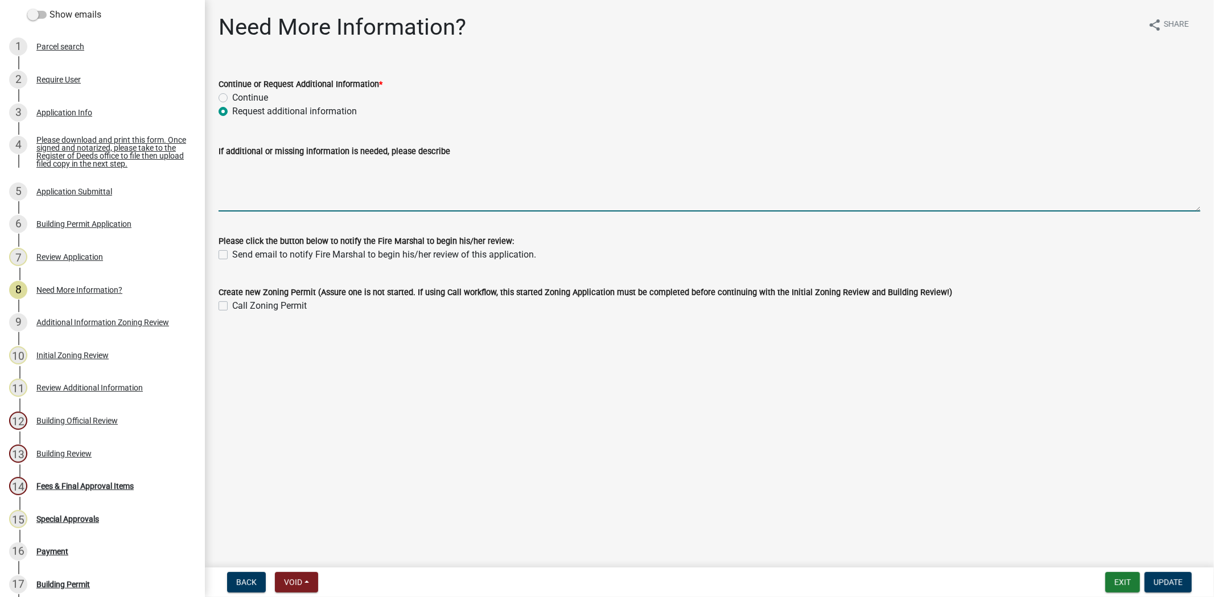
click at [253, 169] on textarea "If additional or missing information is needed, please describe" at bounding box center [709, 184] width 982 height 53
click at [423, 166] on textarea "Page 2 of the plans need to be signed by designer" at bounding box center [709, 184] width 982 height 53
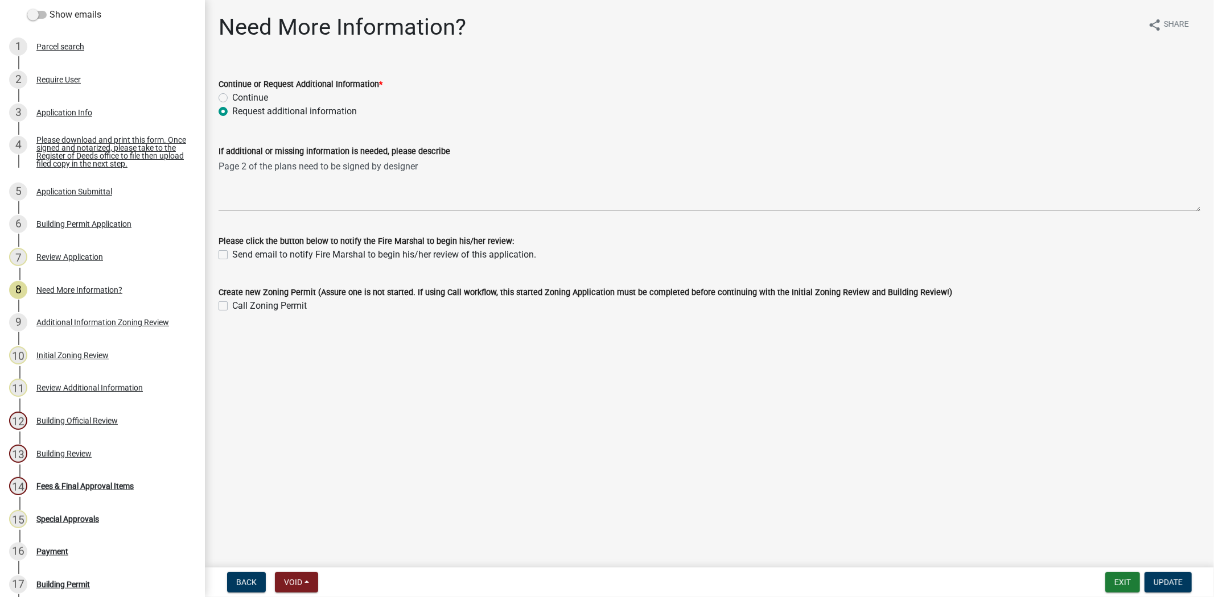
drag, startPoint x: 453, startPoint y: 152, endPoint x: 211, endPoint y: 174, distance: 243.4
click at [211, 174] on div "If additional or missing information is needed, please describe Page 2 of the p…" at bounding box center [709, 170] width 999 height 83
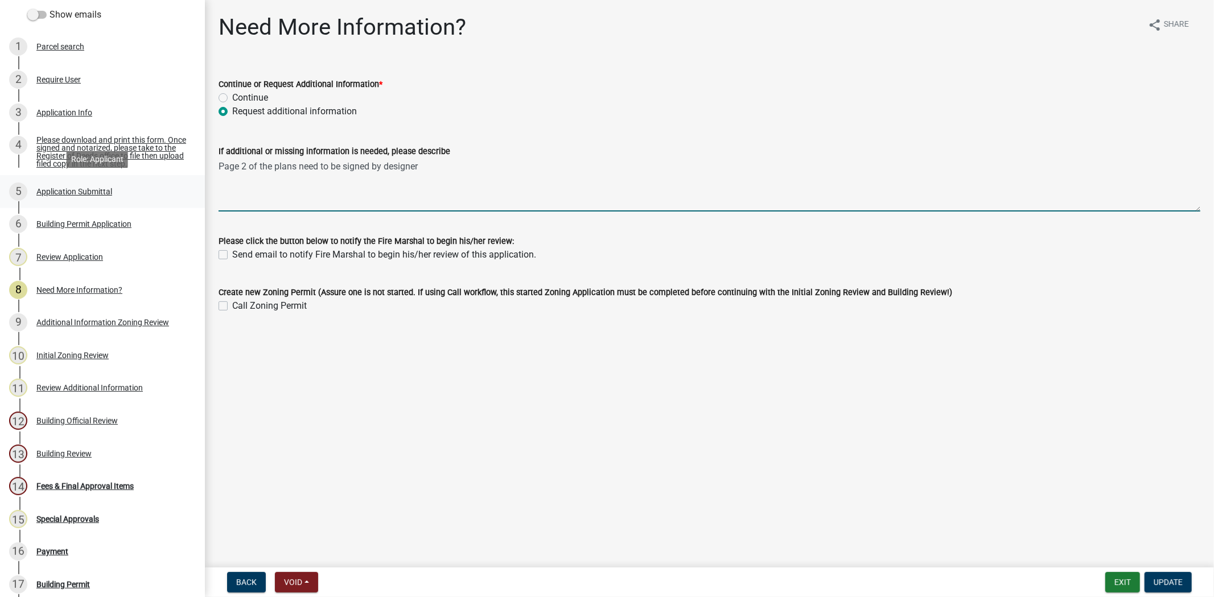
drag, startPoint x: 434, startPoint y: 177, endPoint x: 167, endPoint y: 188, distance: 267.7
click at [167, 188] on div "Jasper County Building Permit 477968 Edit View Summary Notes Show emails 1 Parc…" at bounding box center [607, 298] width 1214 height 597
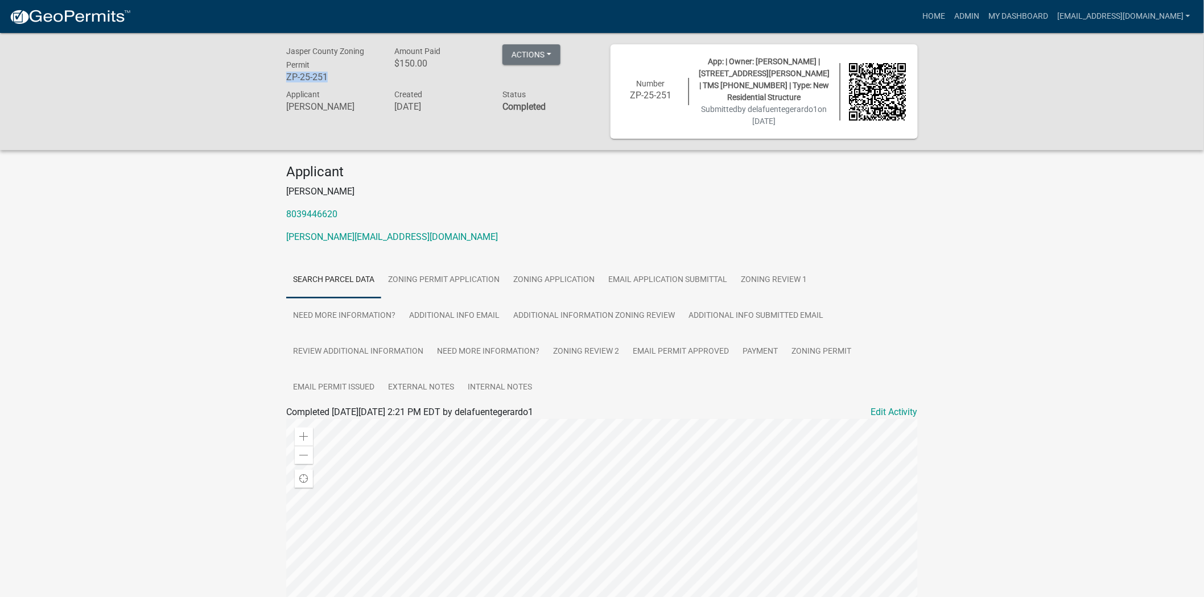
drag, startPoint x: 349, startPoint y: 83, endPoint x: 275, endPoint y: 75, distance: 73.8
click at [275, 75] on div "Jasper County Zoning Permit ZP-25-251 Amount Paid $150.00 Actions View receipt …" at bounding box center [602, 91] width 1204 height 117
copy h6 "ZP-25-251"
click at [772, 262] on link "Zoning Review 1" at bounding box center [774, 280] width 80 height 36
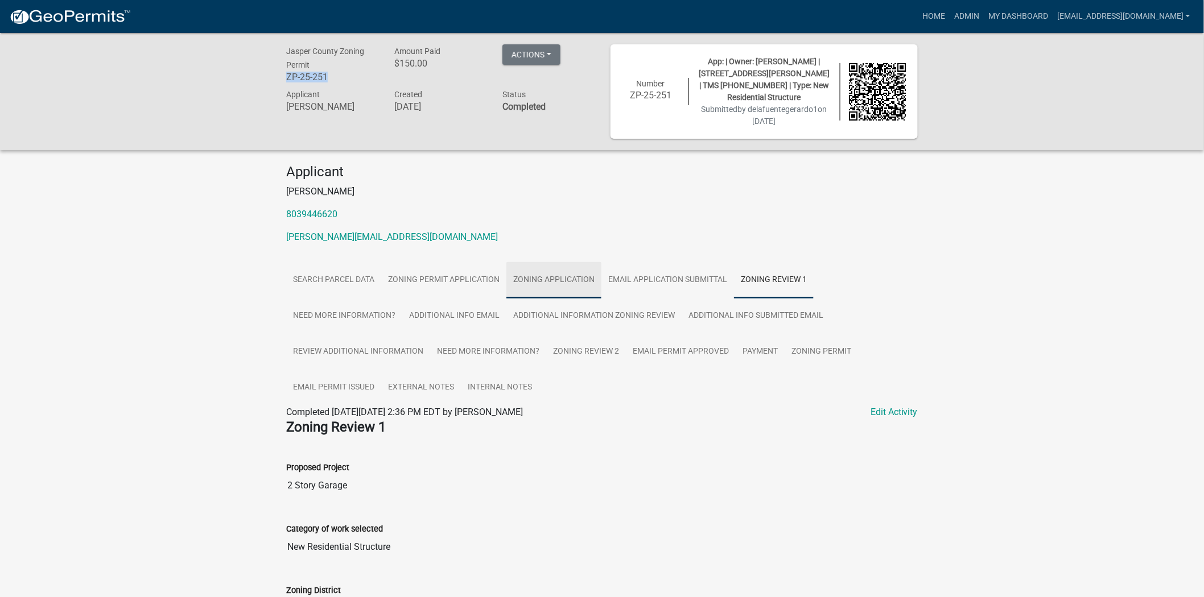
click at [516, 263] on link "Zoning Application" at bounding box center [553, 280] width 95 height 36
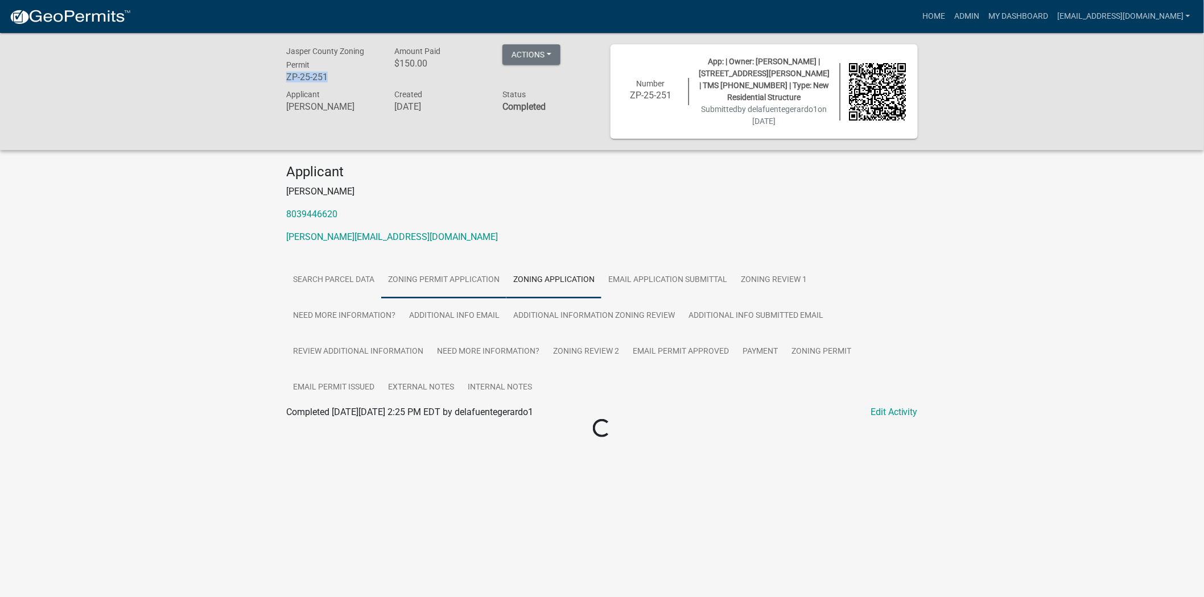
click at [468, 271] on link "Zoning Permit Application" at bounding box center [443, 280] width 125 height 36
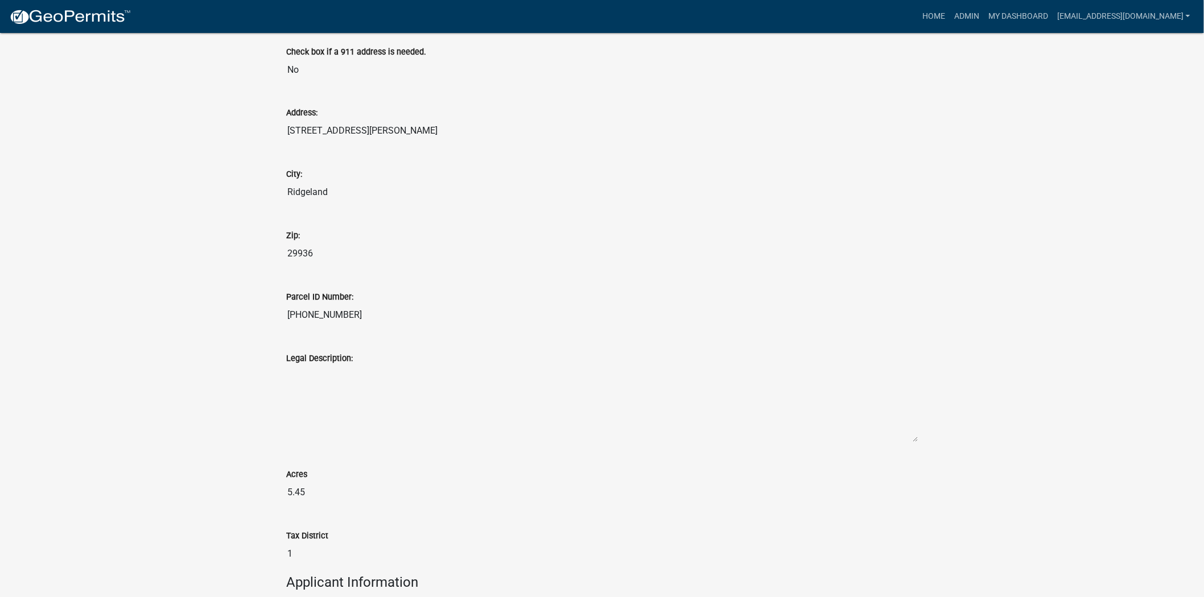
scroll to position [822, 0]
drag, startPoint x: 398, startPoint y: 303, endPoint x: 213, endPoint y: 308, distance: 185.6
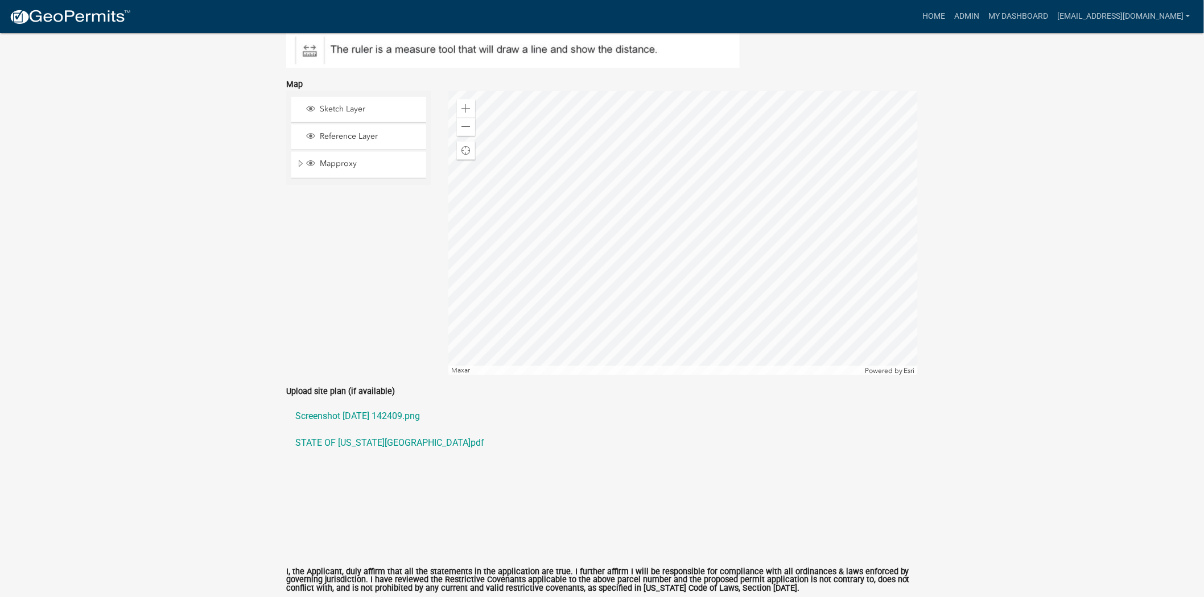
scroll to position [2276, 0]
click at [323, 429] on link "STATE OF SOUTH CAROLINA.pdf" at bounding box center [602, 442] width 632 height 27
click at [355, 402] on link "Screenshot 2025-09-08 142409.png" at bounding box center [602, 415] width 632 height 27
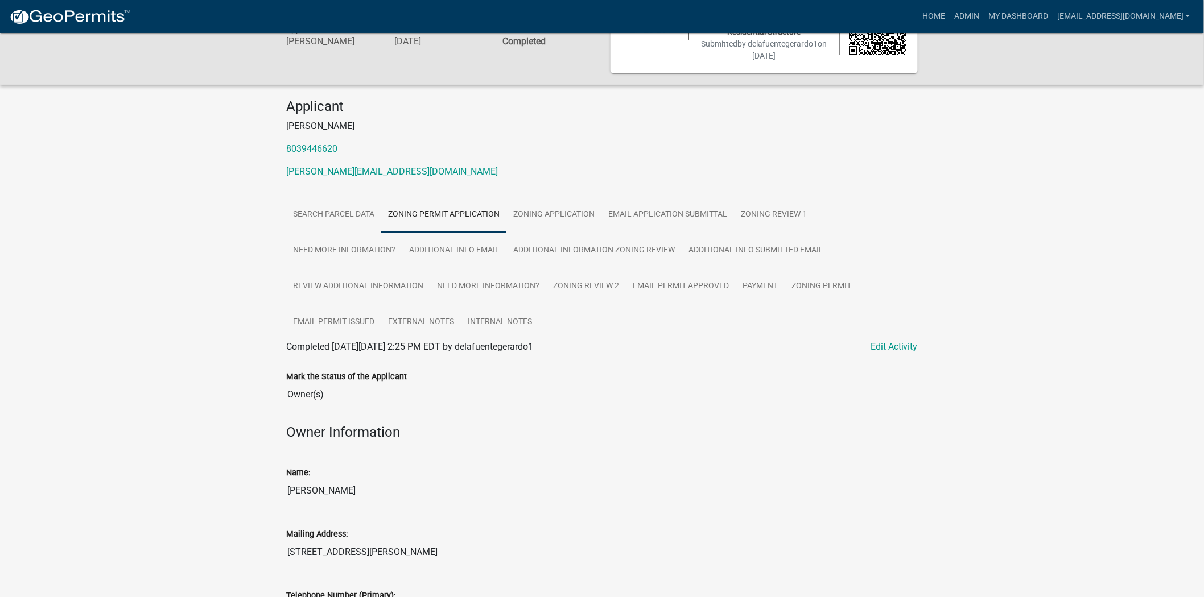
scroll to position [0, 0]
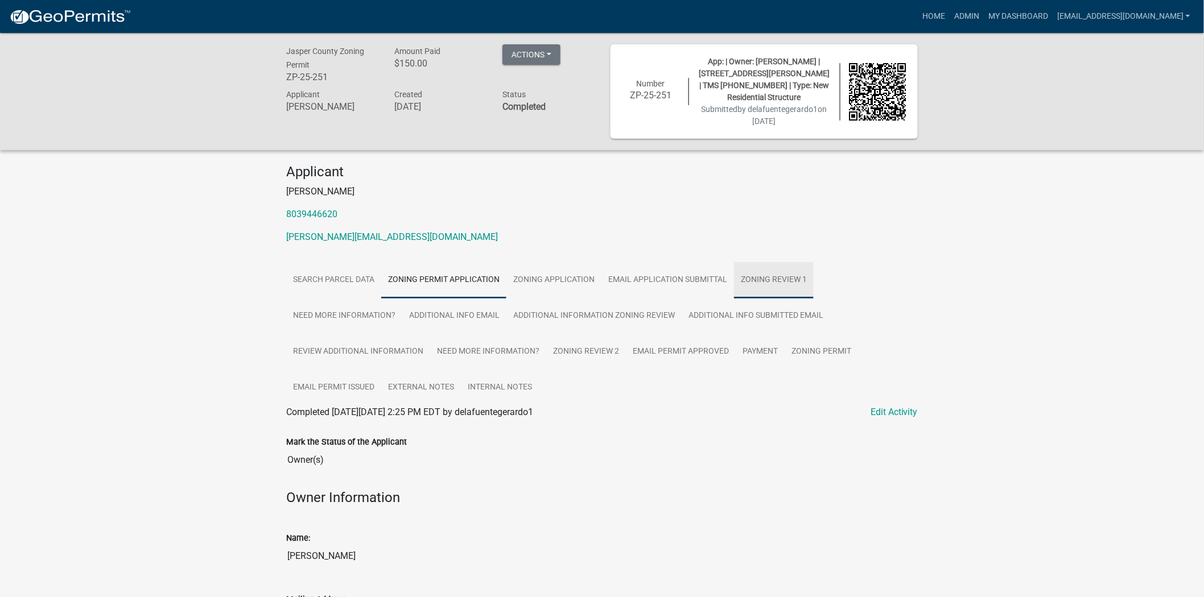
click at [753, 271] on link "Zoning Review 1" at bounding box center [774, 280] width 80 height 36
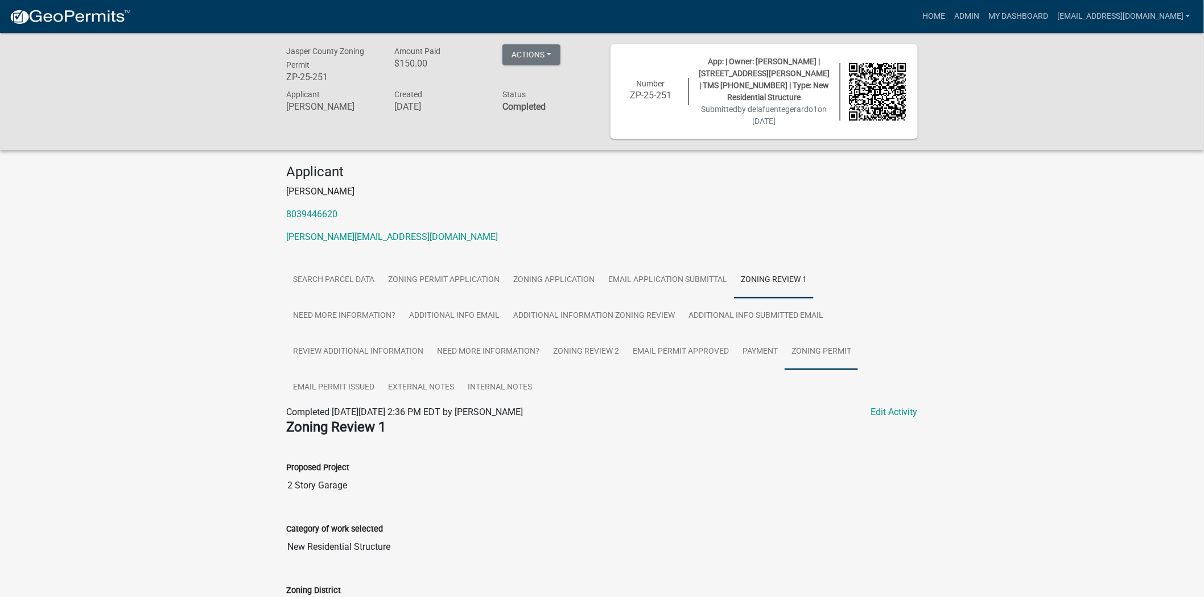
click at [790, 339] on link "Zoning Permit" at bounding box center [821, 352] width 73 height 36
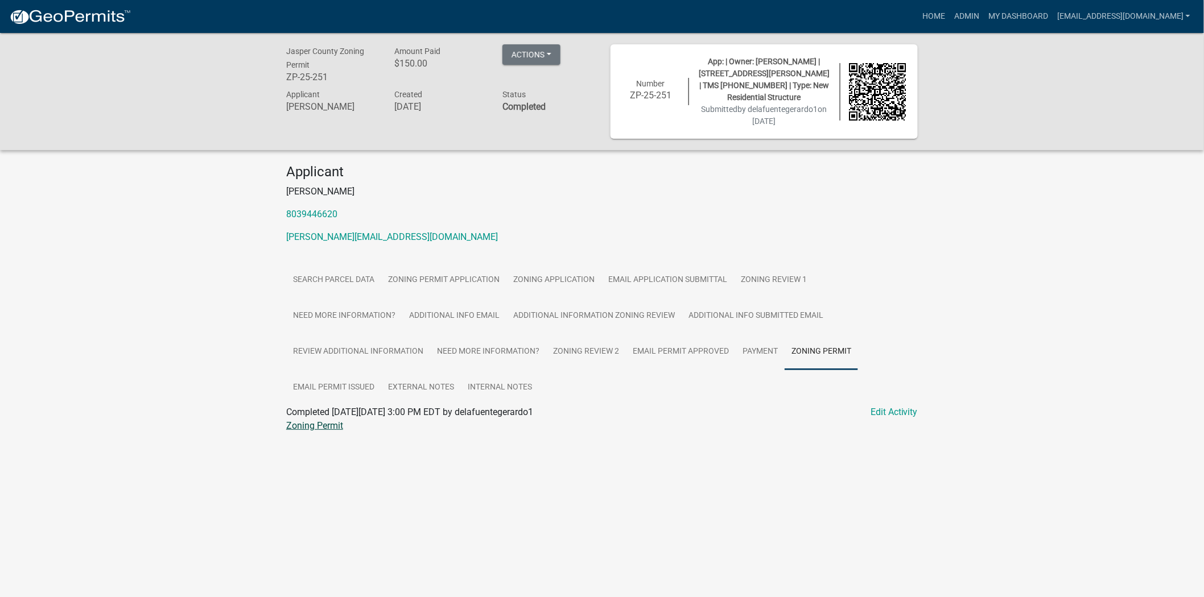
click at [316, 420] on link "Zoning Permit" at bounding box center [314, 425] width 57 height 11
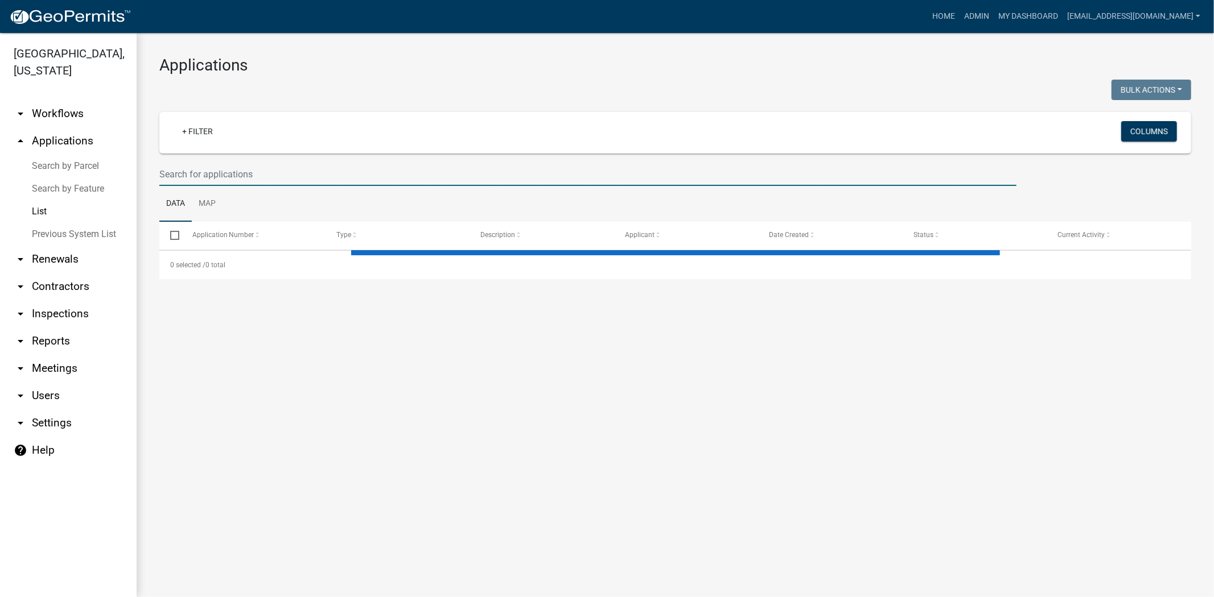
click at [259, 163] on input "text" at bounding box center [587, 174] width 857 height 23
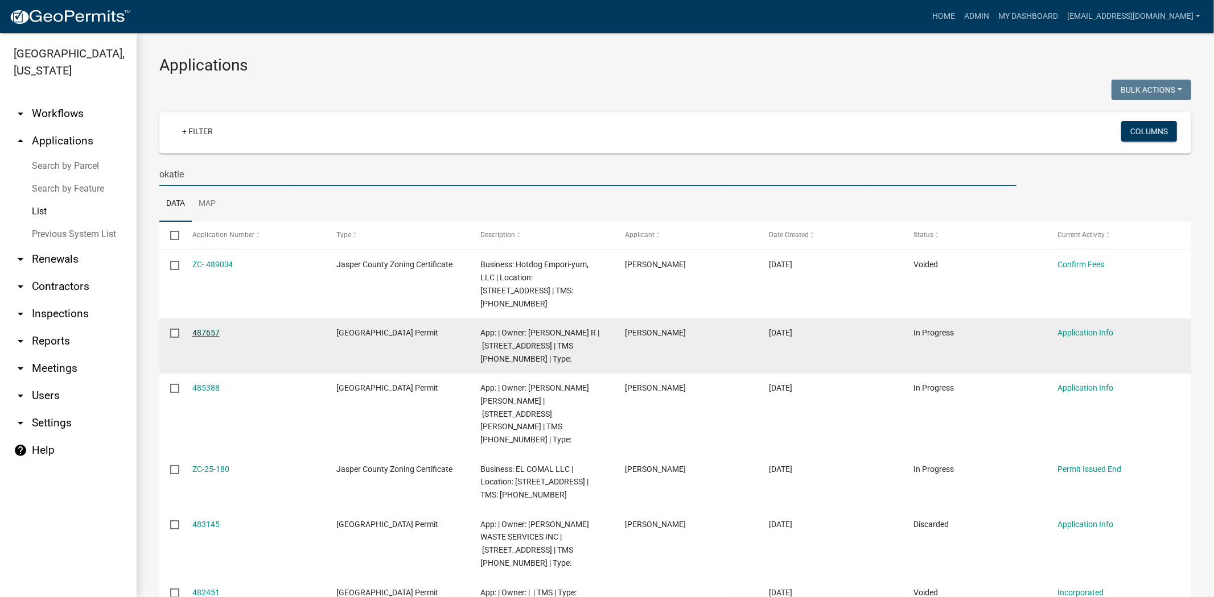
type input "okatie"
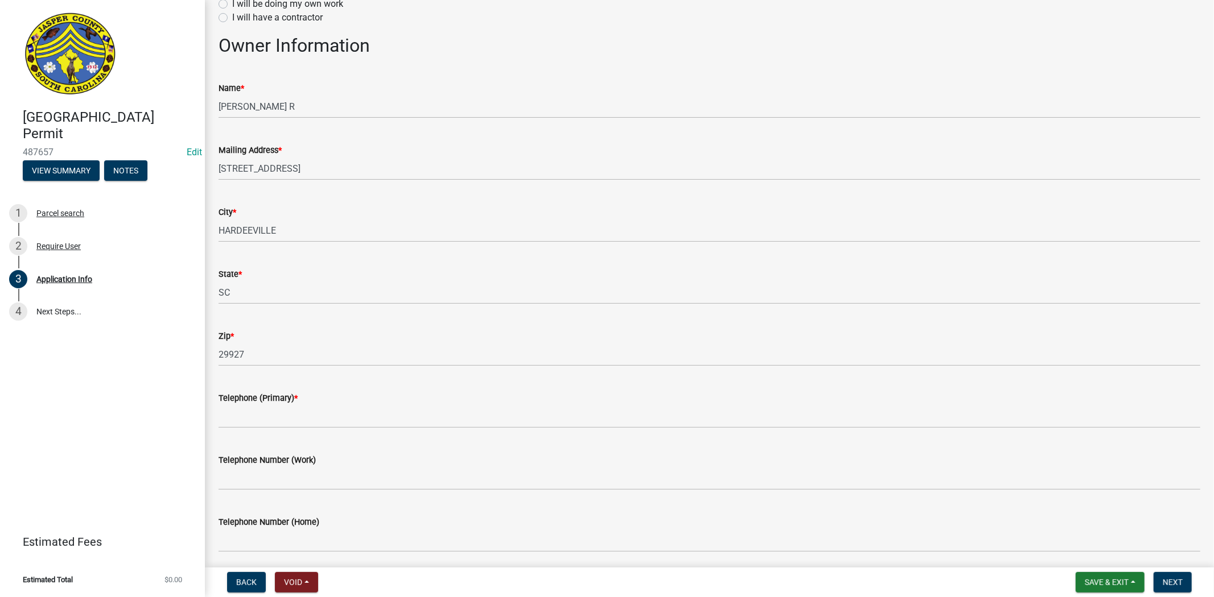
scroll to position [189, 0]
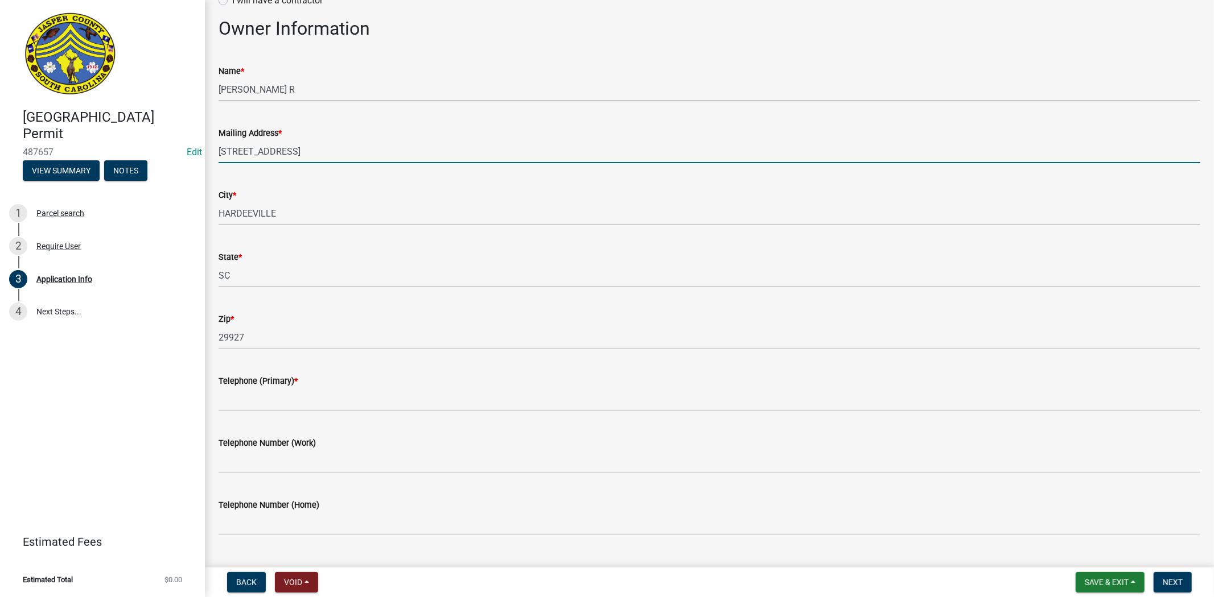
drag, startPoint x: 327, startPoint y: 160, endPoint x: 209, endPoint y: 170, distance: 118.1
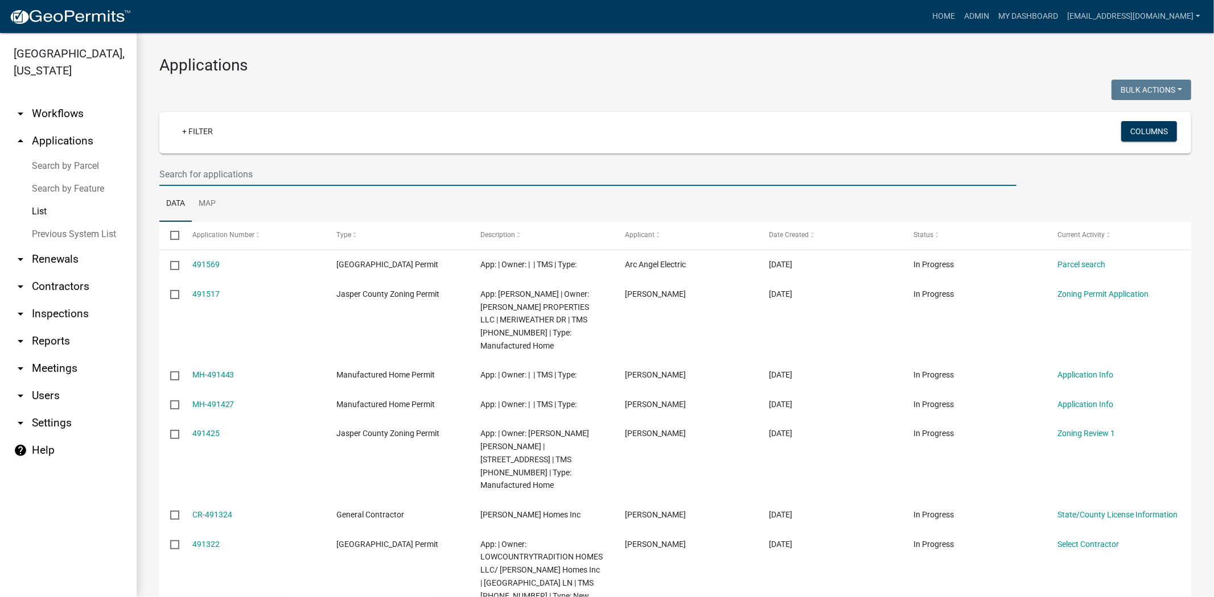
click at [201, 174] on input "text" at bounding box center [587, 174] width 857 height 23
drag, startPoint x: 319, startPoint y: 179, endPoint x: 121, endPoint y: 179, distance: 197.4
click at [121, 179] on div "[GEOGRAPHIC_DATA], [US_STATE] arrow_drop_down Workflows List arrow_drop_up Appl…" at bounding box center [607, 315] width 1214 height 564
paste input "039-00-10-003"
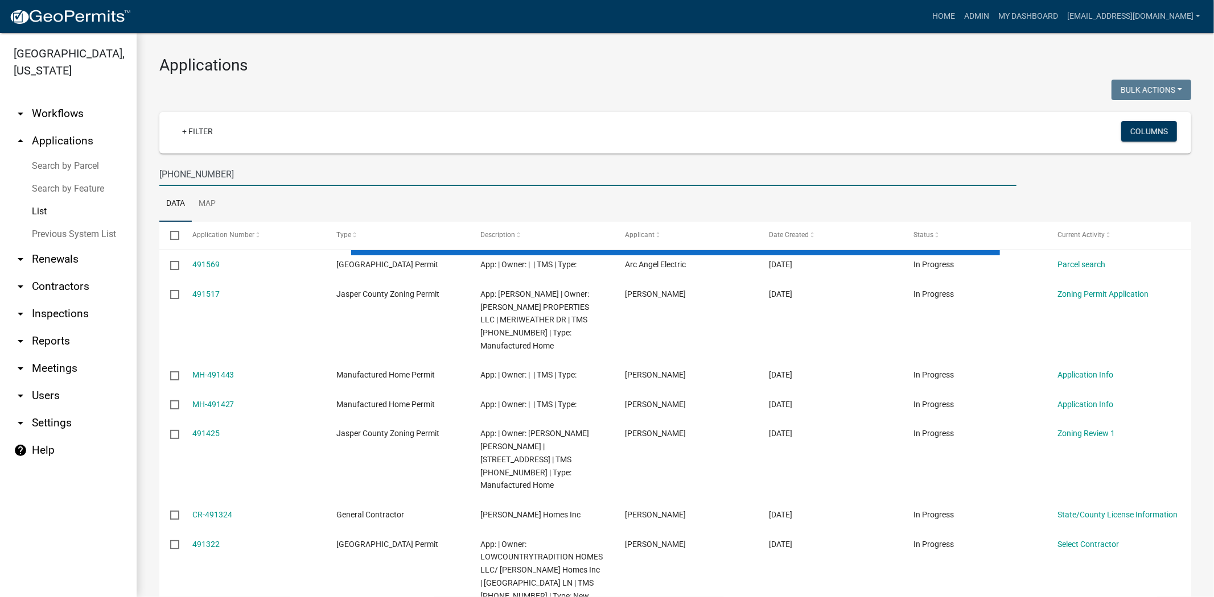
type input "039-00-10-003"
click at [271, 173] on input "[PHONE_NUMBER]" at bounding box center [587, 174] width 857 height 23
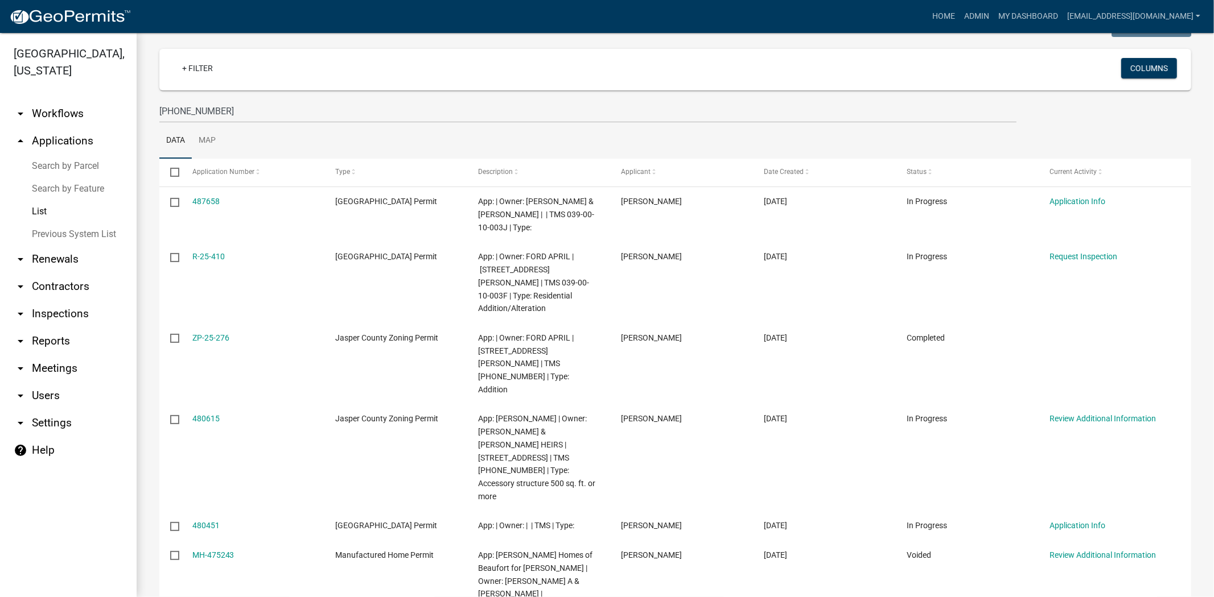
scroll to position [126, 0]
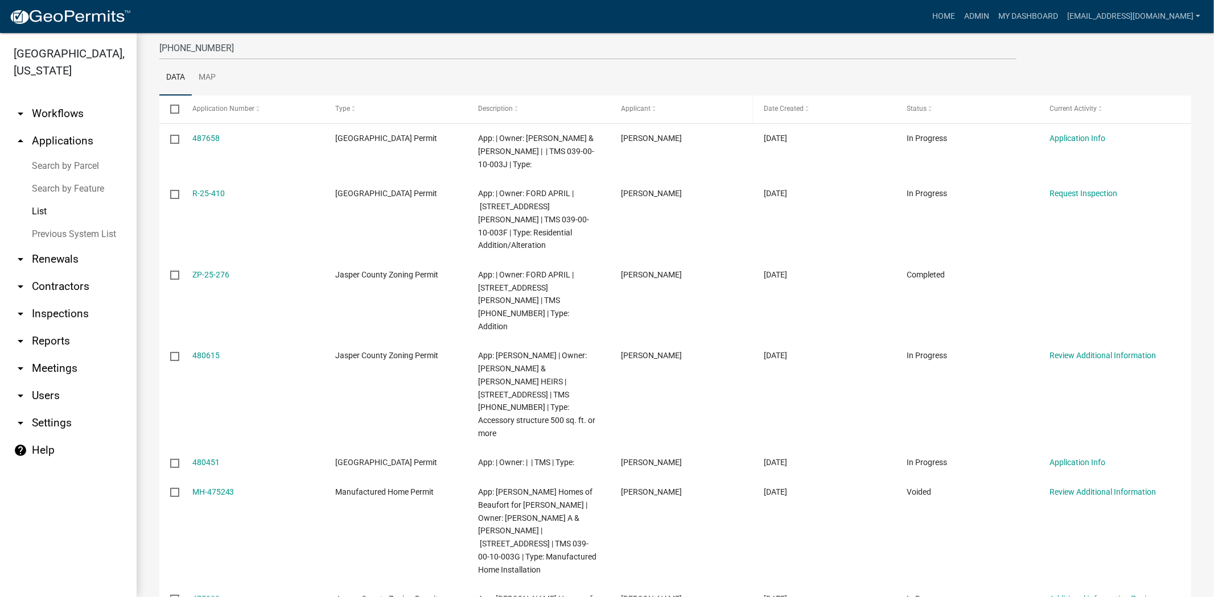
click at [637, 110] on span "Applicant" at bounding box center [636, 109] width 30 height 8
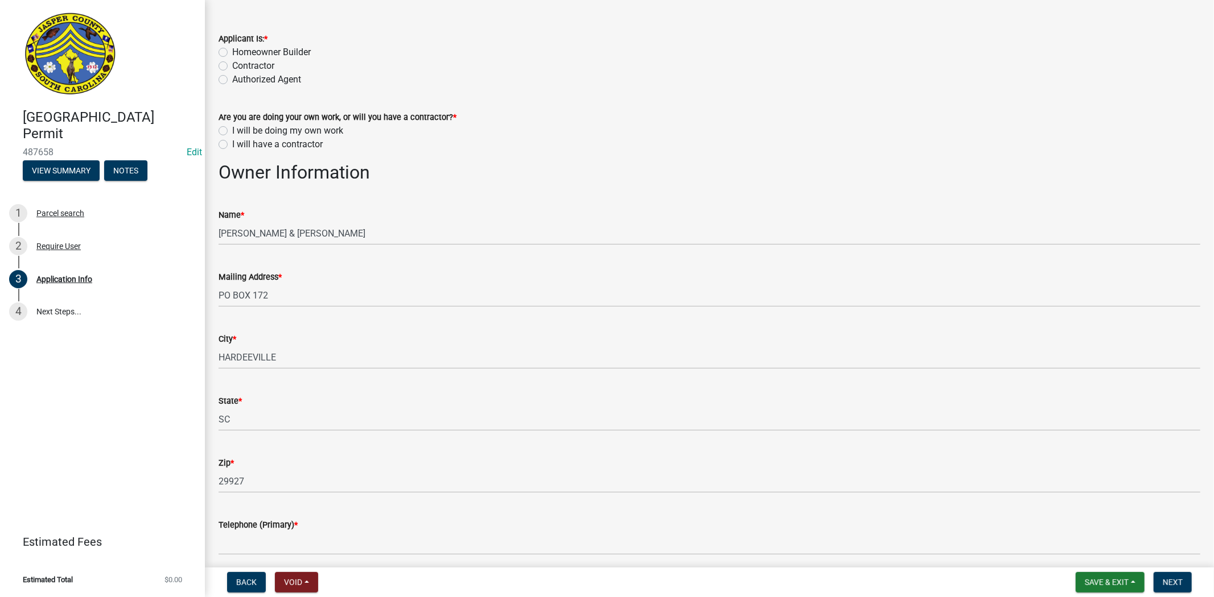
scroll to position [36, 0]
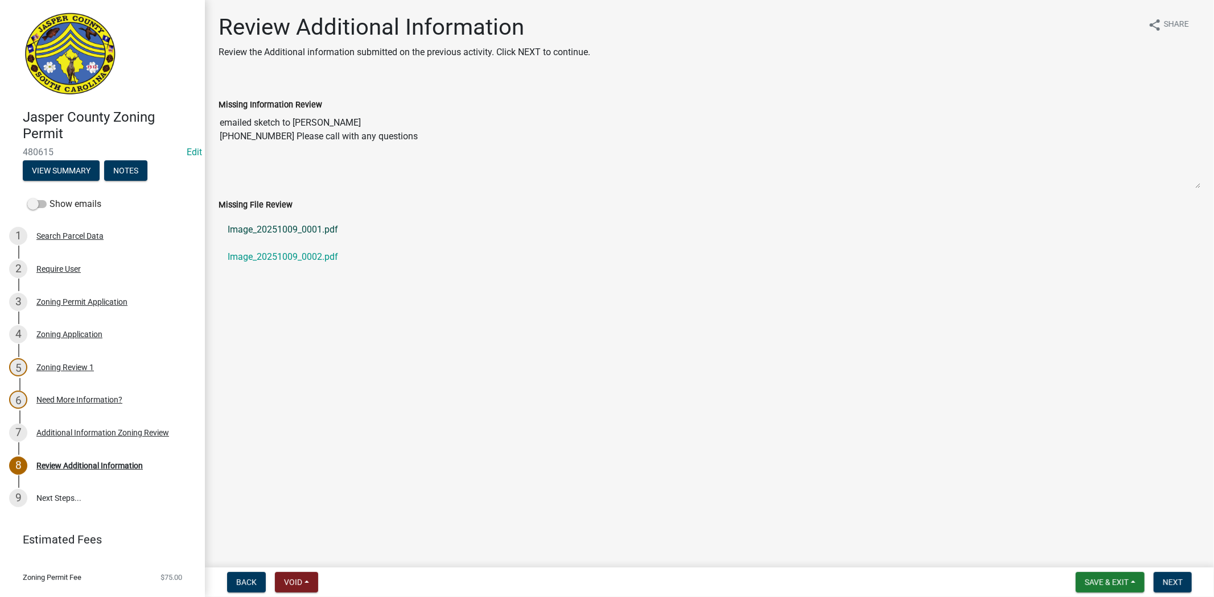
click at [306, 231] on link "Image_20251009_0001.pdf" at bounding box center [709, 229] width 982 height 27
click at [282, 262] on link "Image_20251009_0002.pdf" at bounding box center [709, 257] width 982 height 27
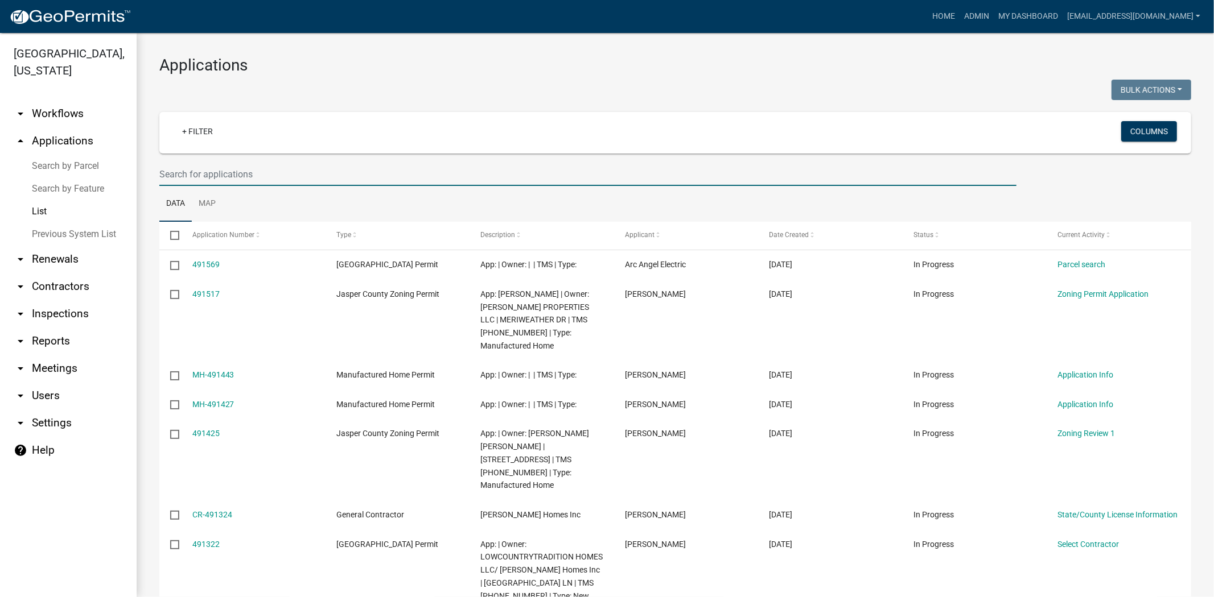
click at [275, 176] on input "text" at bounding box center [587, 174] width 857 height 23
paste input "[PHONE_NUMBER]"
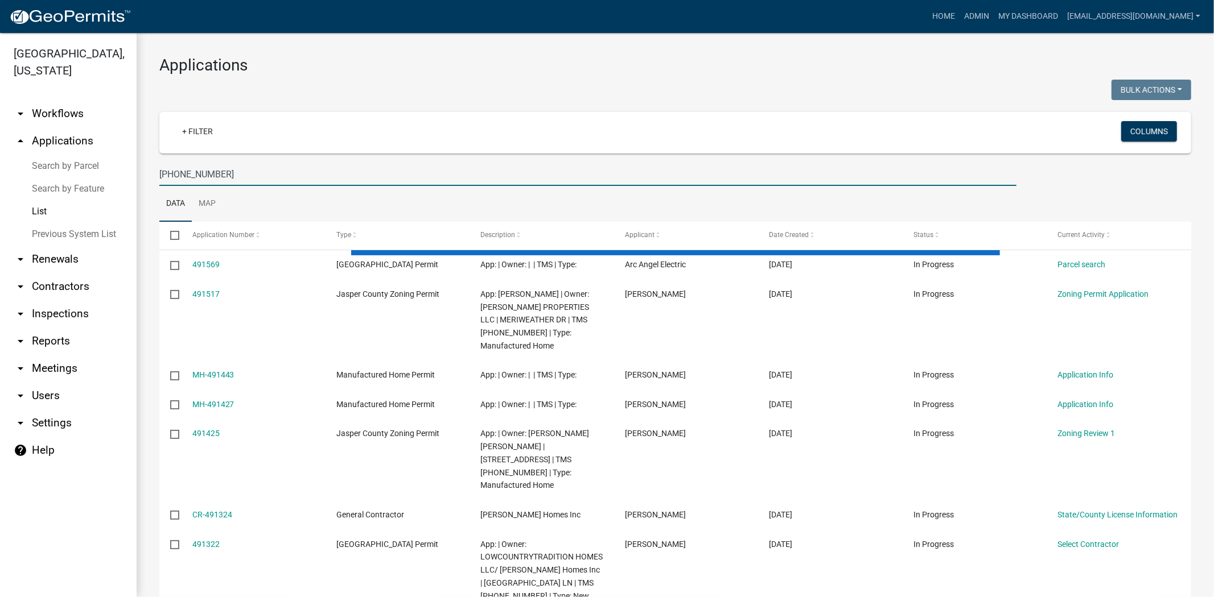
drag, startPoint x: 178, startPoint y: 174, endPoint x: 127, endPoint y: 174, distance: 50.6
click at [127, 174] on div "[GEOGRAPHIC_DATA], [US_STATE] arrow_drop_down Workflows List arrow_drop_up Appl…" at bounding box center [607, 315] width 1214 height 564
click at [338, 180] on input "[PHONE_NUMBER]" at bounding box center [587, 174] width 857 height 23
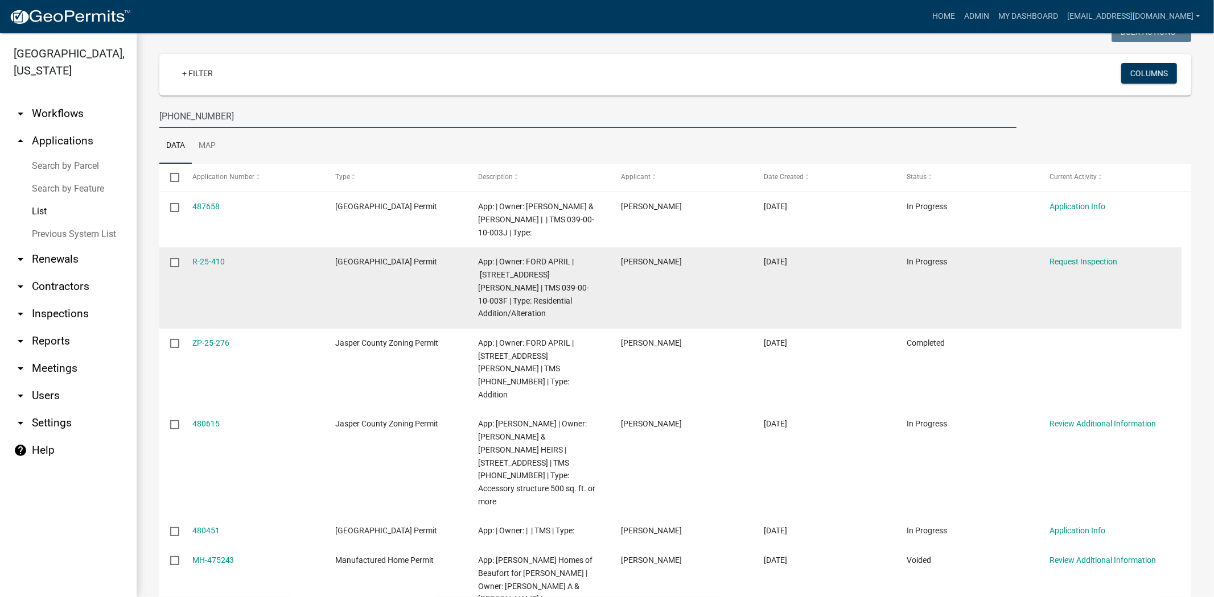
scroll to position [63, 0]
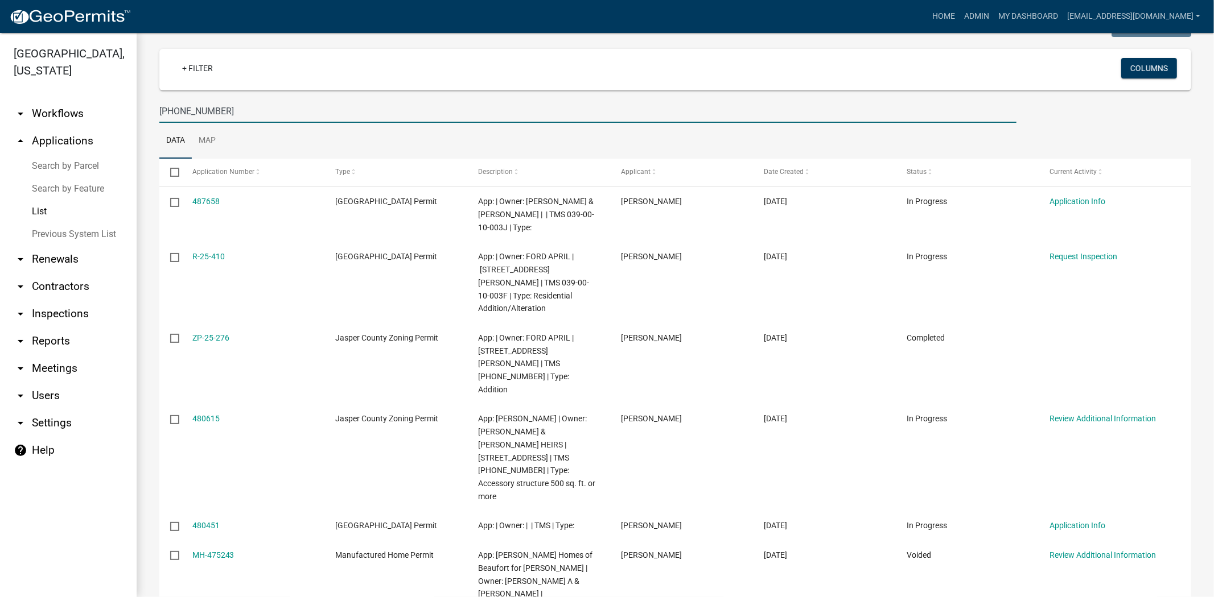
drag, startPoint x: 269, startPoint y: 113, endPoint x: 111, endPoint y: 144, distance: 160.7
click at [111, 144] on div "Jasper County, South Carolina arrow_drop_down Workflows List arrow_drop_up Appl…" at bounding box center [607, 315] width 1214 height 564
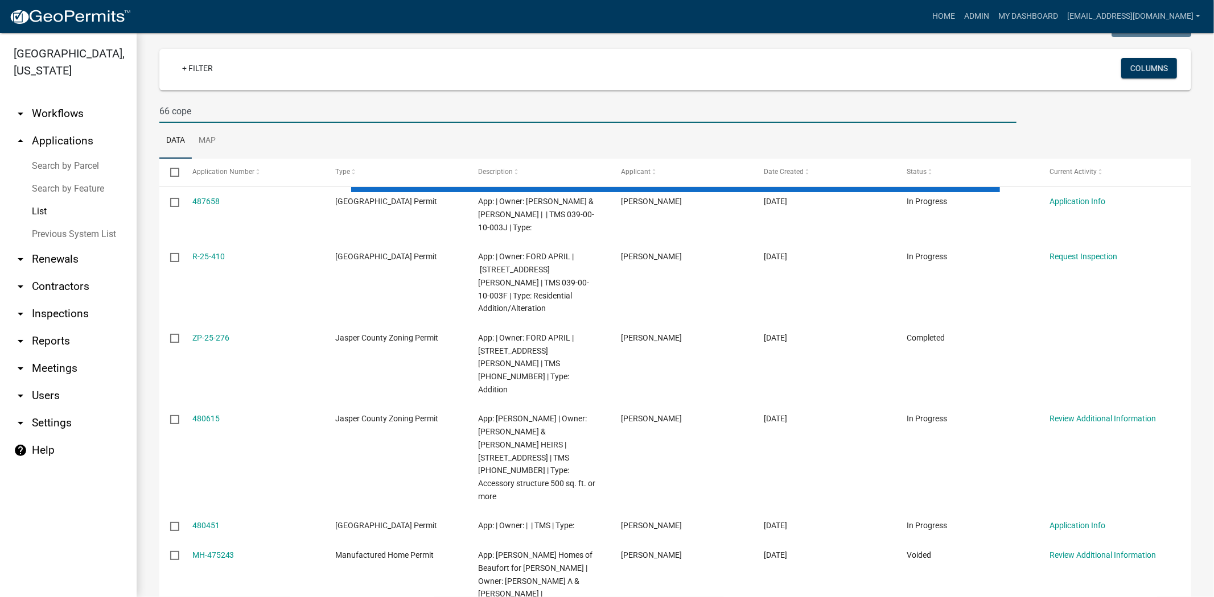
type input "66 cope"
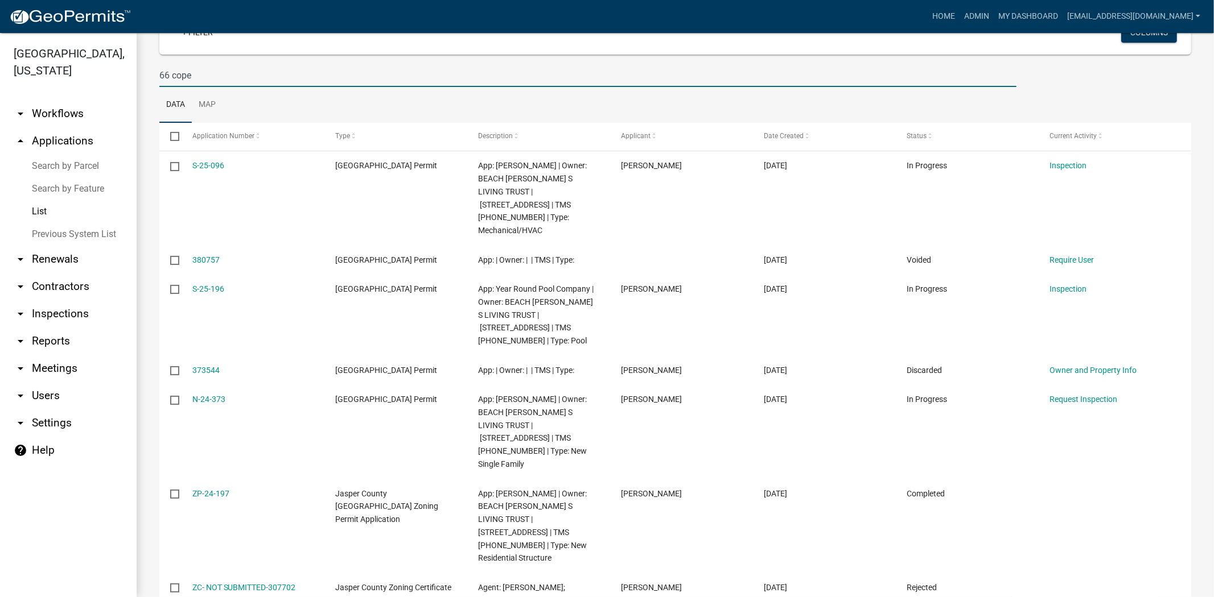
scroll to position [126, 0]
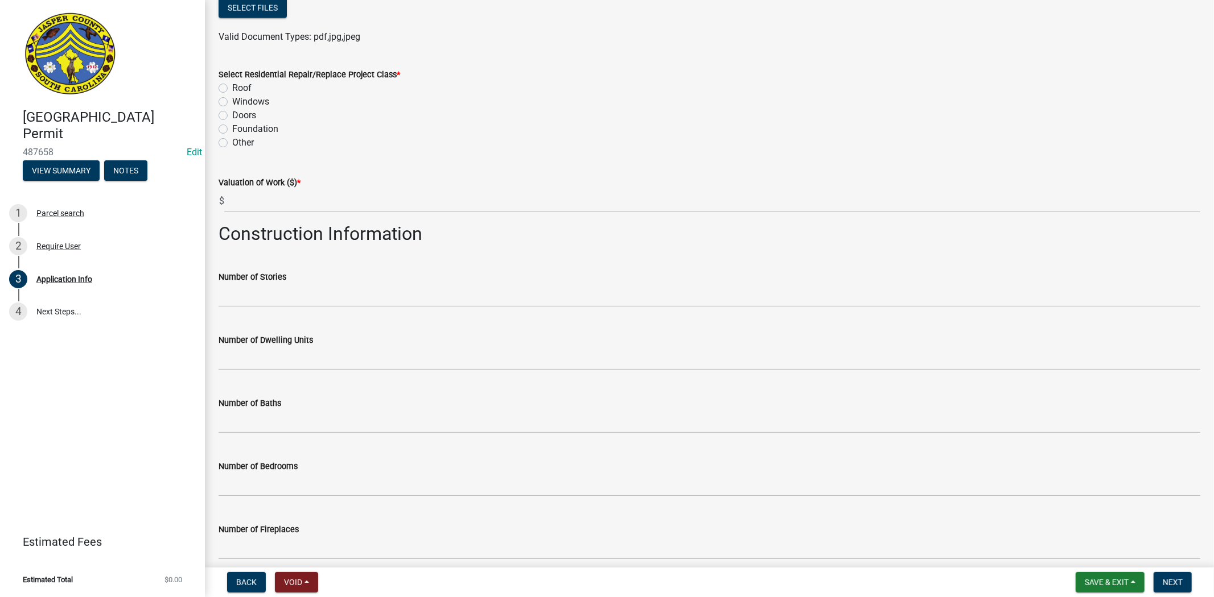
scroll to position [1301, 0]
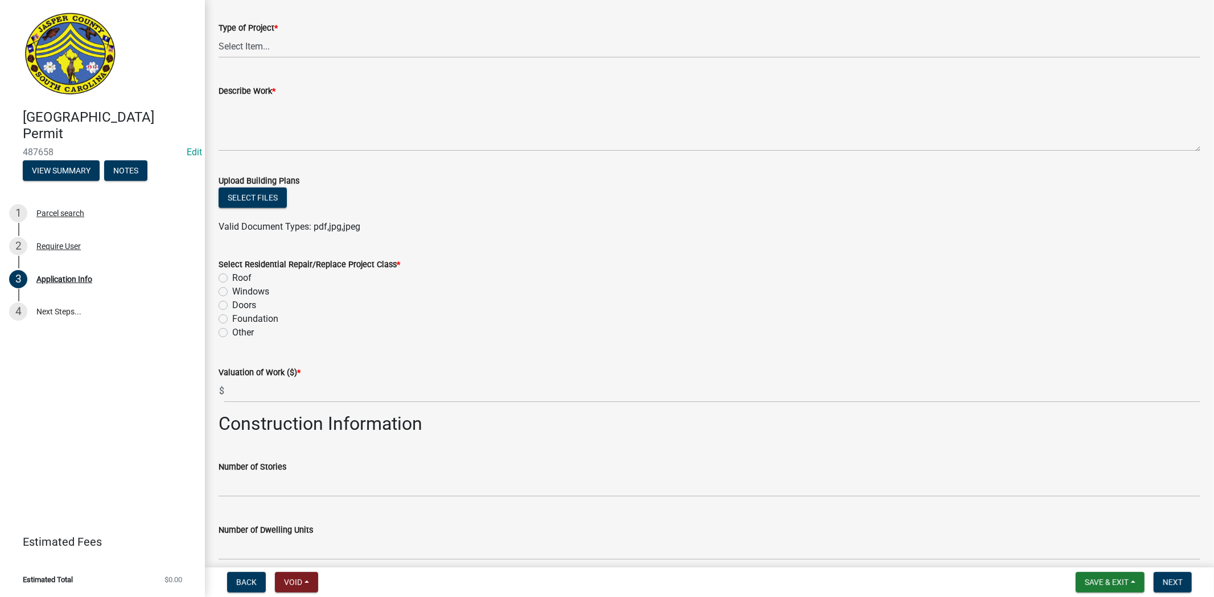
click at [249, 185] on div "Upload Building Plans" at bounding box center [709, 181] width 982 height 14
click at [244, 195] on button "Select files" at bounding box center [252, 198] width 68 height 20
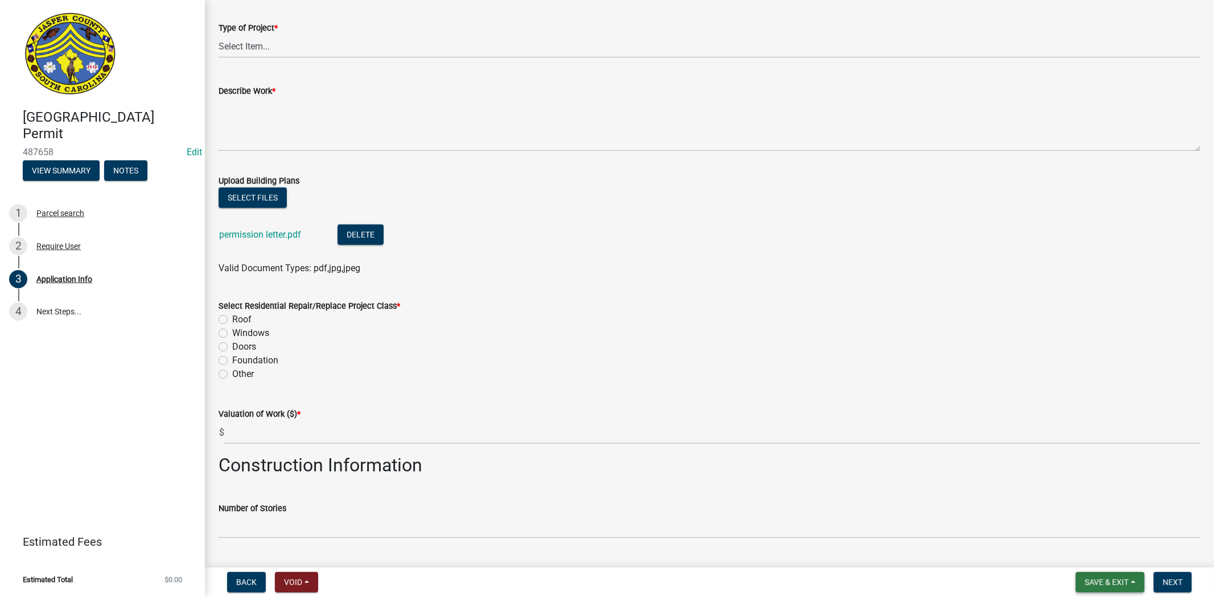
click at [1104, 578] on span "Save & Exit" at bounding box center [1107, 582] width 44 height 9
click at [1085, 530] on button "Save" at bounding box center [1098, 525] width 91 height 27
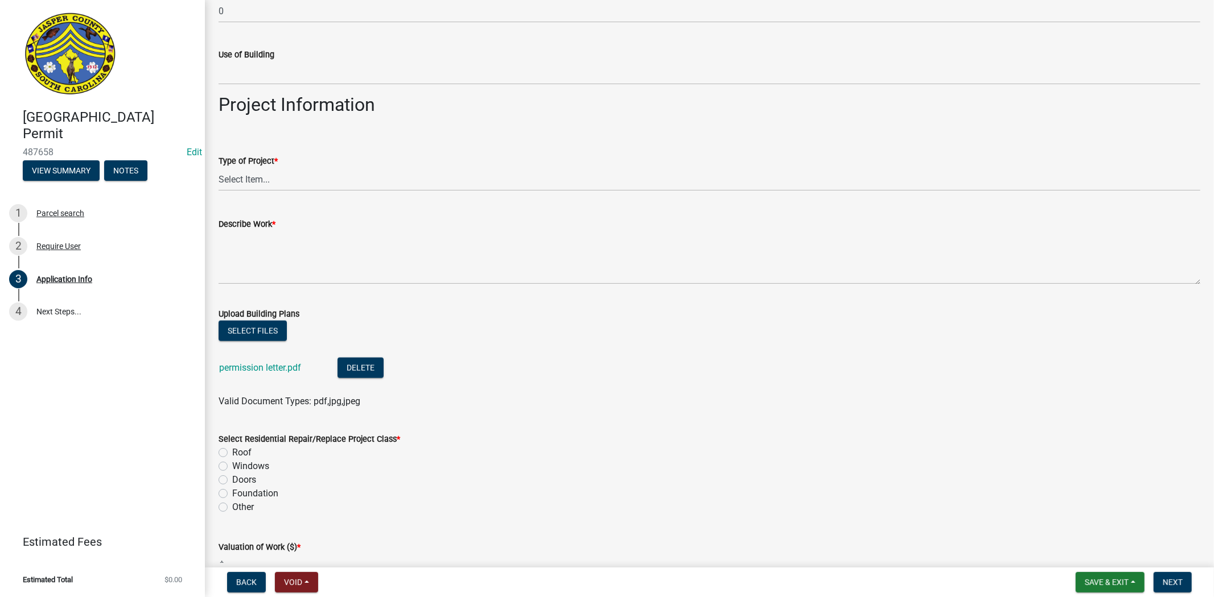
scroll to position [1264, 0]
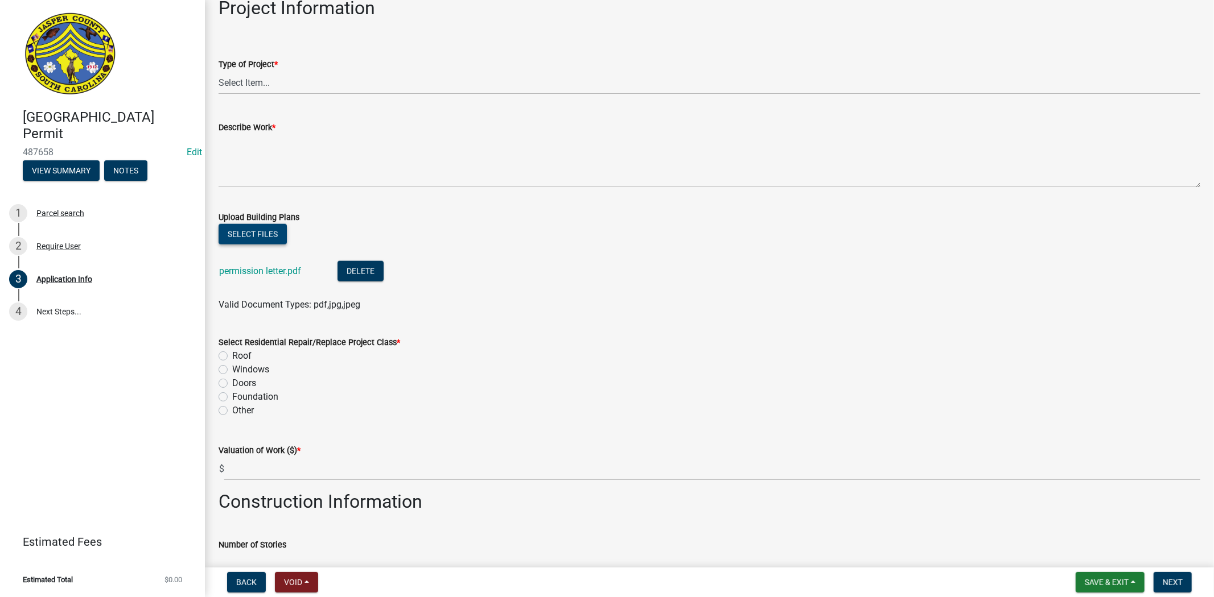
click at [256, 230] on button "Select files" at bounding box center [252, 234] width 68 height 20
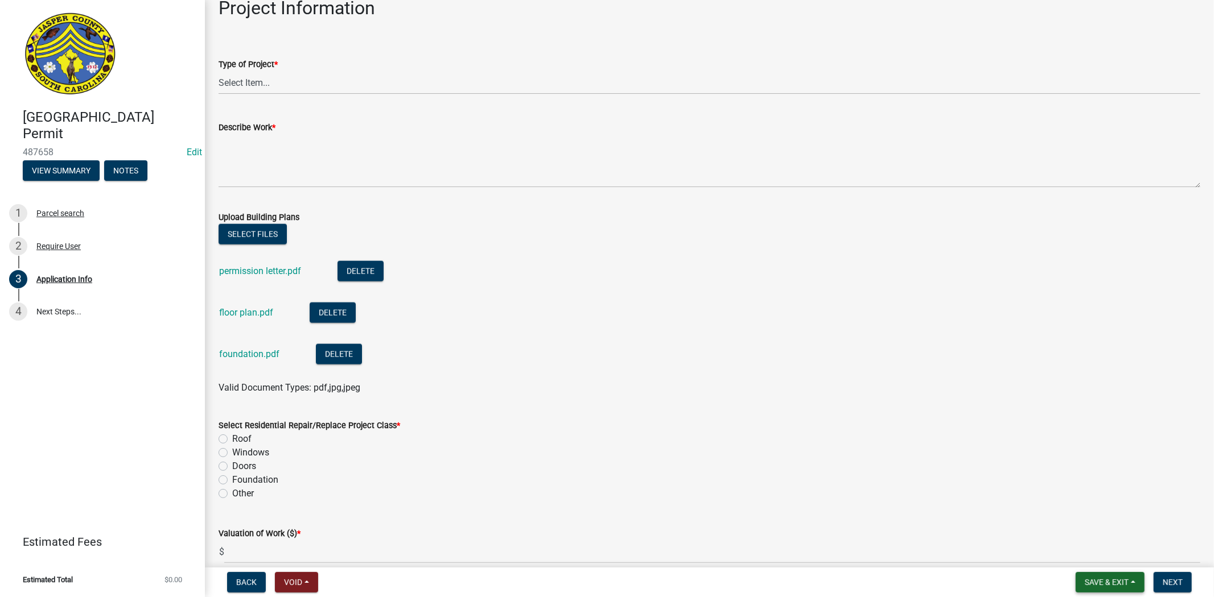
click at [1097, 578] on span "Save & Exit" at bounding box center [1107, 582] width 44 height 9
click at [1088, 534] on button "Save" at bounding box center [1098, 525] width 91 height 27
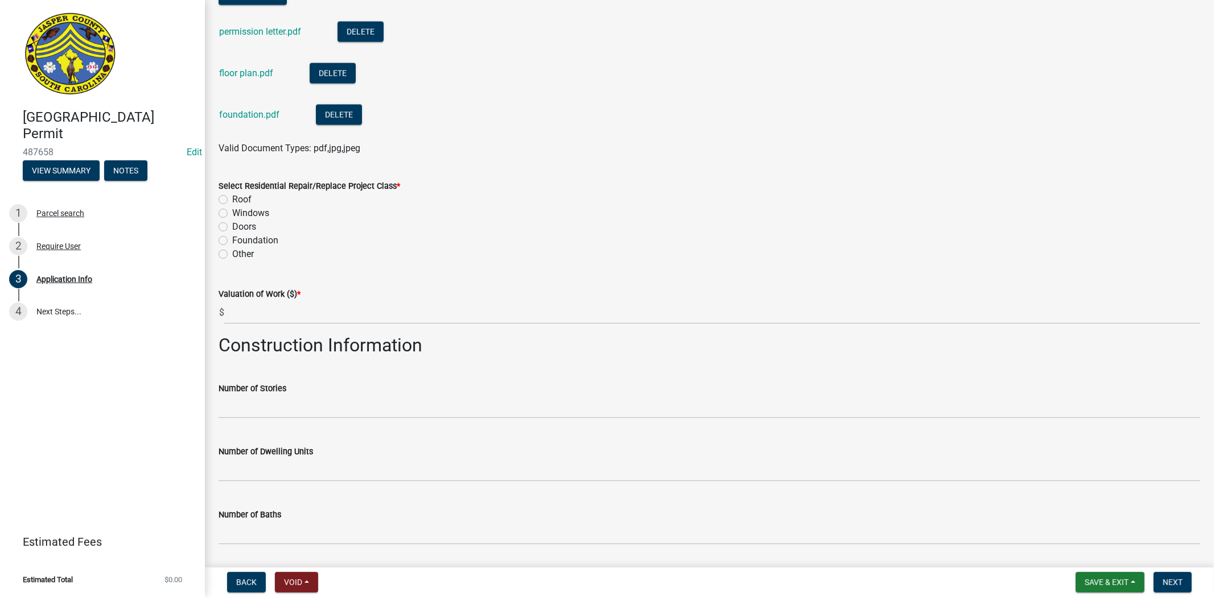
scroll to position [1517, 0]
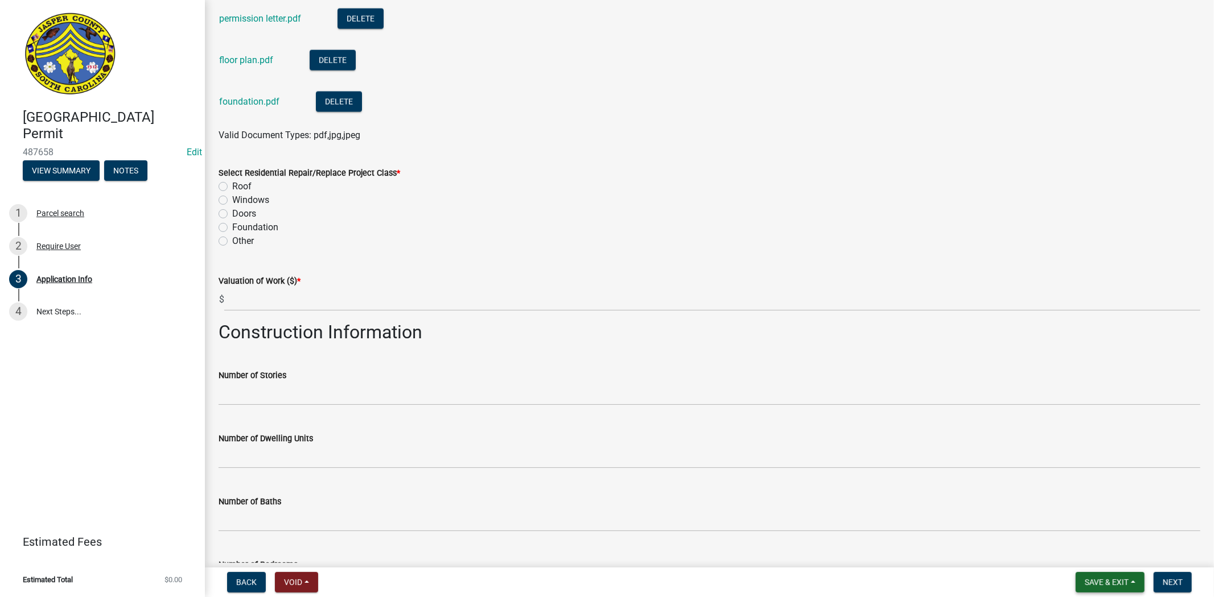
click at [1094, 576] on button "Save & Exit" at bounding box center [1109, 582] width 69 height 20
click at [1091, 527] on button "Save" at bounding box center [1098, 525] width 91 height 27
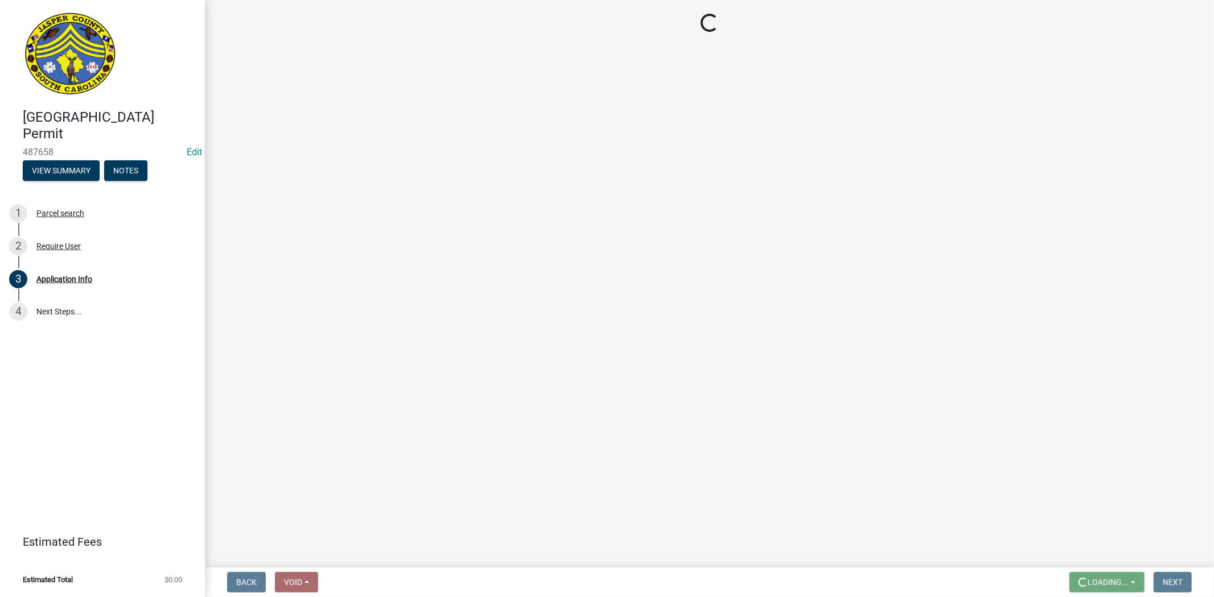
scroll to position [0, 0]
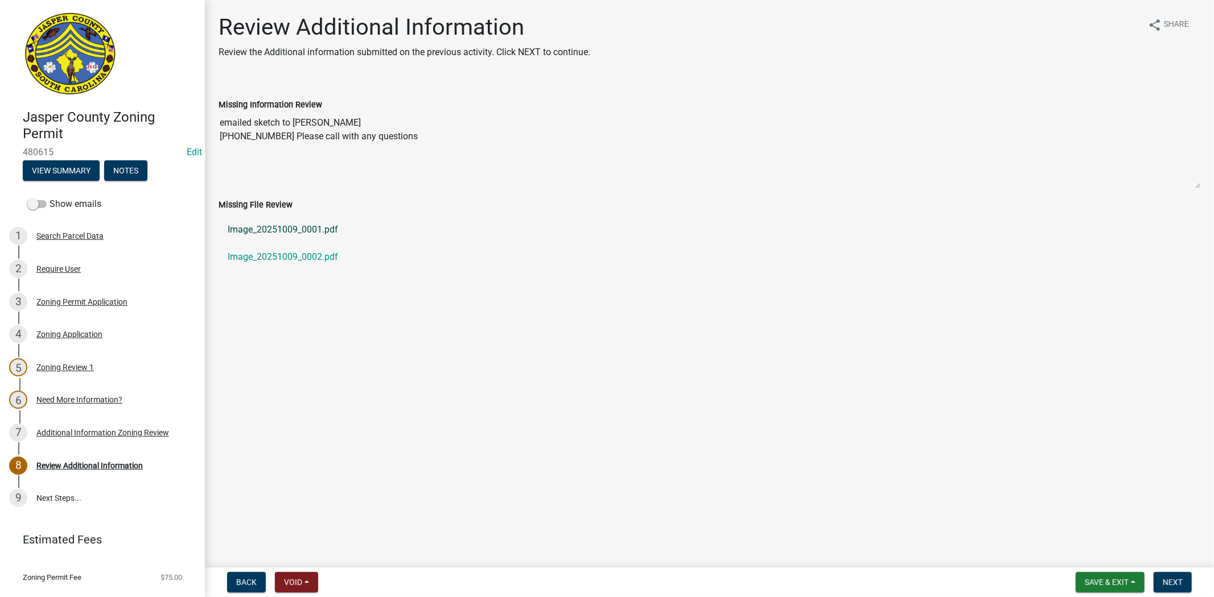
click at [332, 229] on link "Image_20251009_0001.pdf" at bounding box center [709, 229] width 982 height 27
click at [251, 259] on link "Image_20251009_0002.pdf" at bounding box center [709, 257] width 982 height 27
click at [109, 397] on div "Need More Information?" at bounding box center [79, 400] width 86 height 8
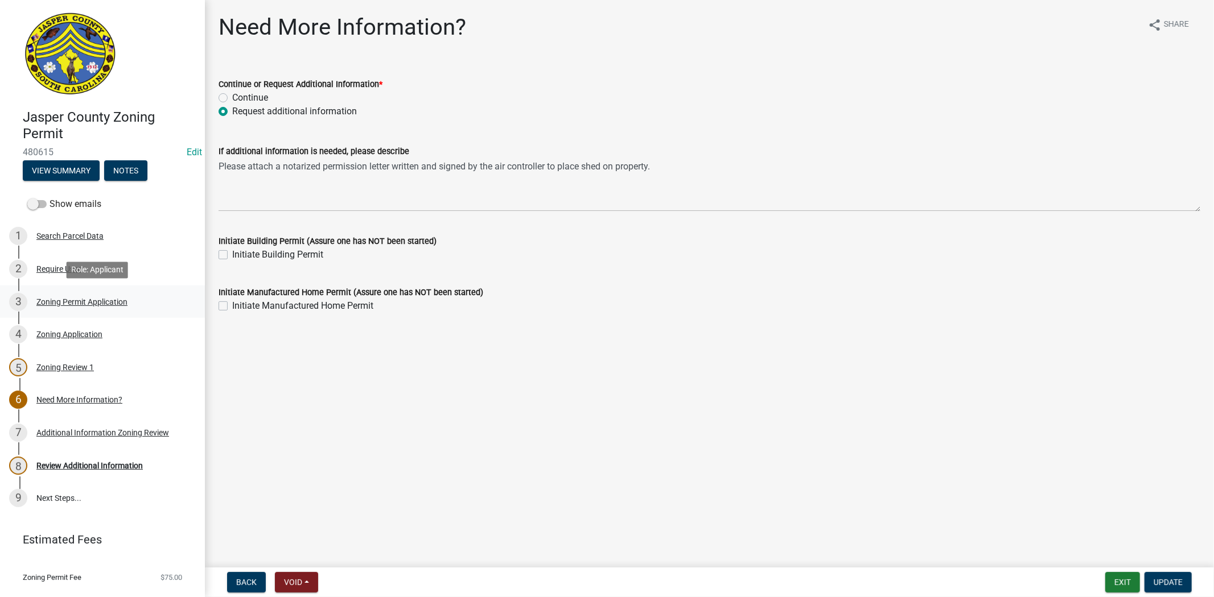
click at [57, 302] on div "Zoning Permit Application" at bounding box center [81, 302] width 91 height 8
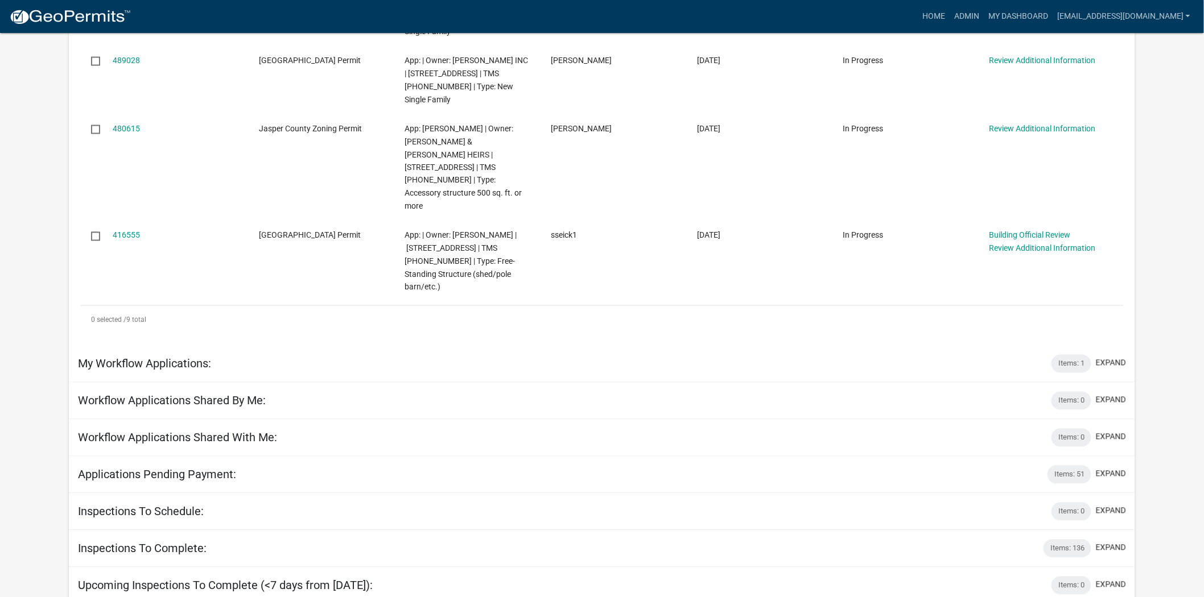
scroll to position [749, 0]
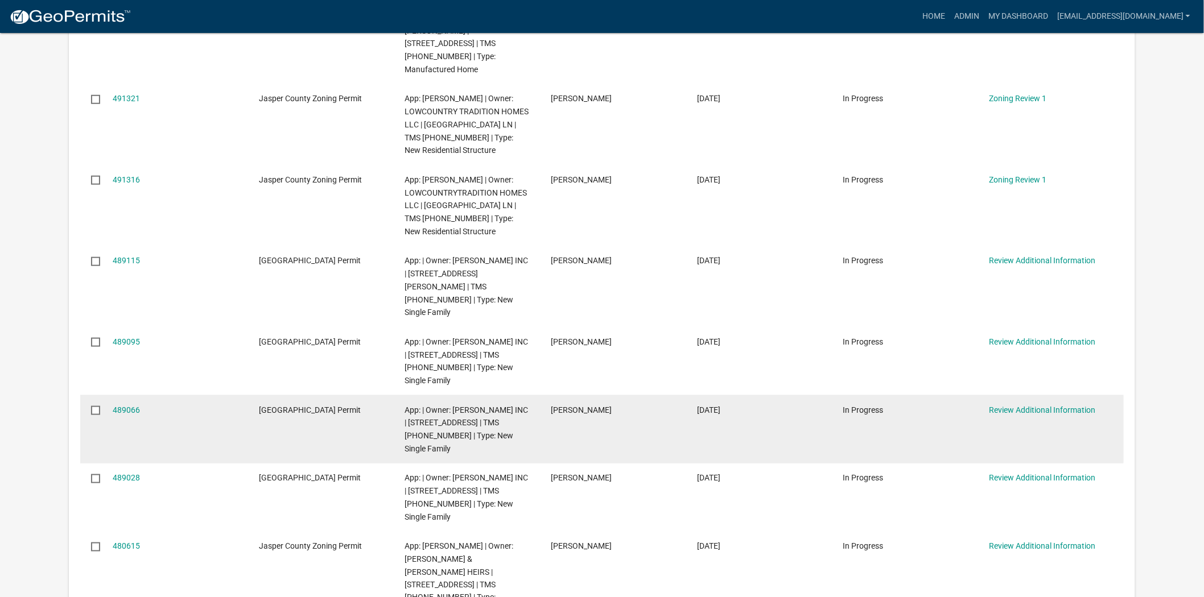
scroll to position [316, 0]
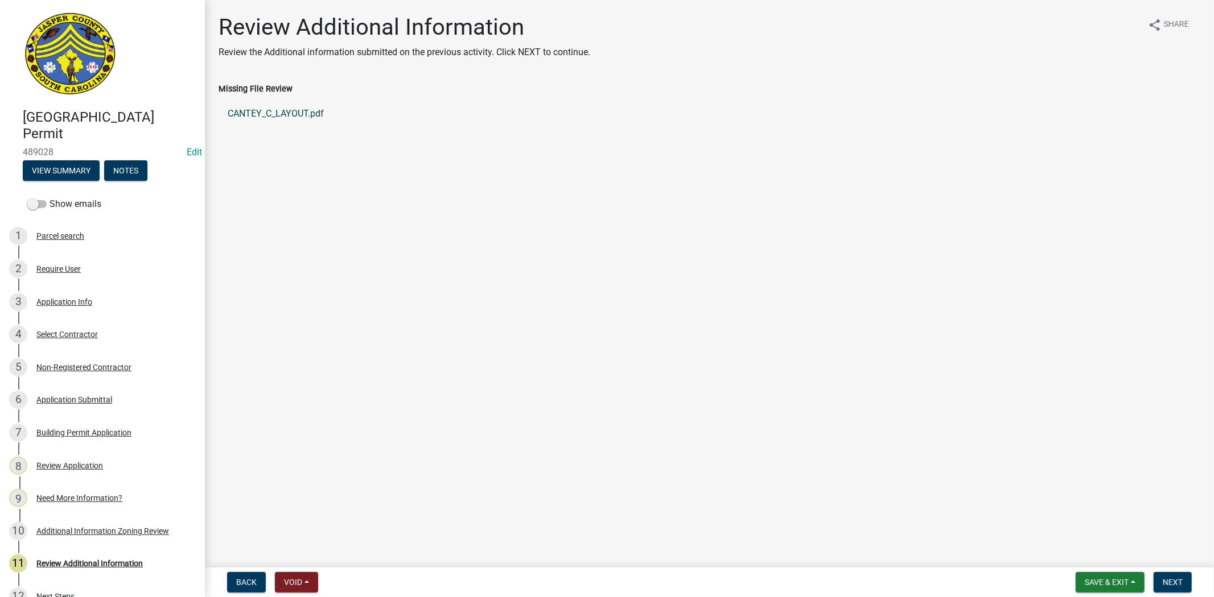
click at [303, 114] on link "CANTEY_C_LAYOUT.pdf" at bounding box center [709, 113] width 982 height 27
